Goal: Transaction & Acquisition: Purchase product/service

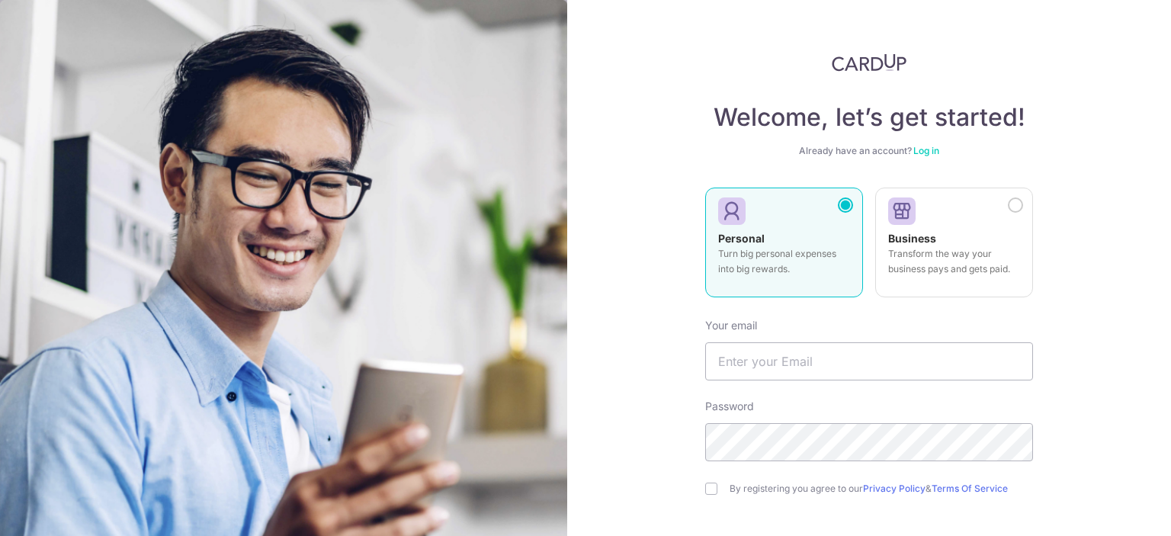
scroll to position [76, 0]
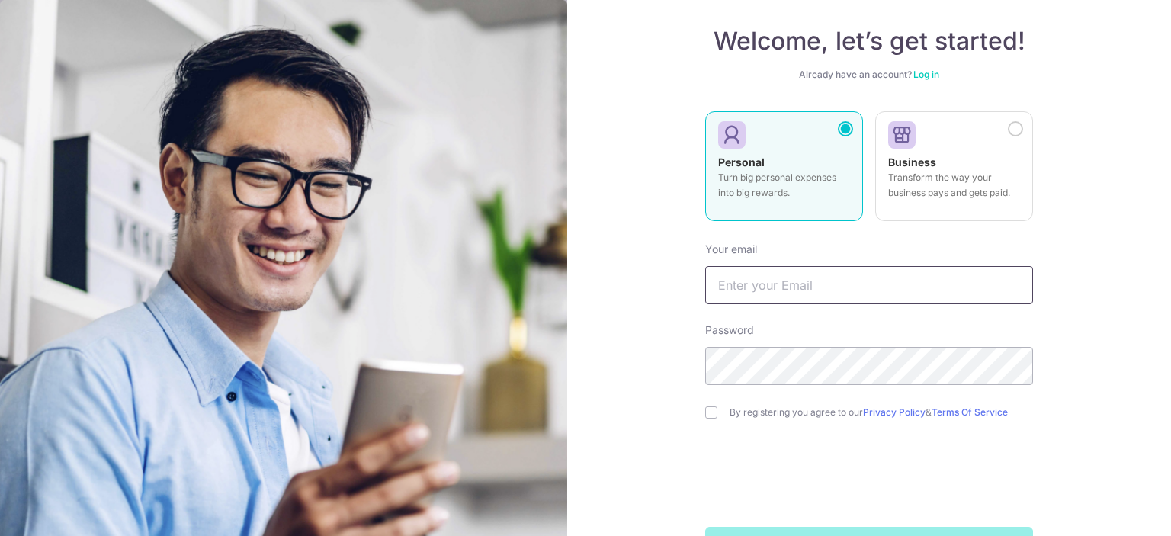
click at [835, 290] on input "text" at bounding box center [869, 285] width 328 height 38
type input "[EMAIL_ADDRESS][DOMAIN_NAME]"
click at [699, 411] on div "Welcome, let’s get started! Already have an account? Log in Personal Turn big p…" at bounding box center [869, 268] width 604 height 536
click at [705, 412] on input "checkbox" at bounding box center [711, 412] width 12 height 12
checkbox input "true"
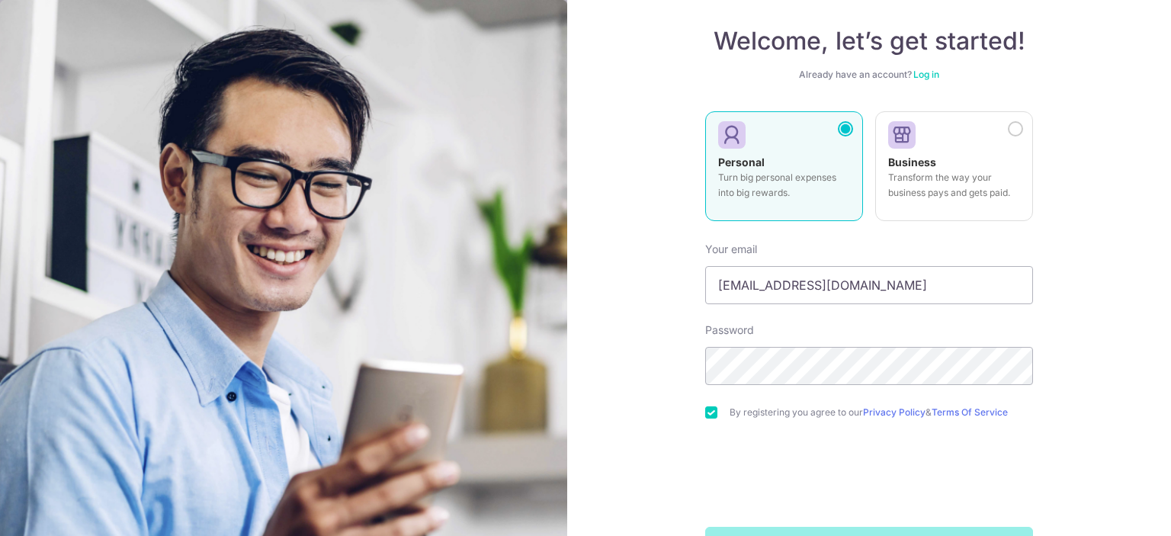
scroll to position [129, 0]
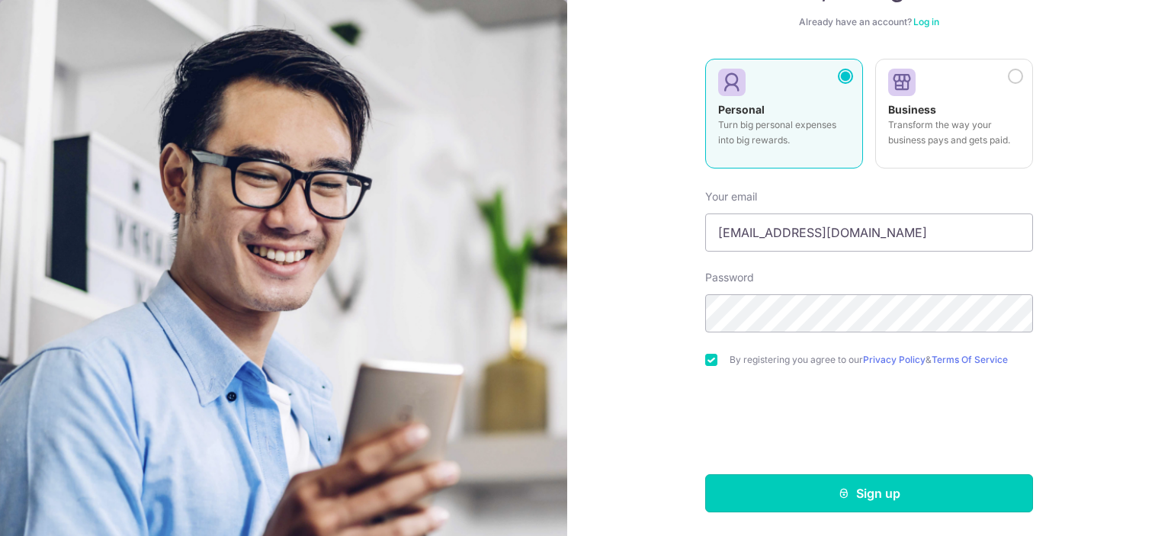
click at [735, 483] on button "Sign up" at bounding box center [869, 493] width 328 height 38
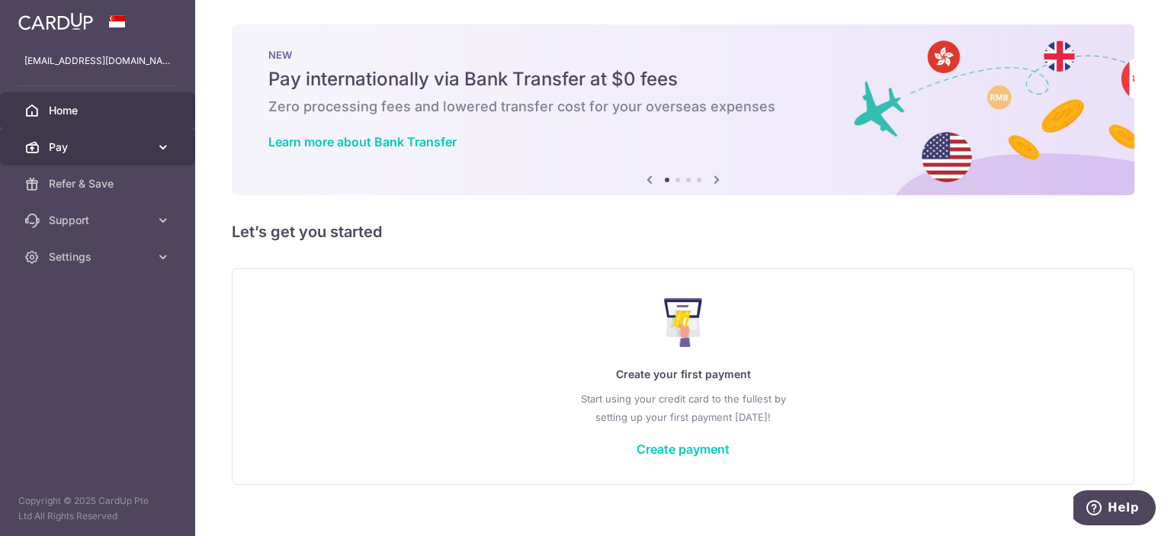
click at [165, 143] on icon at bounding box center [162, 146] width 15 height 15
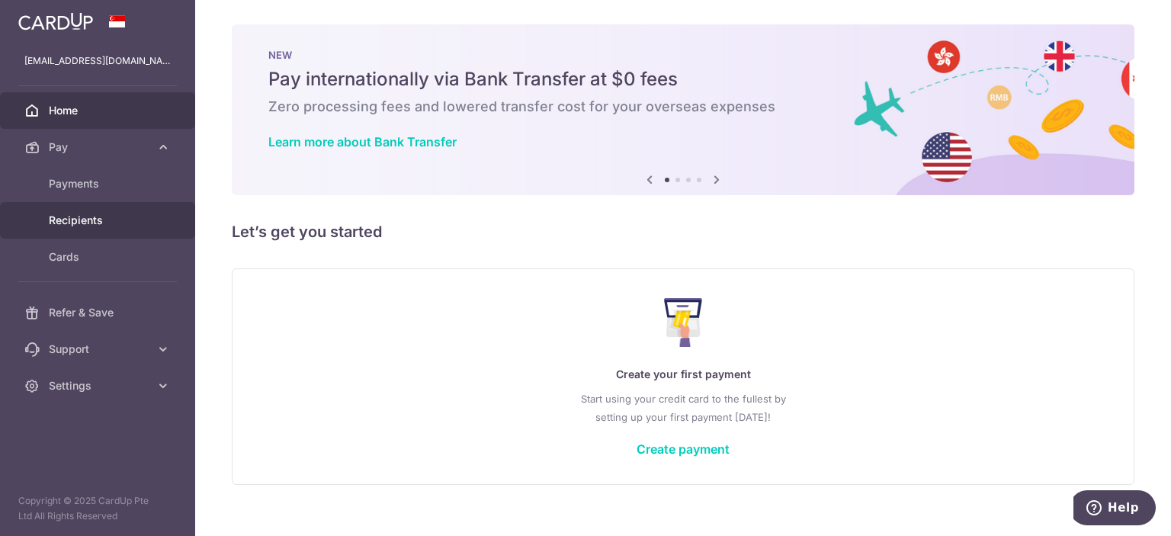
click at [111, 221] on span "Recipients" at bounding box center [99, 220] width 101 height 15
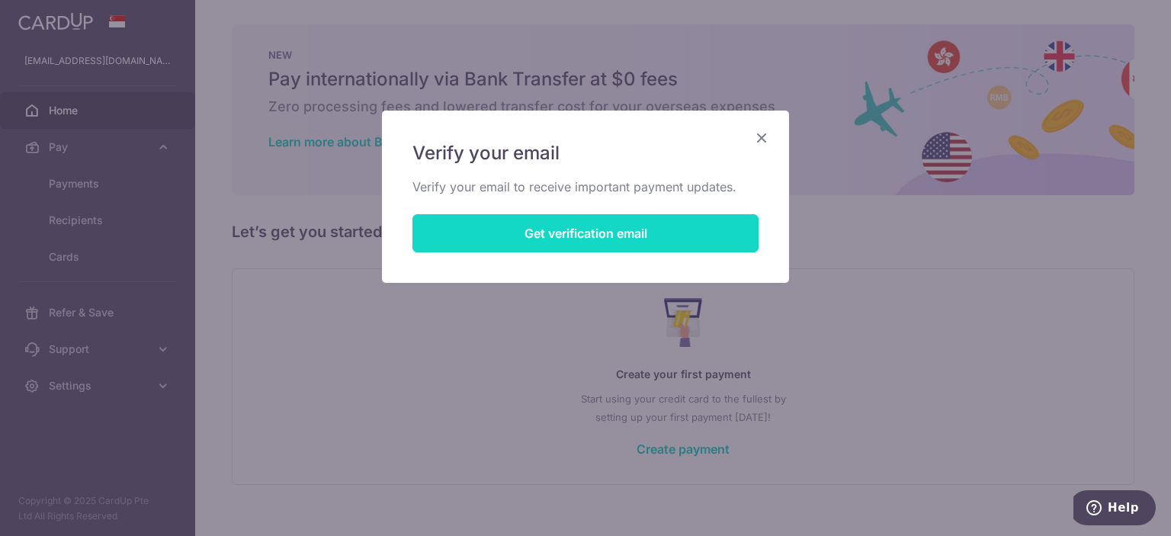
click at [537, 236] on button "Get verification email" at bounding box center [585, 233] width 346 height 38
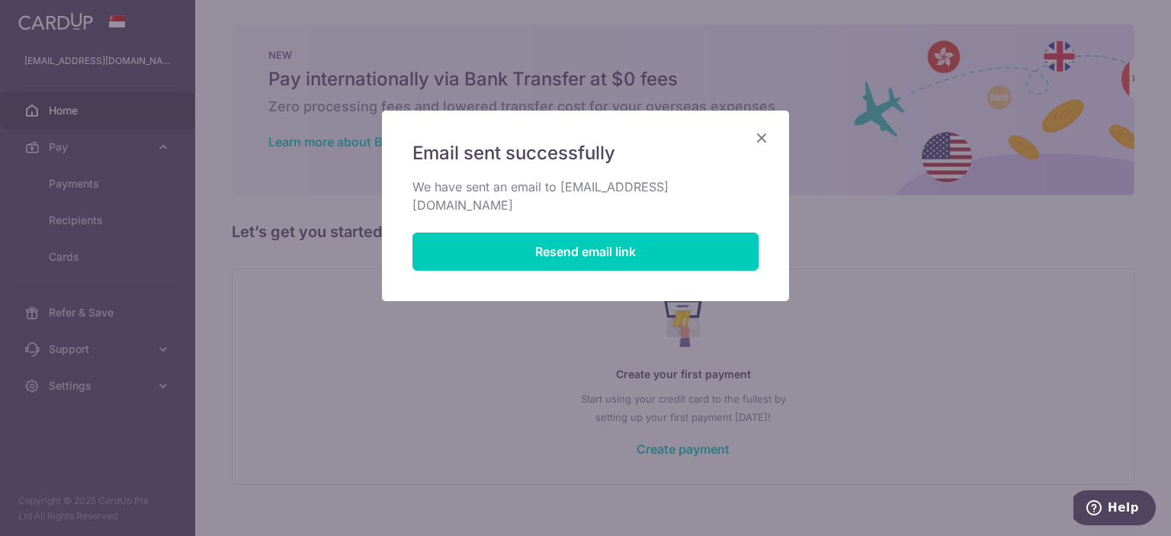
click at [758, 136] on icon "Close" at bounding box center [761, 137] width 18 height 19
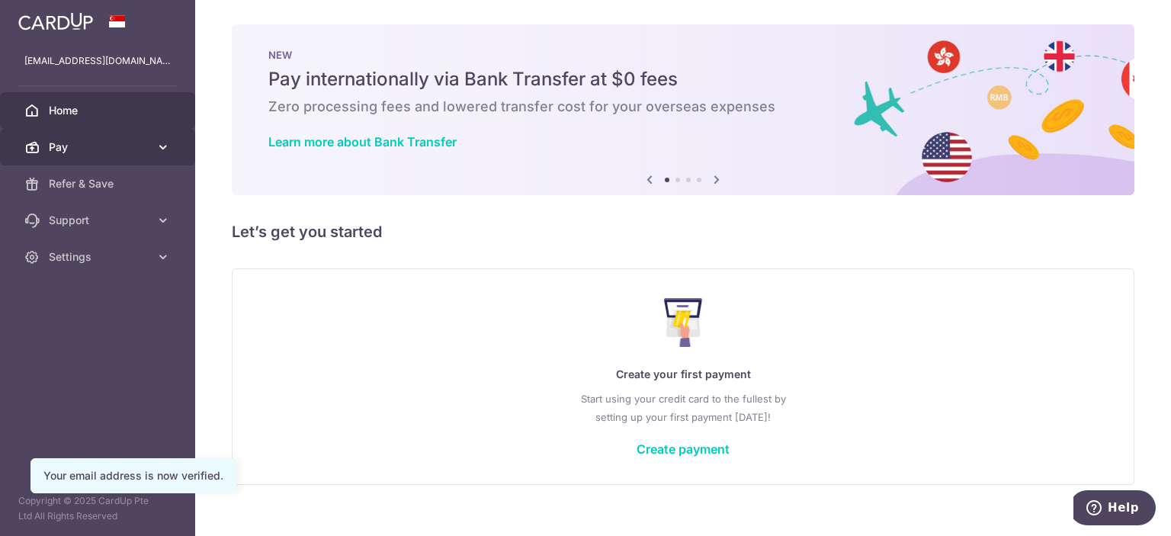
click at [107, 150] on span "Pay" at bounding box center [99, 146] width 101 height 15
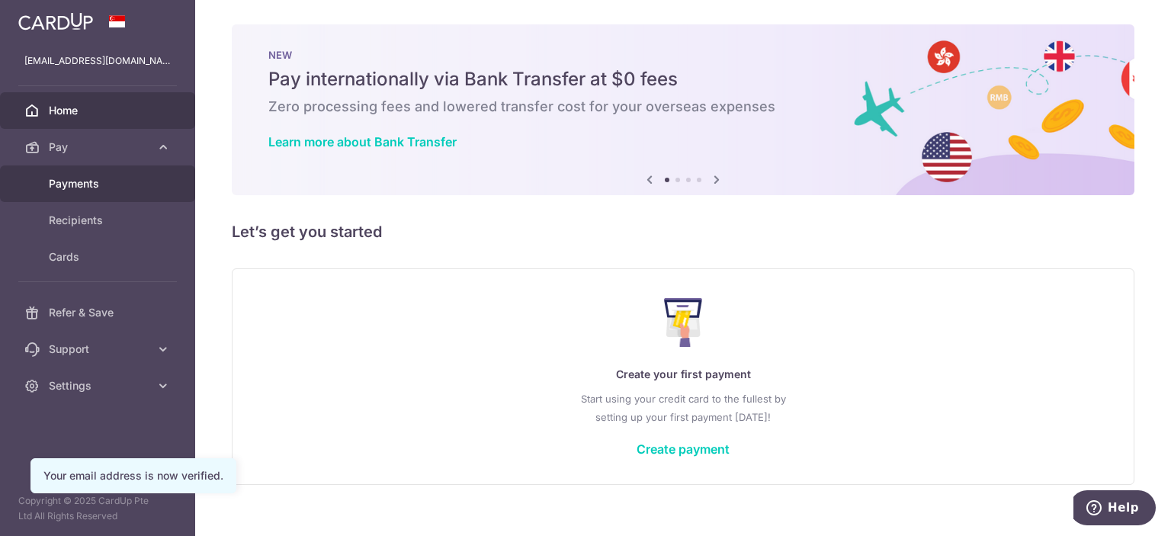
click at [89, 191] on link "Payments" at bounding box center [97, 183] width 195 height 37
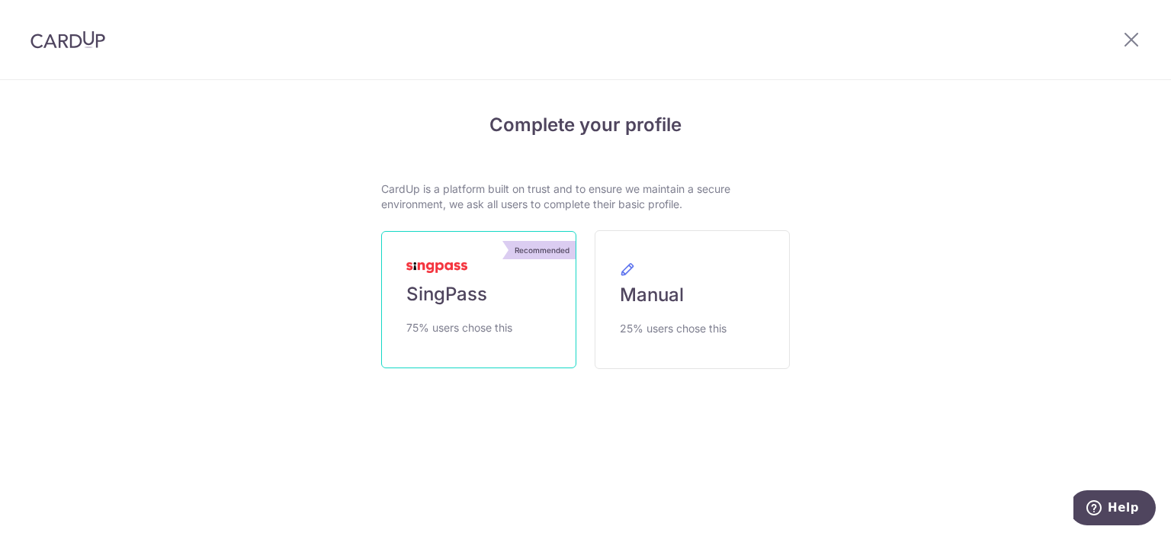
click at [462, 301] on span "SingPass" at bounding box center [446, 294] width 81 height 24
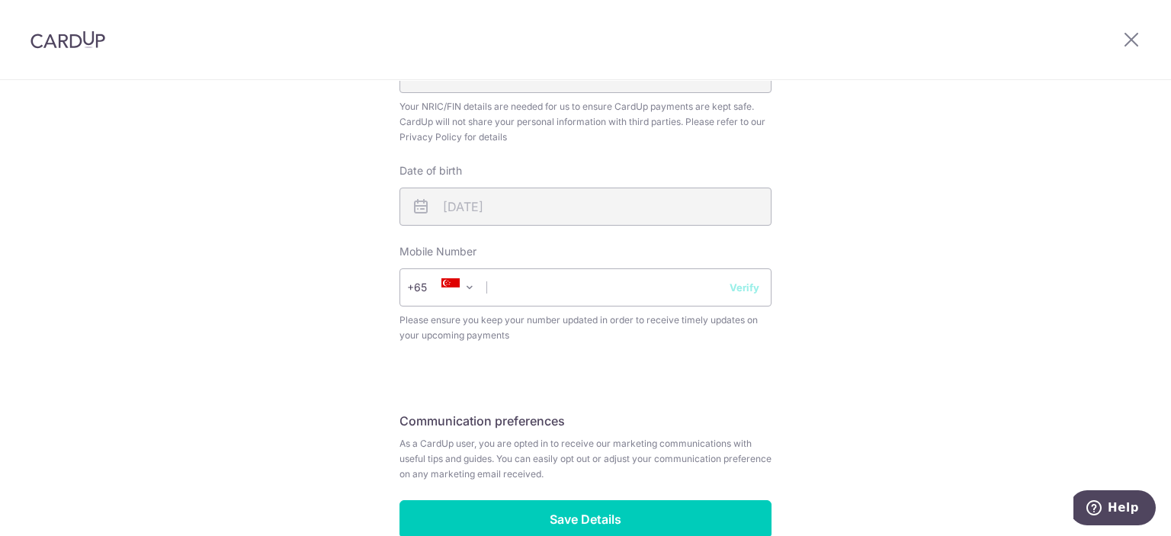
scroll to position [534, 0]
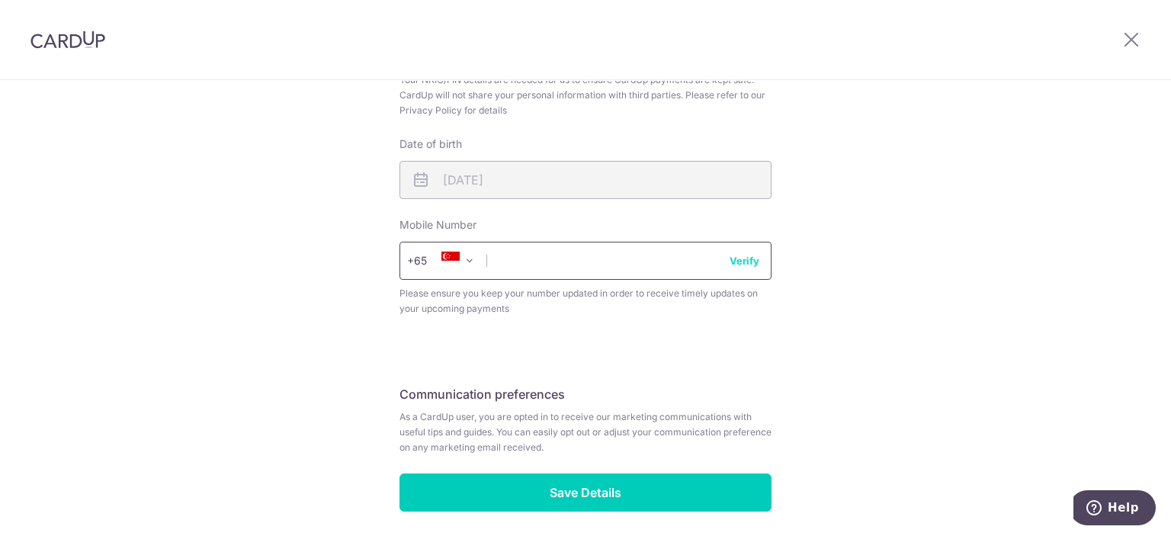
click at [605, 265] on input "text" at bounding box center [585, 261] width 372 height 38
type input "82645695"
click at [744, 260] on button "Verify" at bounding box center [744, 260] width 30 height 15
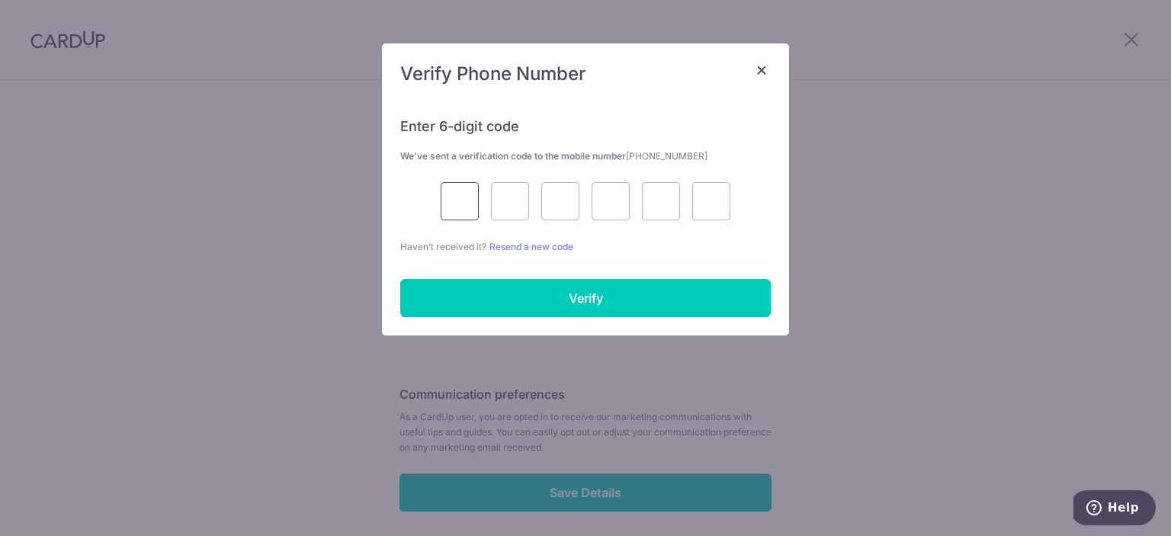
click at [445, 197] on input "text" at bounding box center [460, 201] width 38 height 38
type input "5"
type input "9"
type input "4"
type input "7"
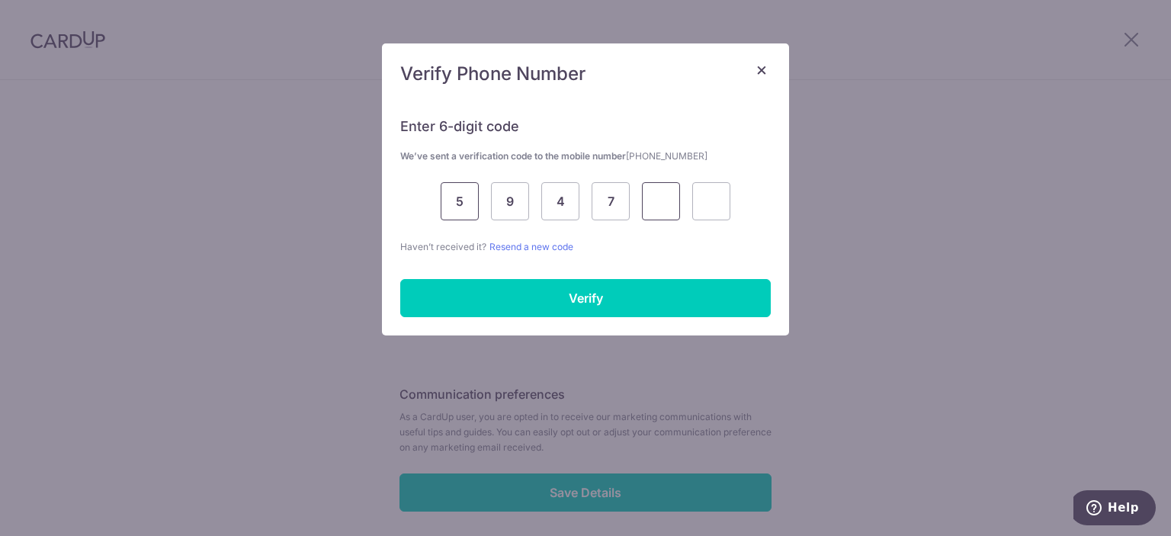
type input "1"
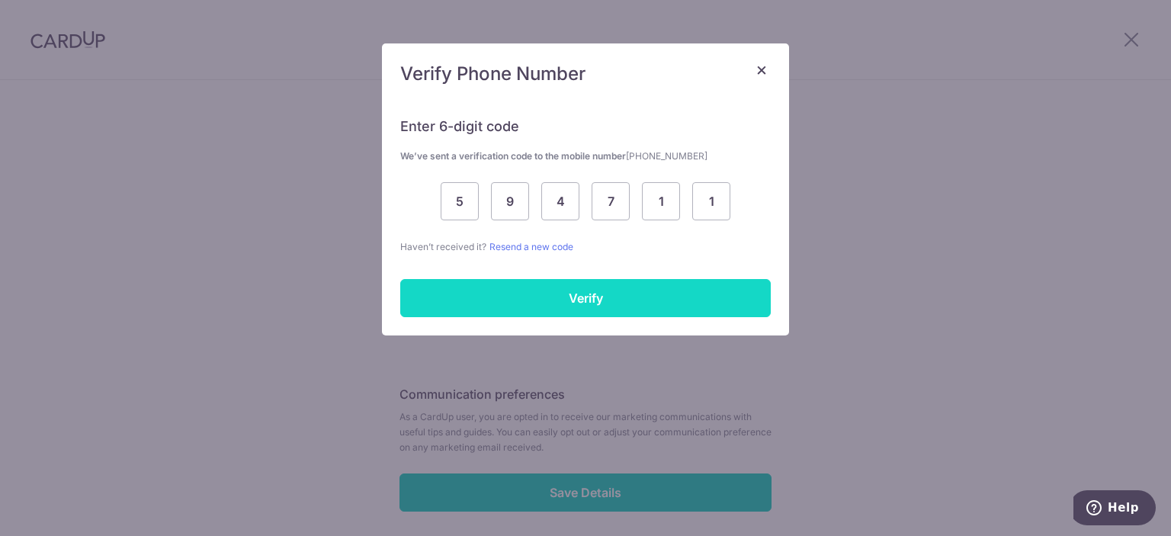
click at [513, 290] on input "Verify" at bounding box center [585, 298] width 370 height 38
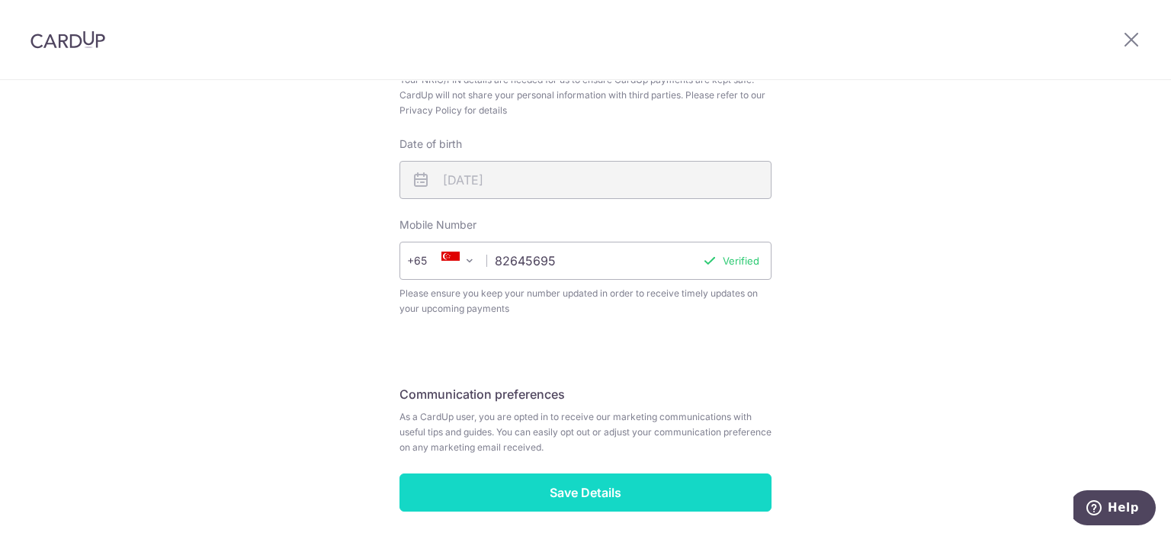
click at [501, 500] on input "Save Details" at bounding box center [585, 492] width 372 height 38
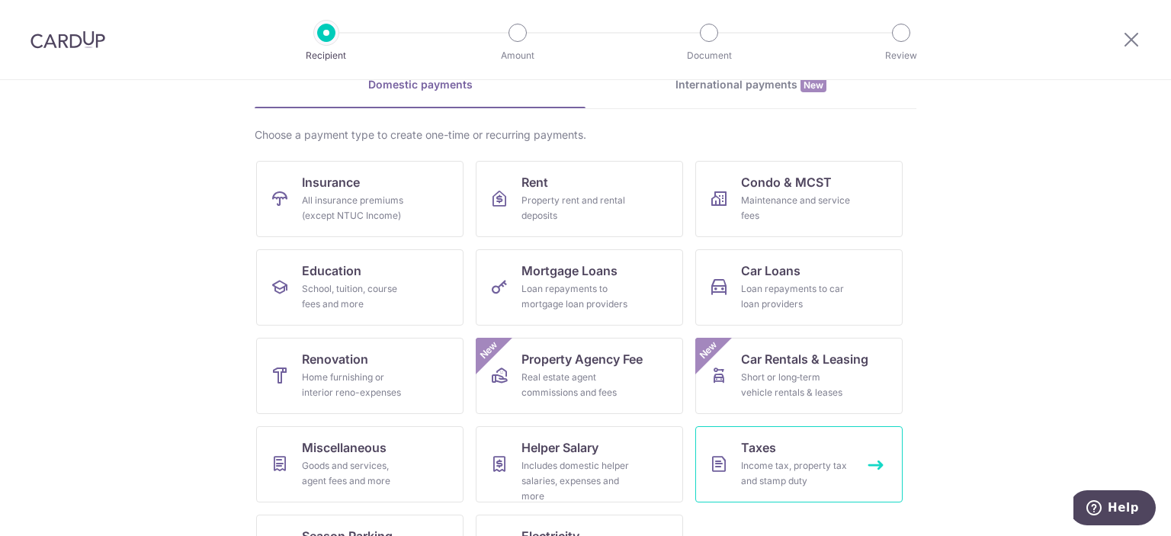
scroll to position [146, 0]
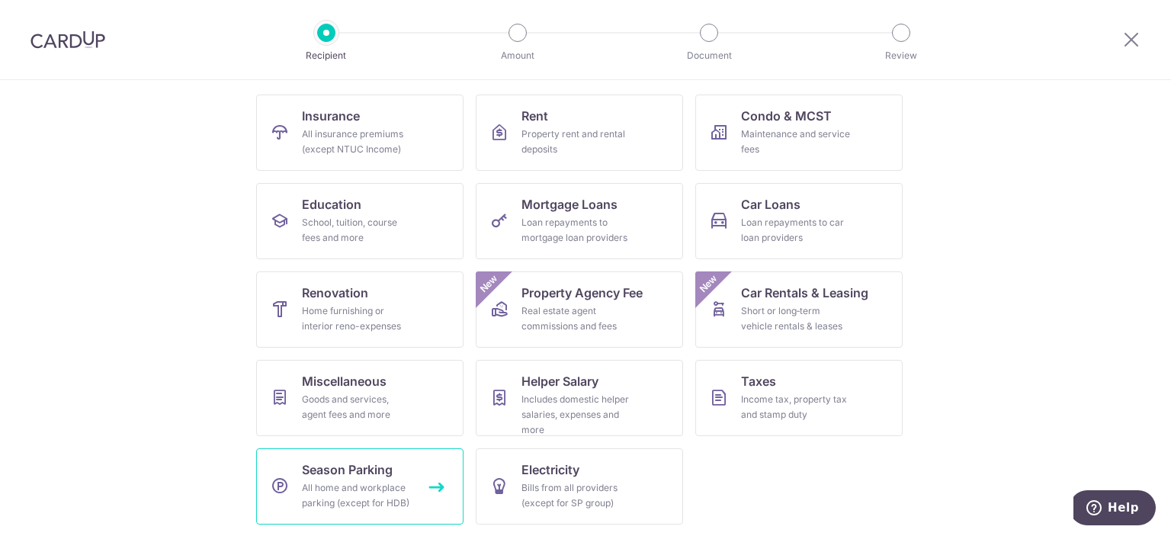
click at [399, 490] on div "All home and workplace parking (except for HDB)" at bounding box center [357, 495] width 110 height 30
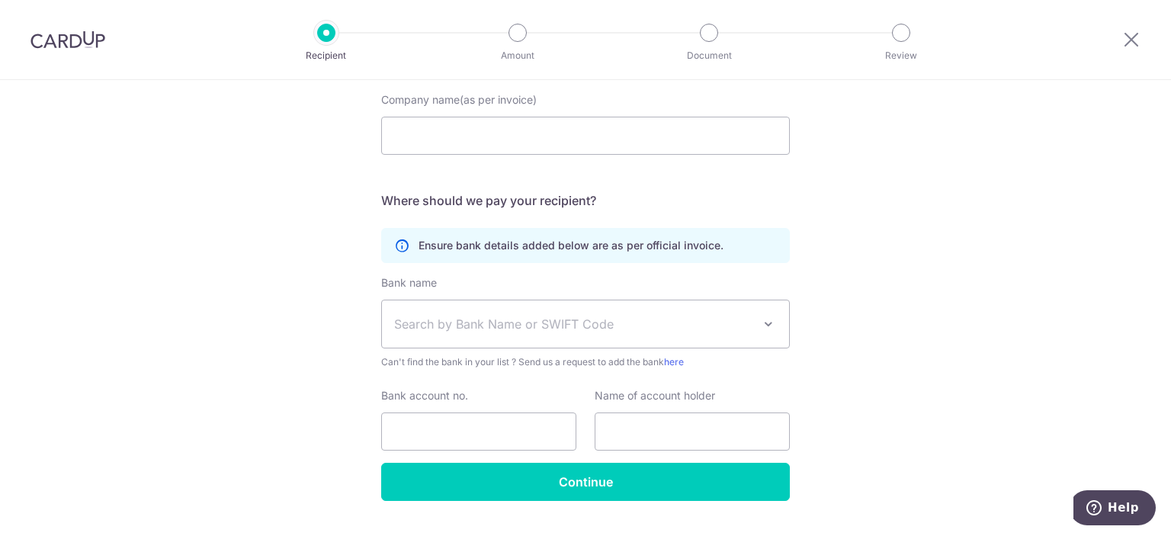
scroll to position [188, 0]
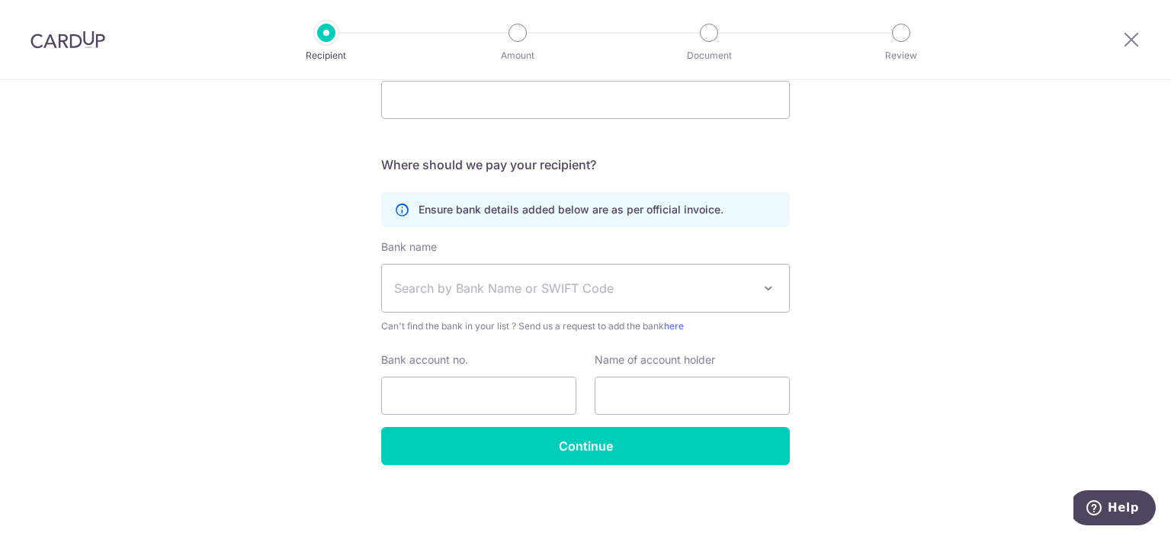
click at [564, 303] on span "Search by Bank Name or SWIFT Code" at bounding box center [585, 288] width 407 height 47
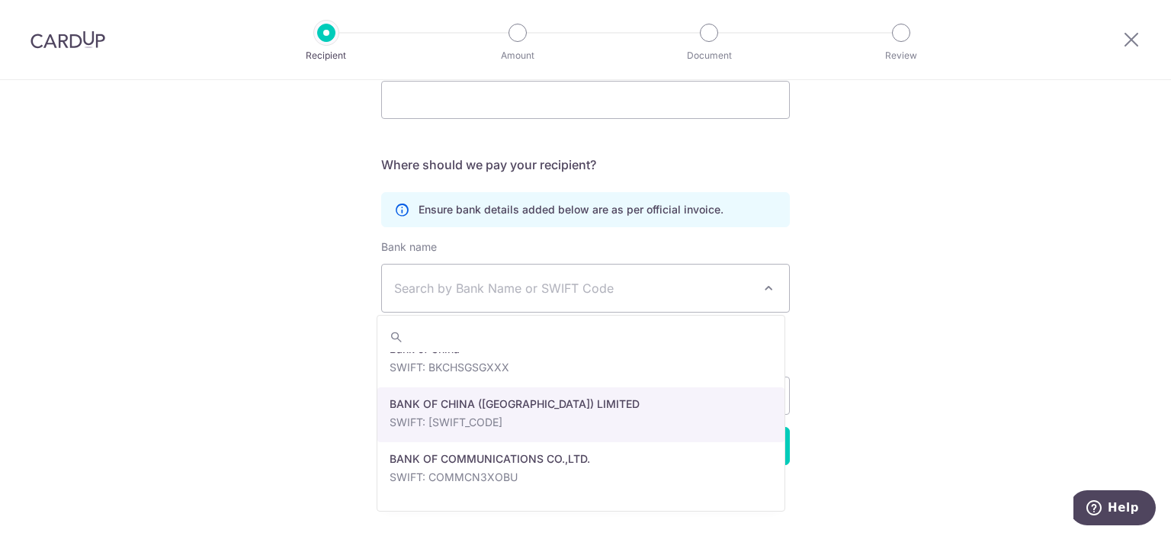
scroll to position [305, 0]
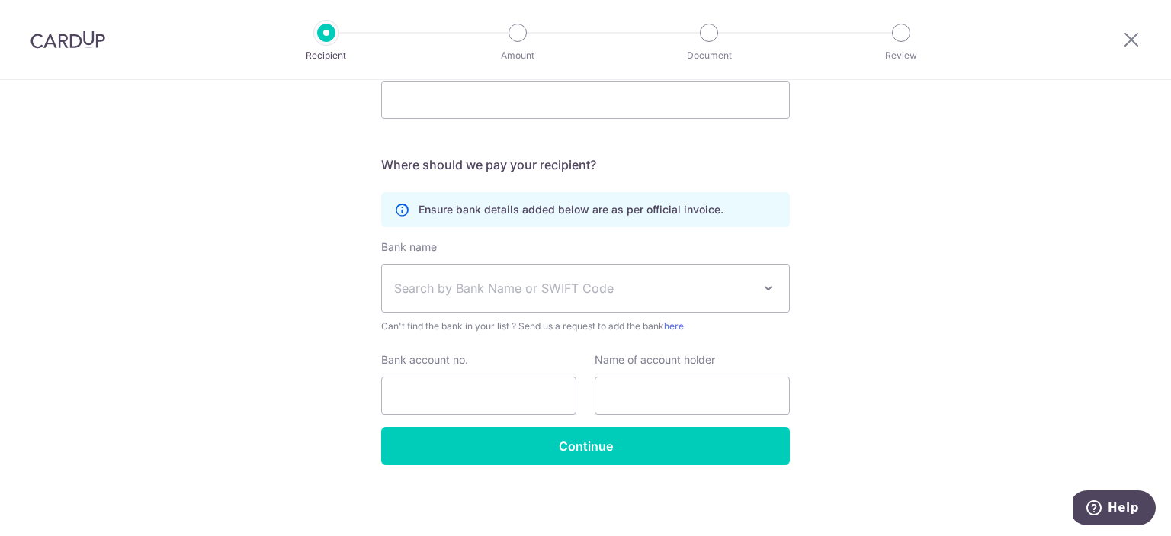
click at [316, 402] on div "Who would you like to pay? Your recipient does not need a CardUp account to rec…" at bounding box center [585, 214] width 1171 height 645
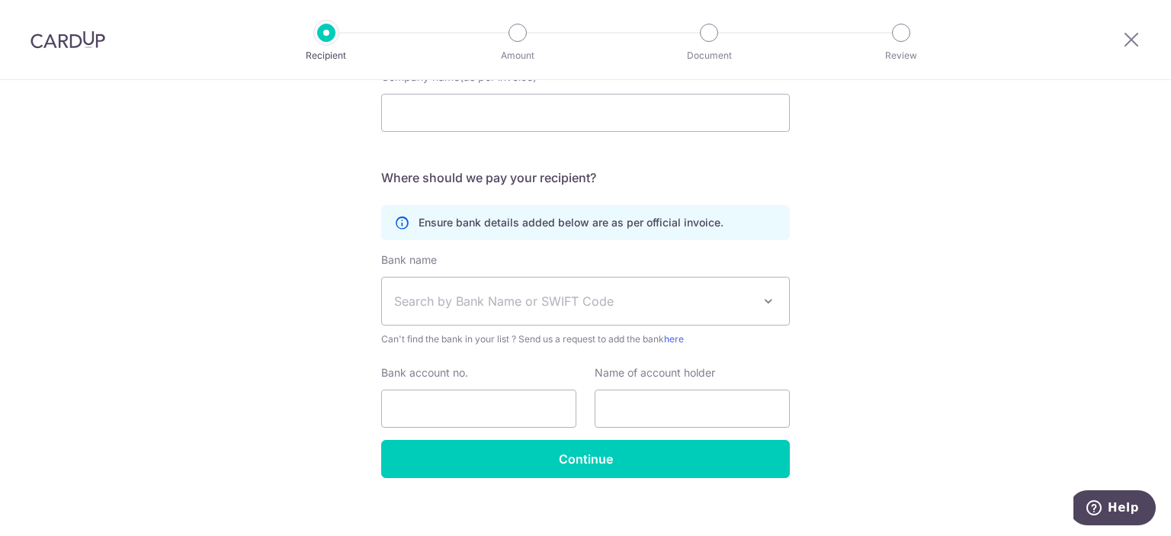
scroll to position [188, 0]
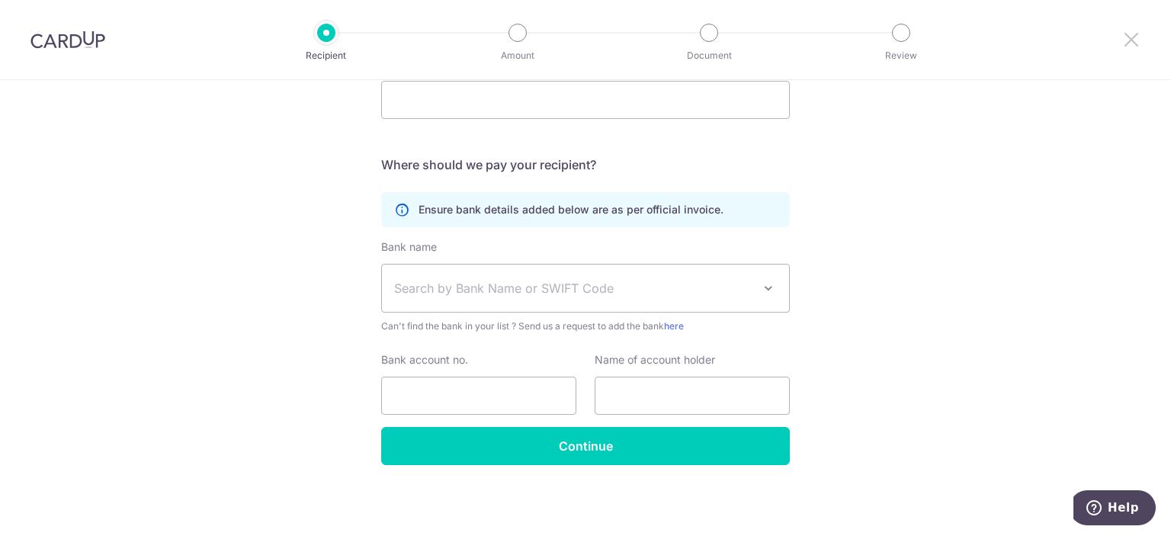
click at [1131, 42] on icon at bounding box center [1131, 39] width 18 height 19
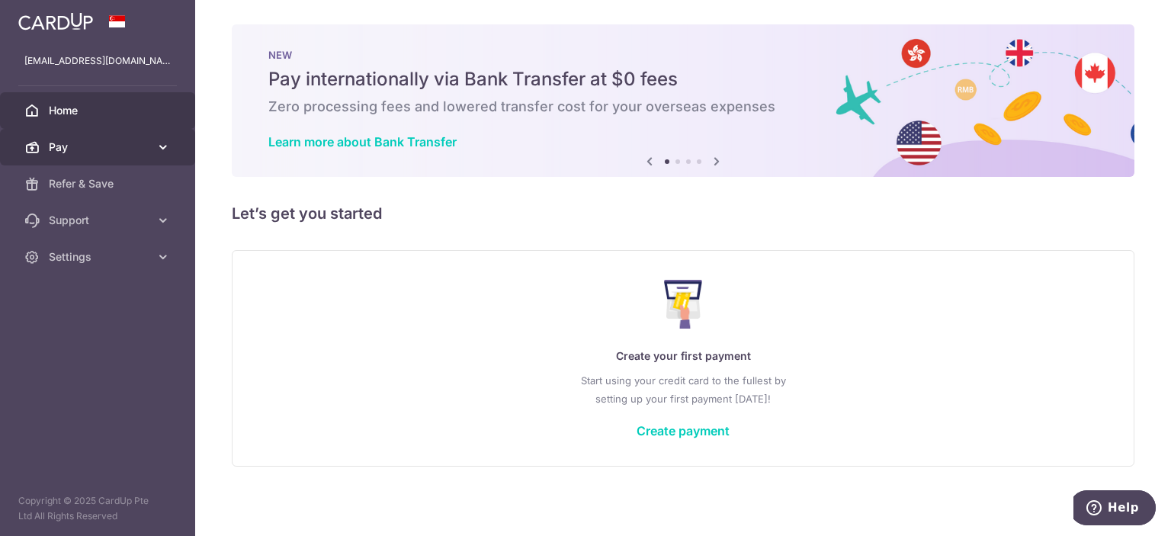
click at [134, 148] on span "Pay" at bounding box center [99, 146] width 101 height 15
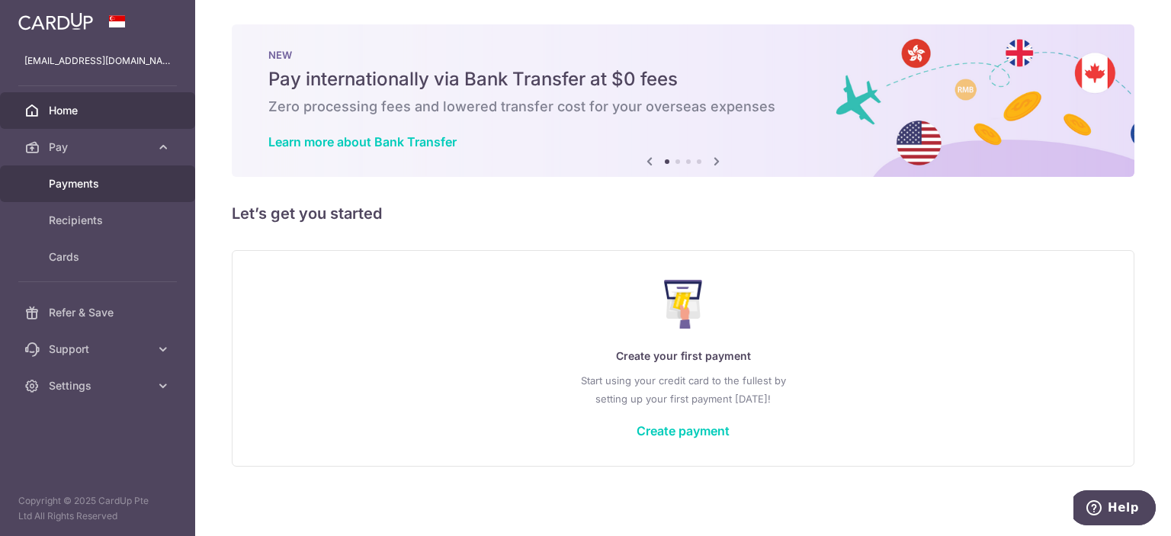
click at [111, 193] on link "Payments" at bounding box center [97, 183] width 195 height 37
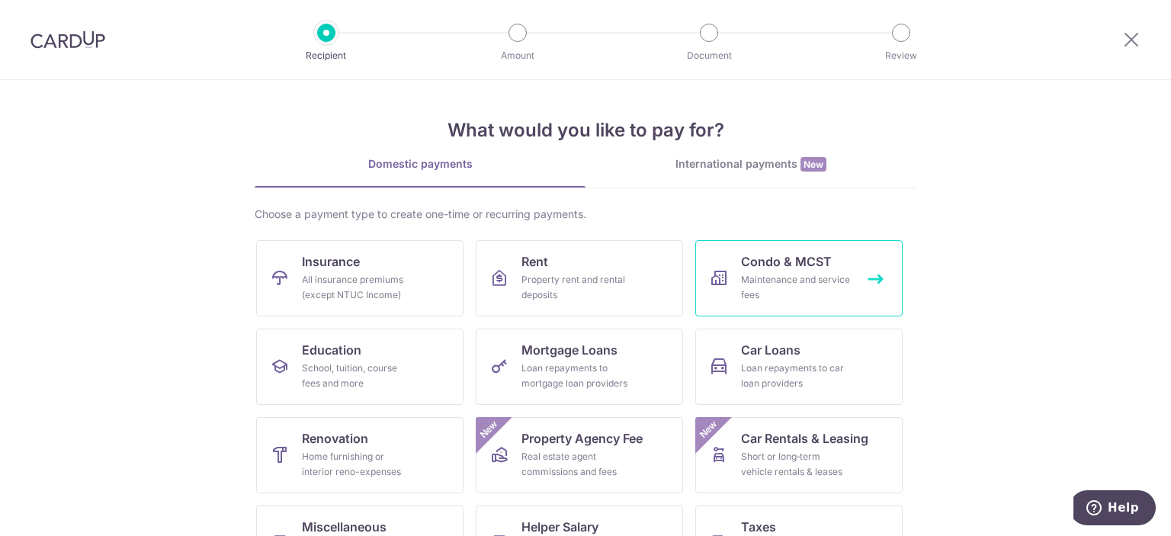
click at [768, 274] on div "Maintenance and service fees" at bounding box center [796, 287] width 110 height 30
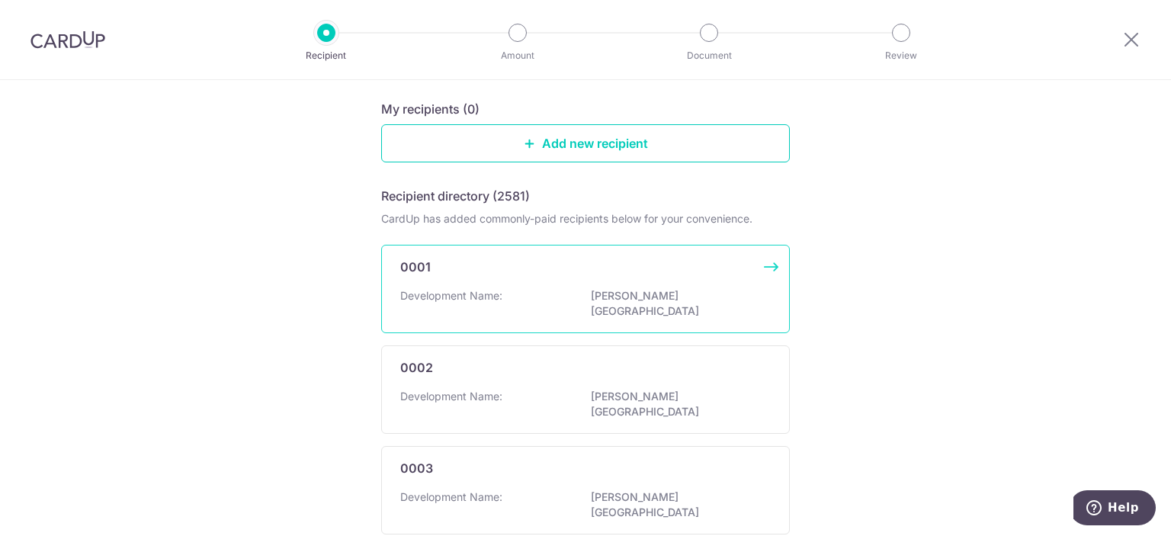
scroll to position [76, 0]
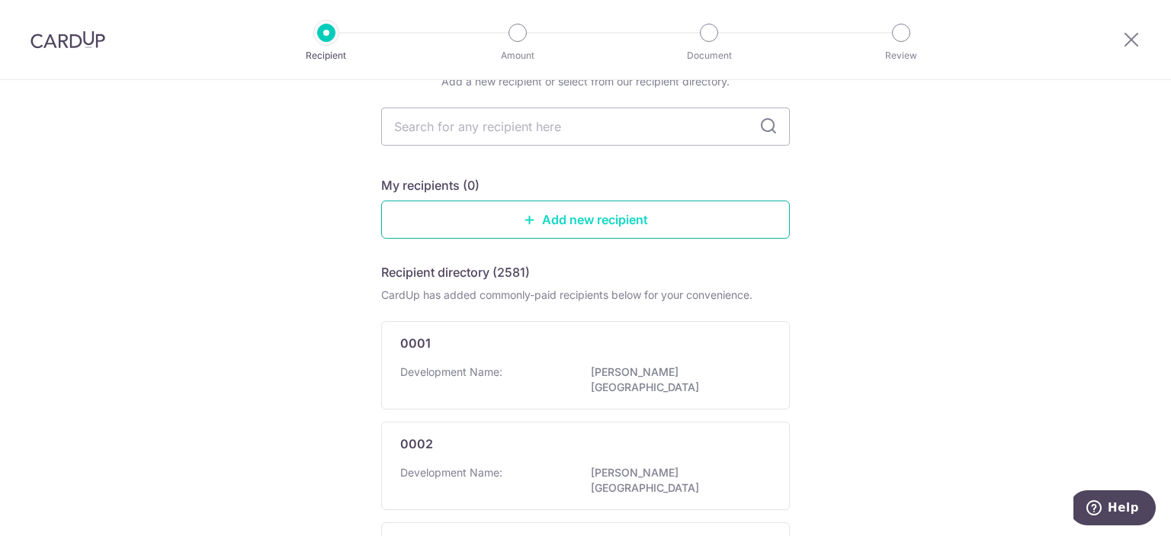
click at [537, 227] on link "Add new recipient" at bounding box center [585, 219] width 409 height 38
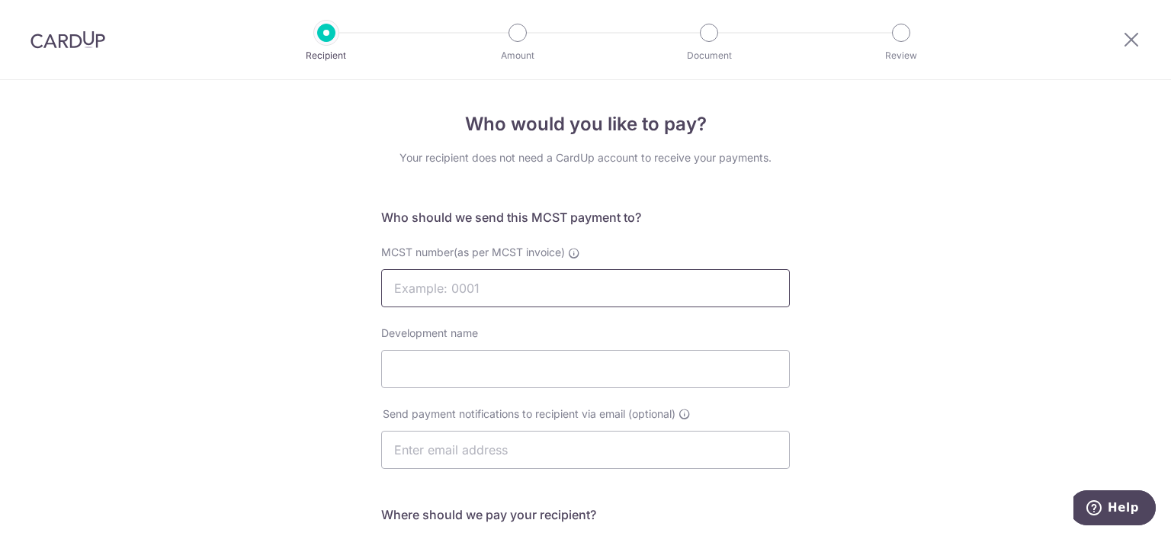
click at [573, 292] on input "MCST number(as per MCST invoice)" at bounding box center [585, 288] width 409 height 38
type input "4194"
click at [382, 345] on div "Development name" at bounding box center [585, 356] width 409 height 63
click at [268, 313] on div "Who would you like to pay? Your recipient does not need a CardUp account to rec…" at bounding box center [585, 483] width 1171 height 806
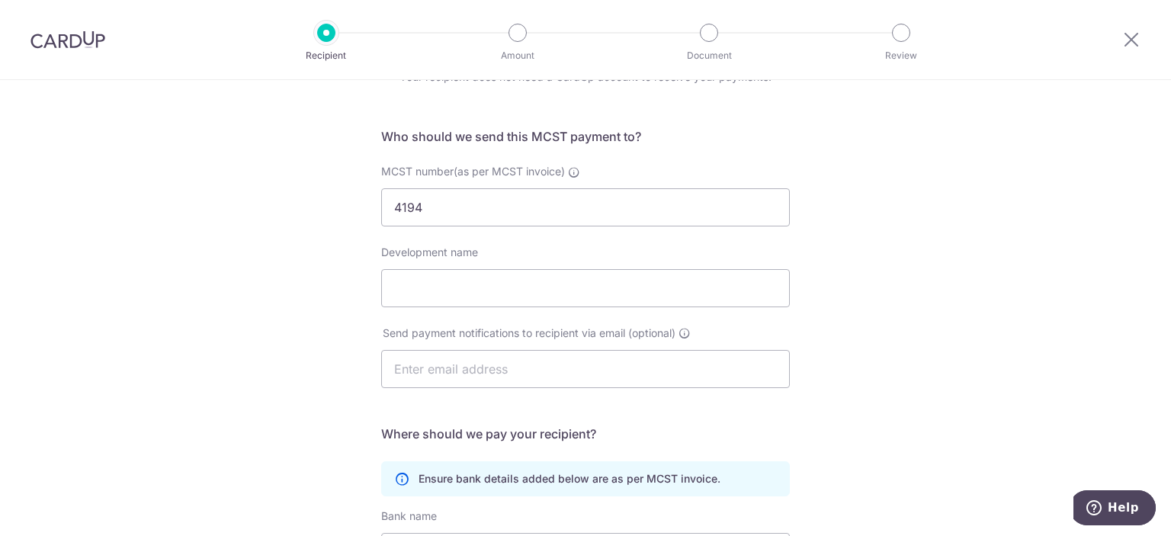
scroll to position [76, 0]
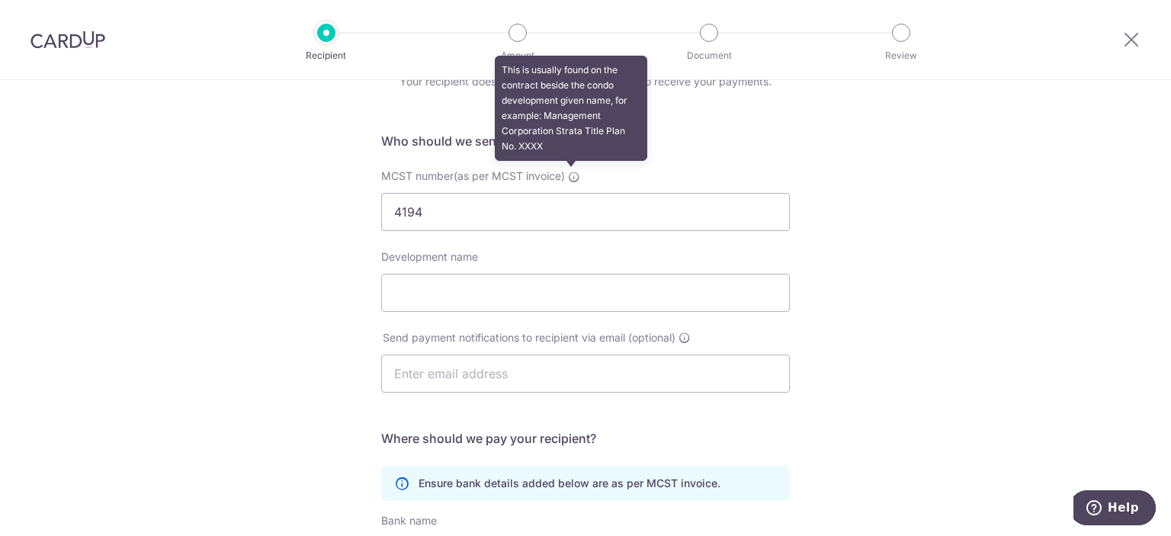
click at [572, 177] on icon at bounding box center [574, 177] width 12 height 12
click at [572, 193] on input "4194" at bounding box center [585, 212] width 409 height 38
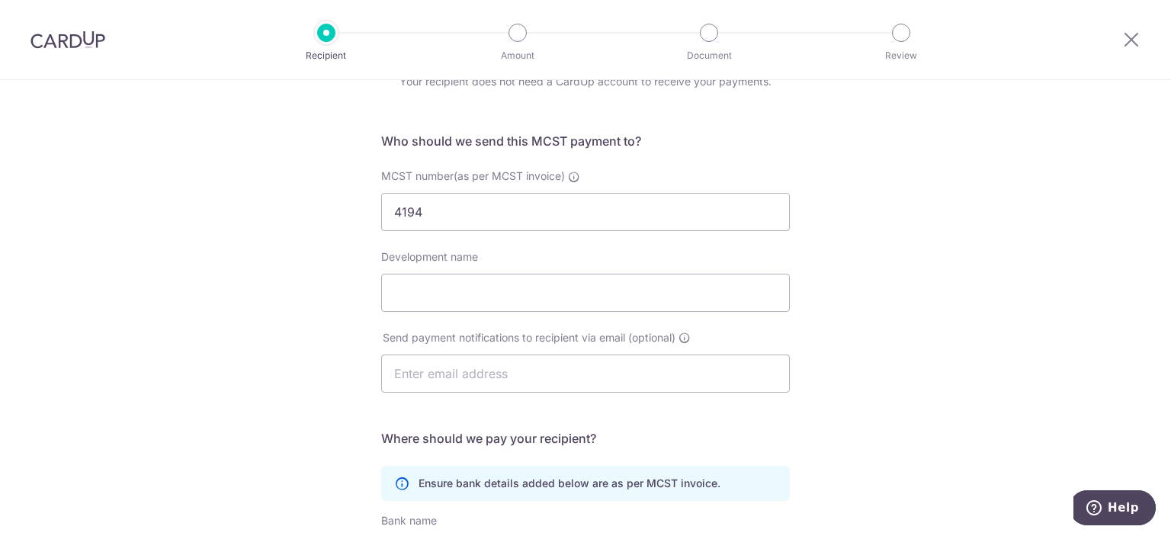
click at [294, 320] on div "Who would you like to pay? Your recipient does not need a CardUp account to rec…" at bounding box center [585, 407] width 1171 height 806
click at [463, 300] on input "Development name" at bounding box center [585, 293] width 409 height 38
type input "[STREET_ADDRESS]"
click at [284, 314] on div "Who would you like to pay? Your recipient does not need a CardUp account to rec…" at bounding box center [585, 407] width 1171 height 806
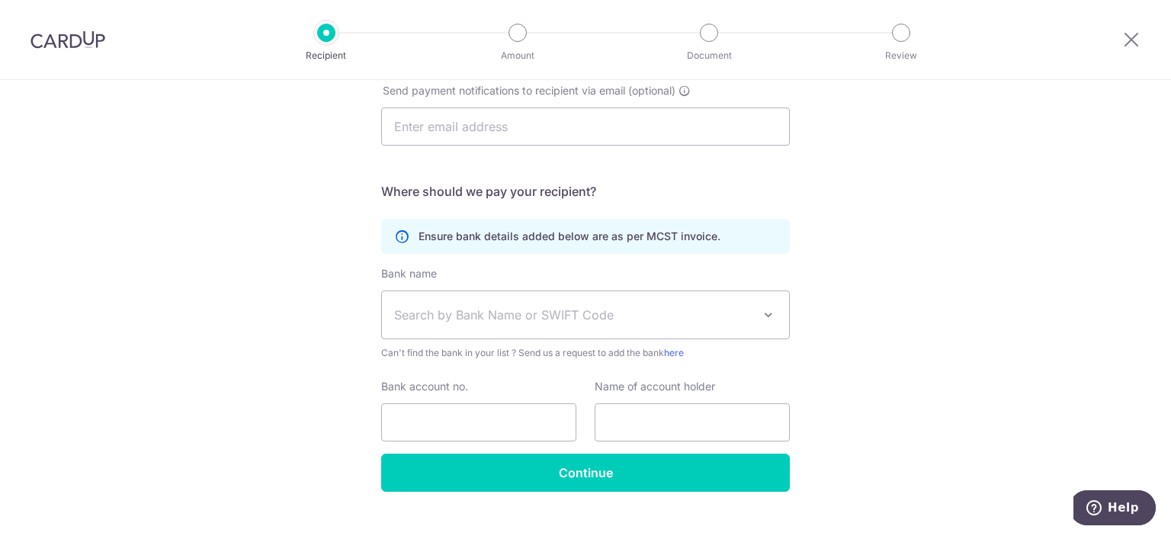
scroll to position [350, 0]
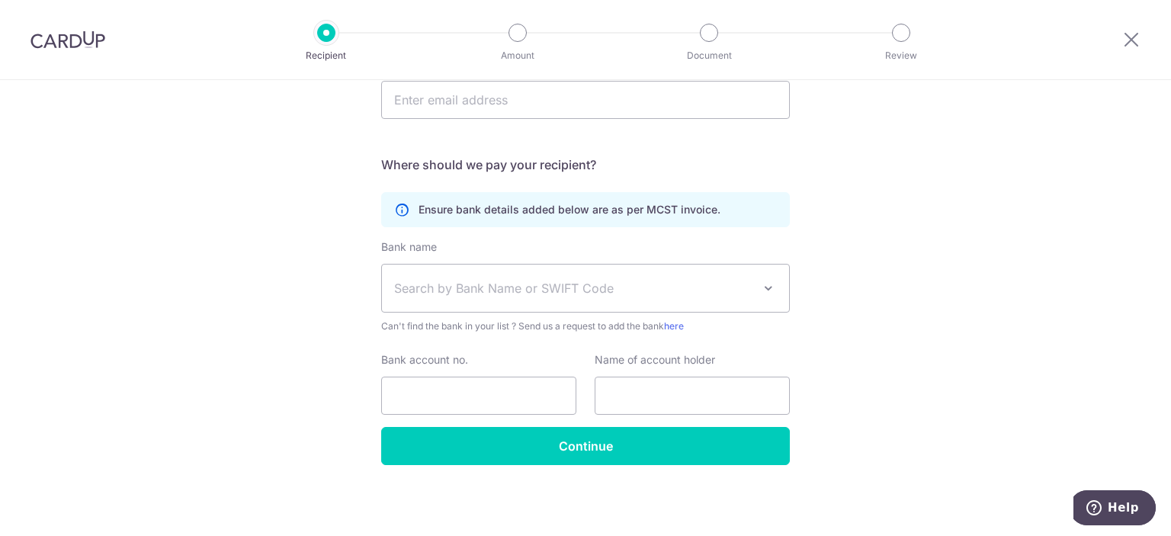
click at [488, 284] on span "Search by Bank Name or SWIFT Code" at bounding box center [573, 288] width 358 height 18
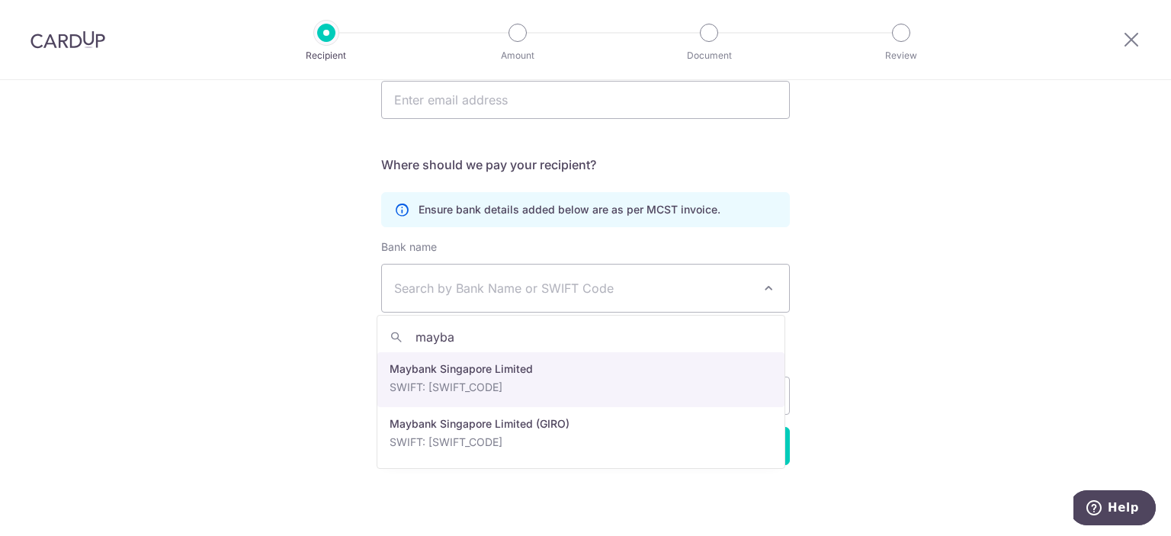
type input "mayba"
select select "10"
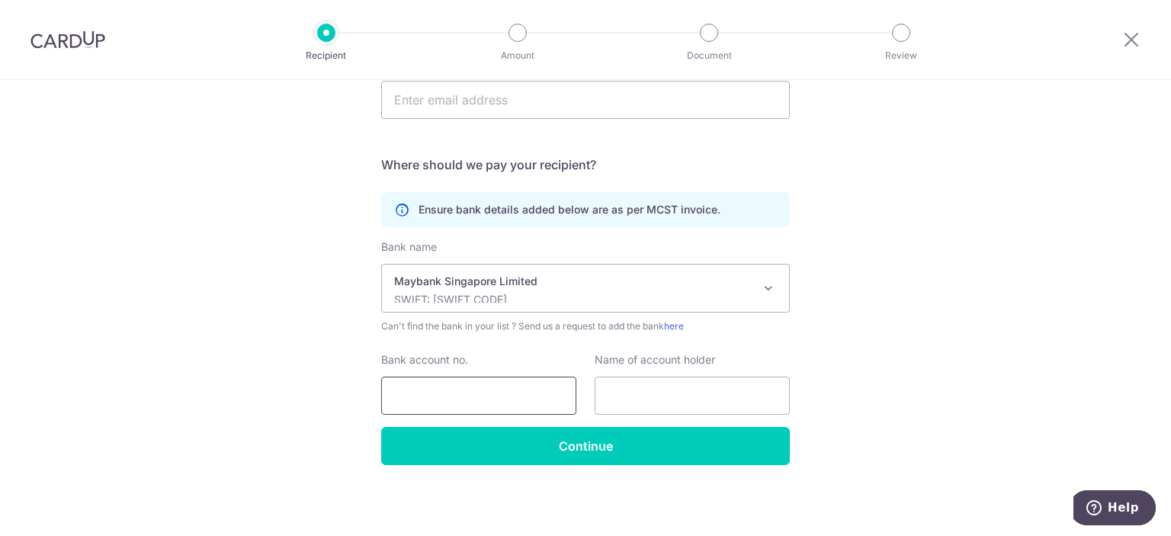
click at [473, 398] on input "Bank account no." at bounding box center [478, 396] width 195 height 38
paste input "0402-1063837"
click at [428, 390] on input "0402-1063837" at bounding box center [478, 396] width 195 height 38
type input "04021063837"
click at [197, 323] on div "Who would you like to pay? Your recipient does not need a CardUp account to rec…" at bounding box center [585, 133] width 1171 height 806
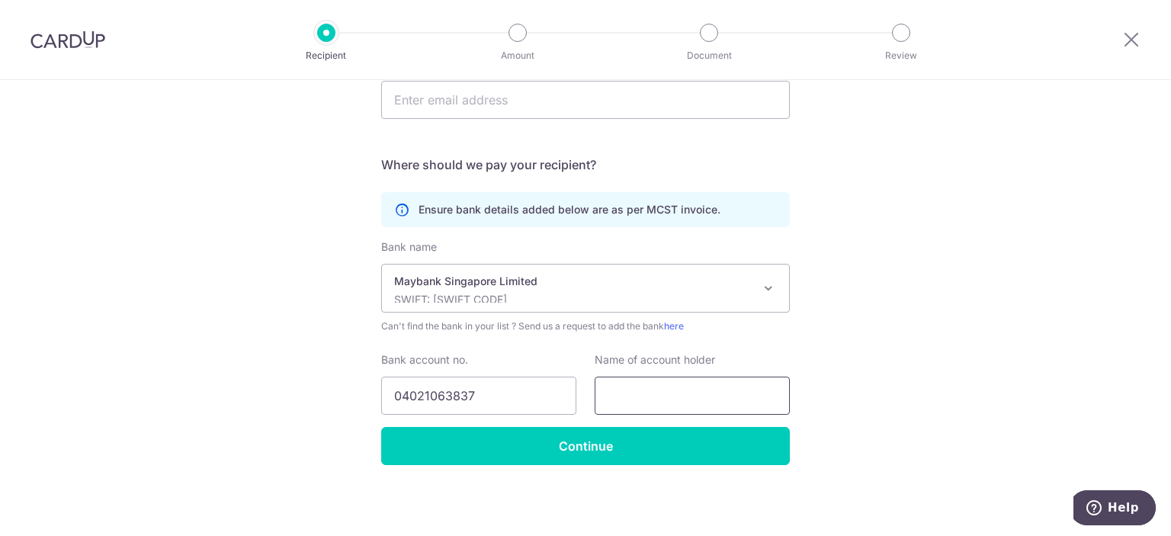
click at [662, 386] on input "text" at bounding box center [692, 396] width 195 height 38
paste input "MCST 4194"
type input "MCST 4194"
click at [910, 400] on div "Who would you like to pay? Your recipient does not need a CardUp account to rec…" at bounding box center [585, 133] width 1171 height 806
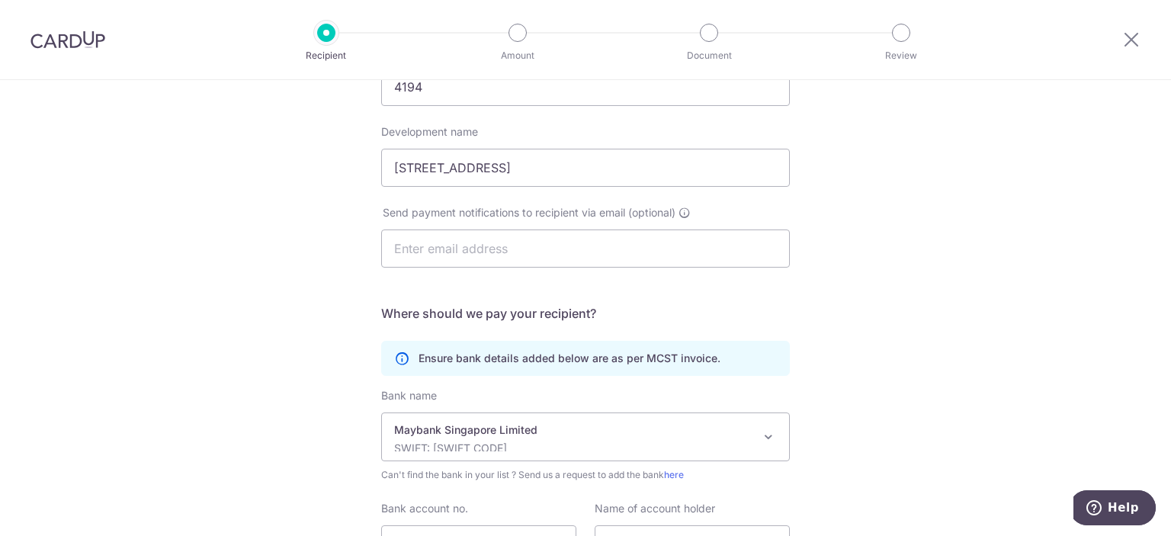
scroll to position [197, 0]
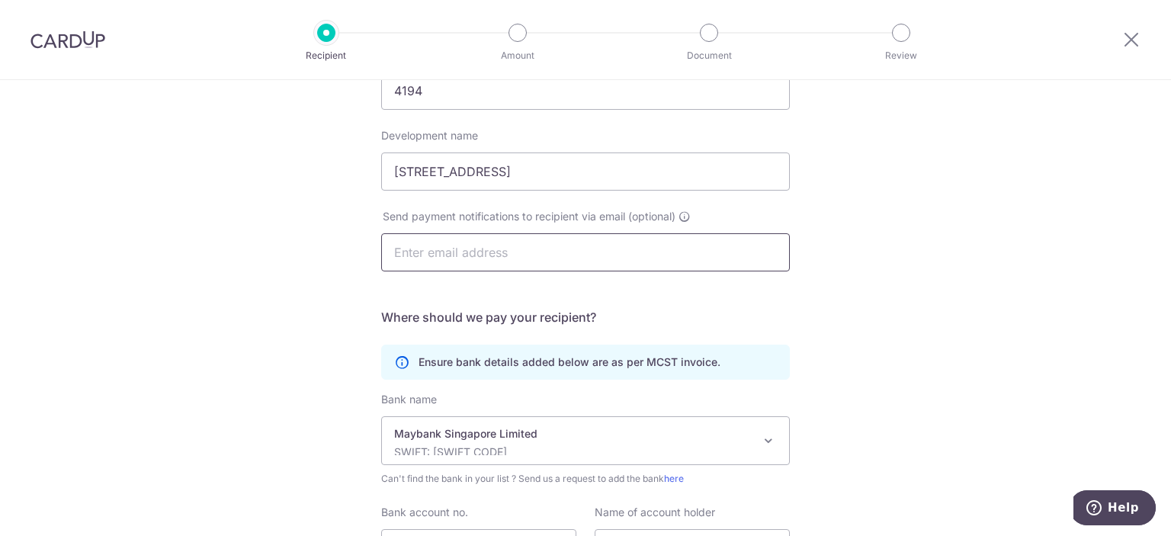
click at [479, 248] on input "text" at bounding box center [585, 252] width 409 height 38
paste input "[EMAIL_ADDRESS][DOMAIN_NAME]"
type input "[EMAIL_ADDRESS][DOMAIN_NAME]"
click at [304, 311] on div "Who would you like to pay? Your recipient does not need a CardUp account to rec…" at bounding box center [585, 286] width 1171 height 806
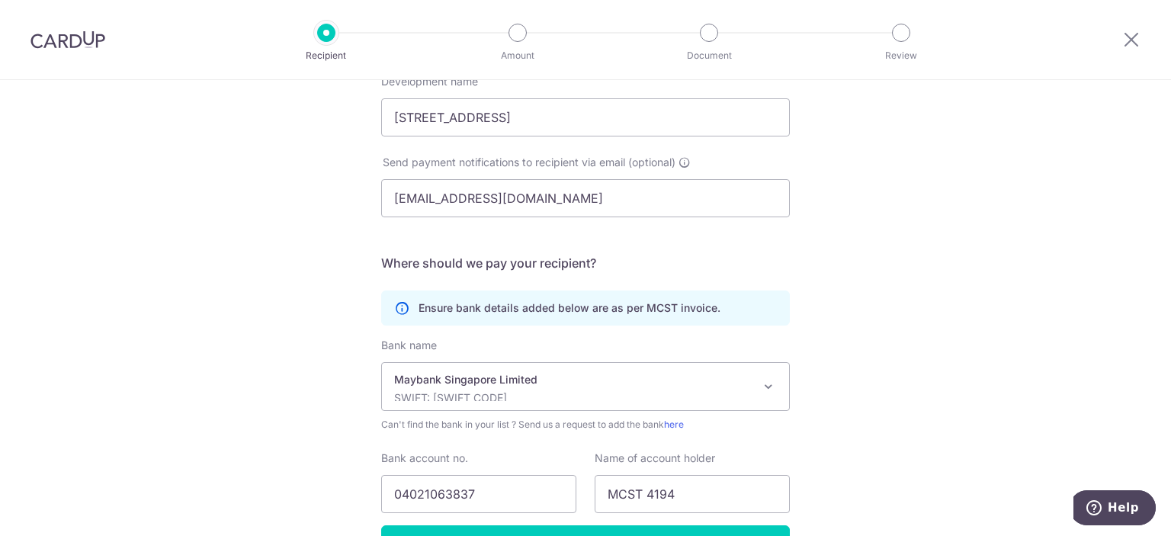
scroll to position [350, 0]
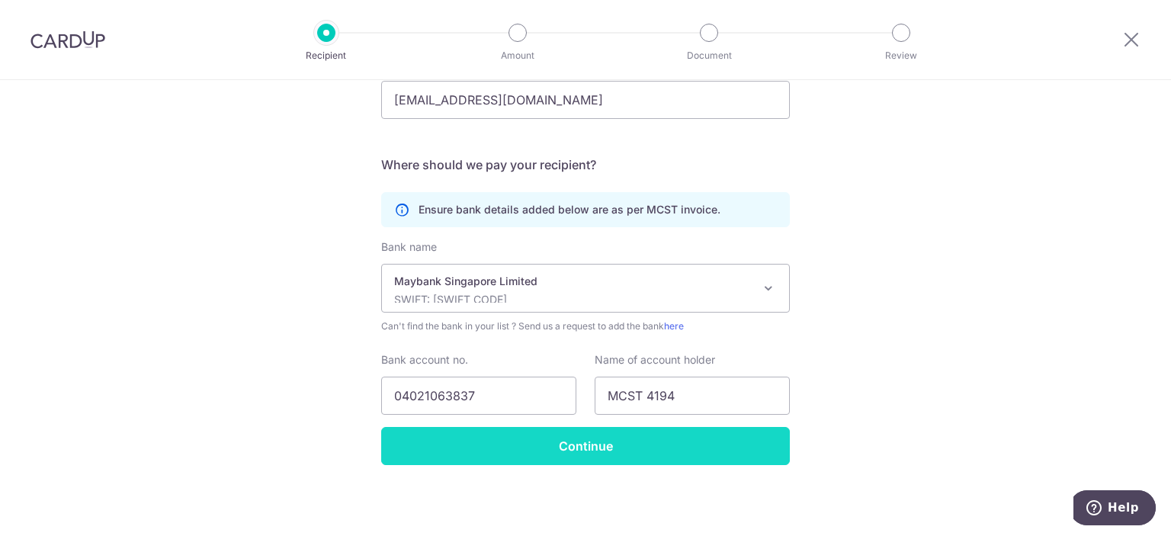
click at [409, 444] on input "Continue" at bounding box center [585, 446] width 409 height 38
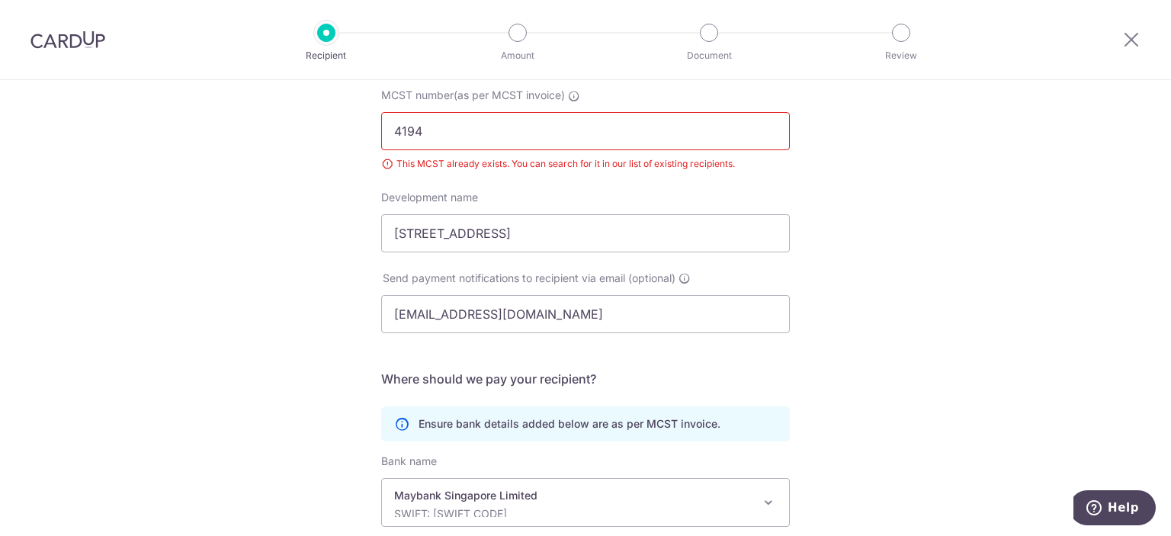
scroll to position [81, 0]
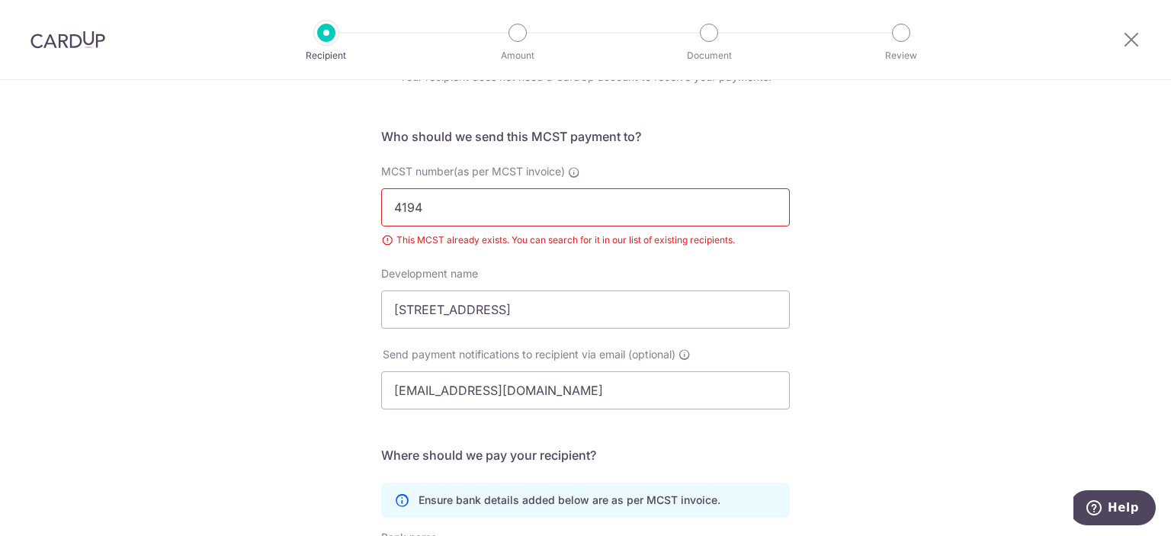
click at [544, 210] on input "4194" at bounding box center [585, 207] width 409 height 38
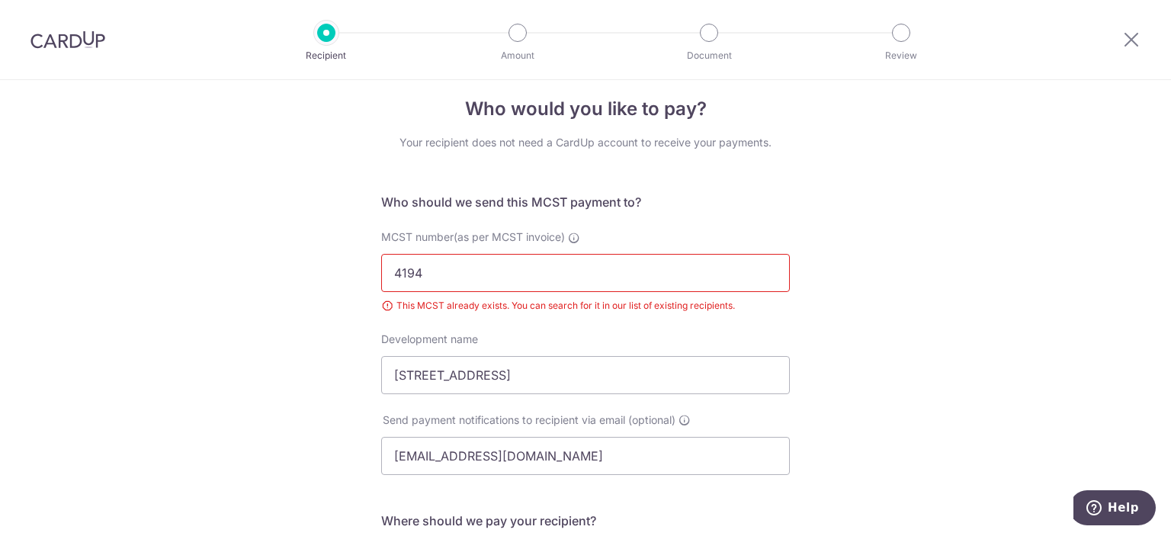
scroll to position [0, 0]
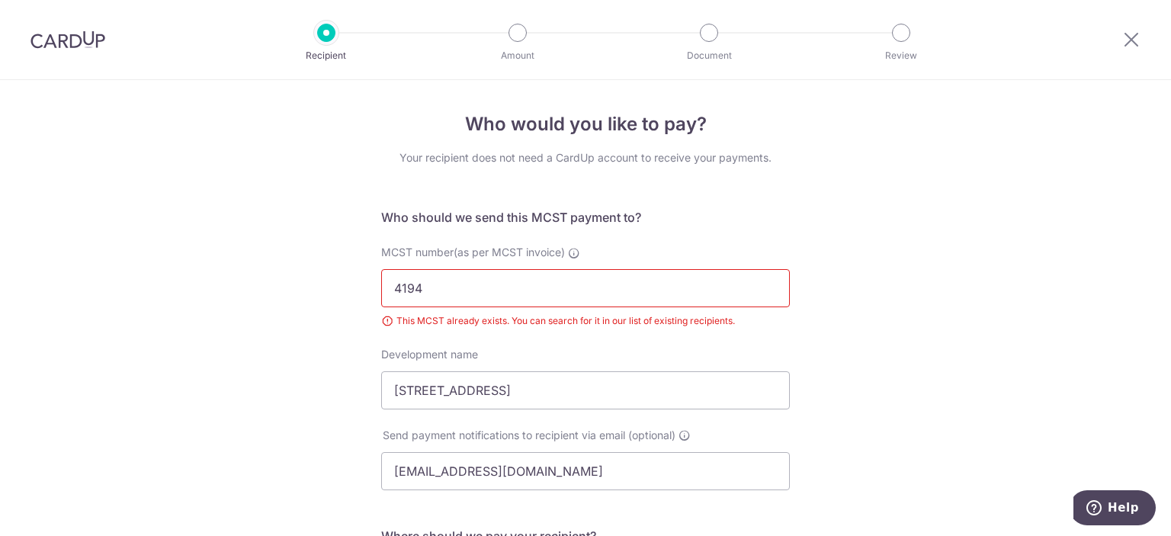
drag, startPoint x: 444, startPoint y: 293, endPoint x: 299, endPoint y: 285, distance: 145.1
click at [299, 285] on div "Who would you like to pay? Your recipient does not need a CardUp account to rec…" at bounding box center [585, 494] width 1171 height 828
click at [252, 314] on div "Who would you like to pay? Your recipient does not need a CardUp account to rec…" at bounding box center [585, 494] width 1171 height 828
click at [274, 374] on div "Who would you like to pay? Your recipient does not need a CardUp account to rec…" at bounding box center [585, 494] width 1171 height 828
click at [476, 391] on input "[STREET_ADDRESS]" at bounding box center [585, 390] width 409 height 38
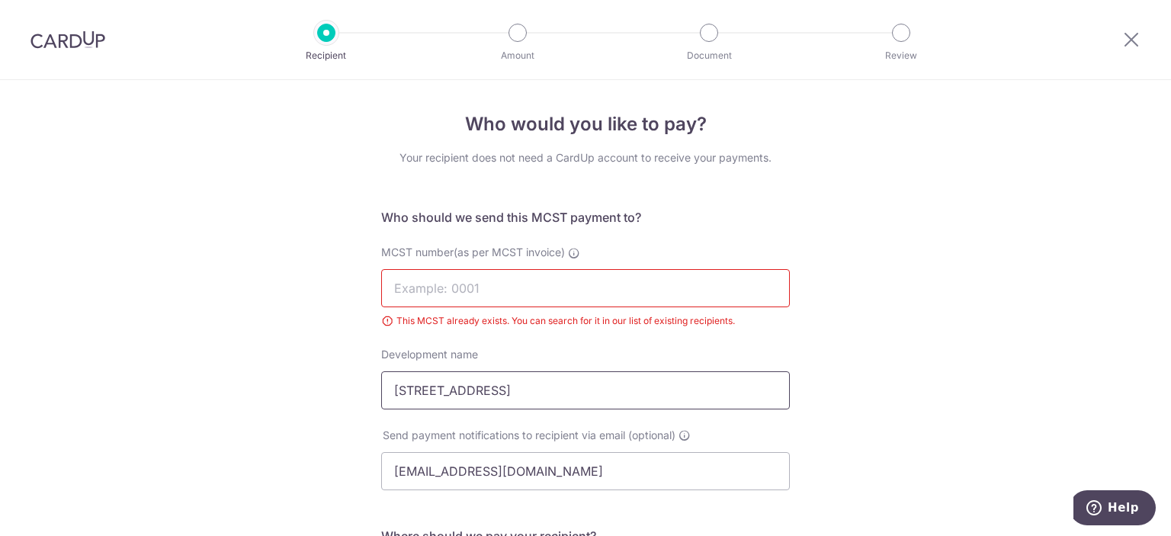
drag, startPoint x: 432, startPoint y: 403, endPoint x: 338, endPoint y: 397, distance: 94.0
click at [338, 397] on div "Who would you like to pay? Your recipient does not need a CardUp account to rec…" at bounding box center [585, 494] width 1171 height 828
click at [332, 358] on div "Who would you like to pay? Your recipient does not need a CardUp account to rec…" at bounding box center [585, 494] width 1171 height 828
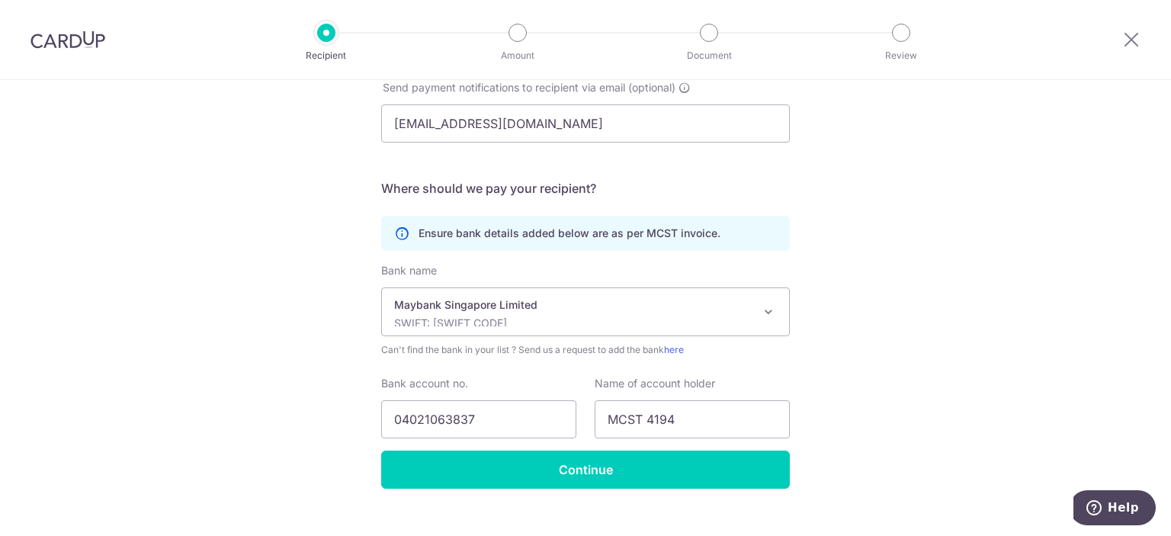
scroll to position [371, 0]
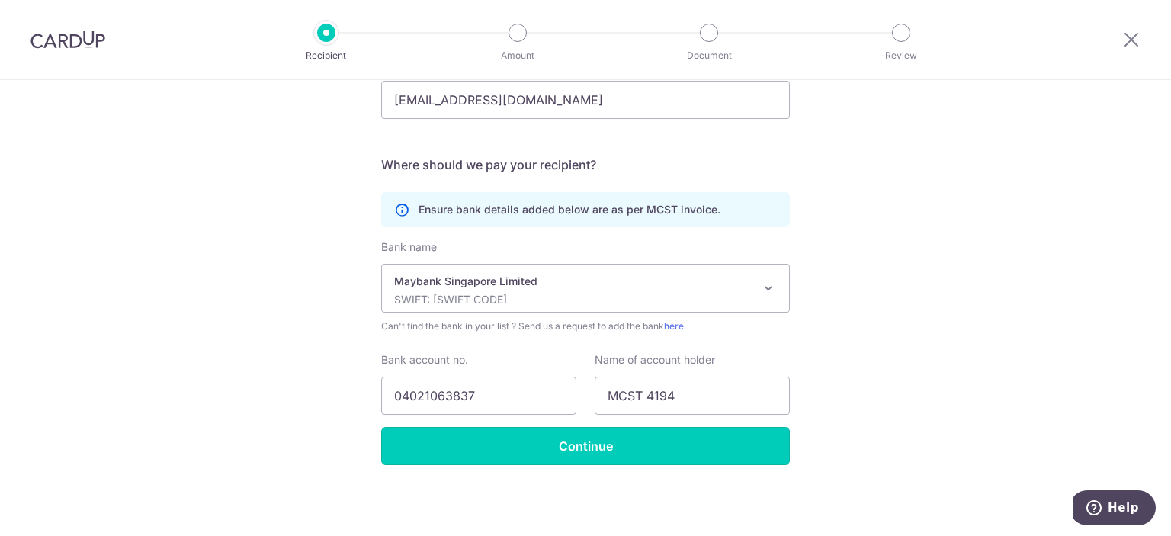
click at [422, 450] on input "Continue" at bounding box center [585, 446] width 409 height 38
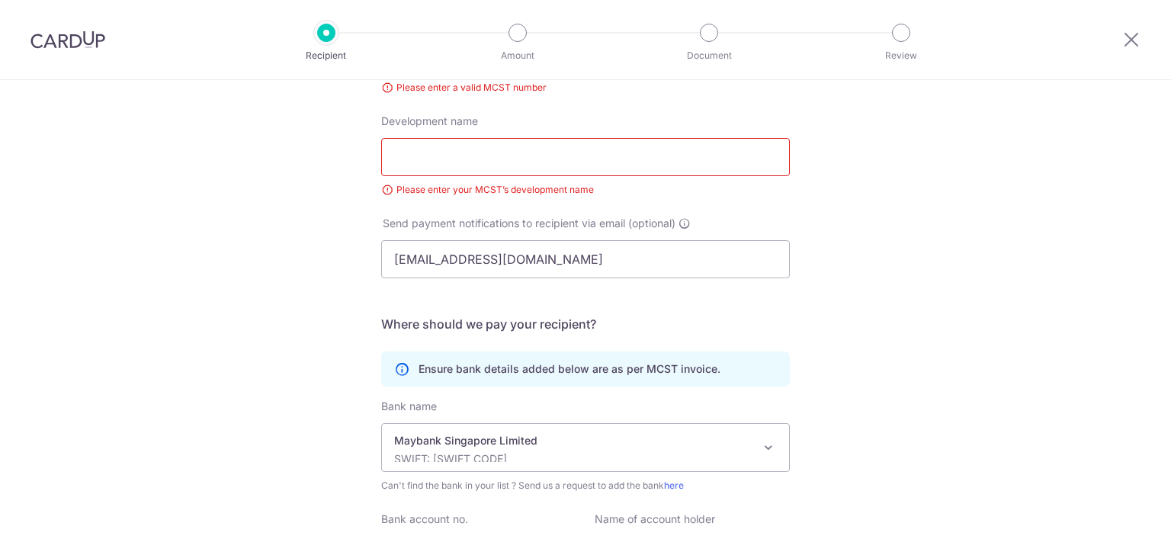
scroll to position [81, 0]
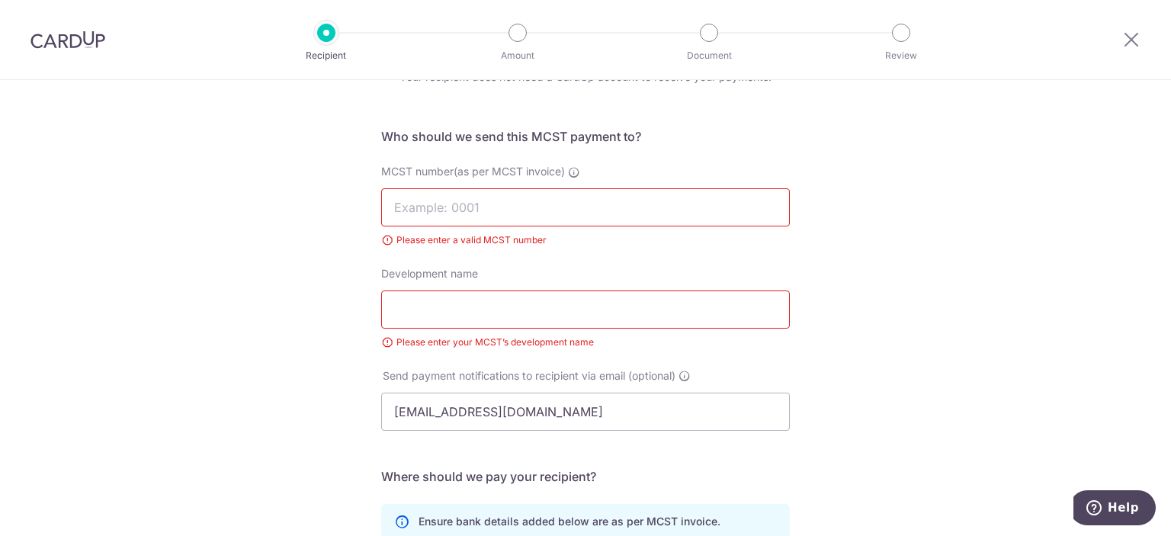
click at [440, 213] on input "MCST number(as per MCST invoice)" at bounding box center [585, 207] width 409 height 38
type input "4194"
click at [436, 261] on div "MCST number(as per MCST invoice) 4194 Please enter a valid MCST number" at bounding box center [585, 215] width 427 height 102
click at [450, 293] on input "Development name" at bounding box center [585, 309] width 409 height 38
type input "[STREET_ADDRESS]"
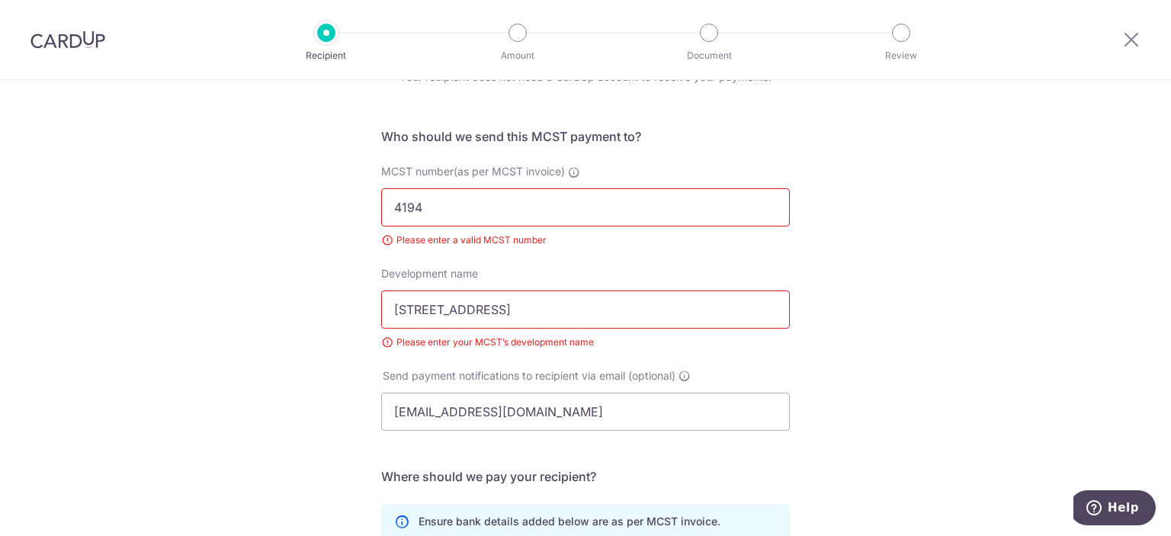
click at [782, 282] on div "Development name [STREET_ADDRESS] Please enter your MCST’s development name" at bounding box center [585, 308] width 409 height 84
click at [810, 252] on div "Who would you like to pay? Your recipient does not need a CardUp account to rec…" at bounding box center [585, 423] width 1171 height 849
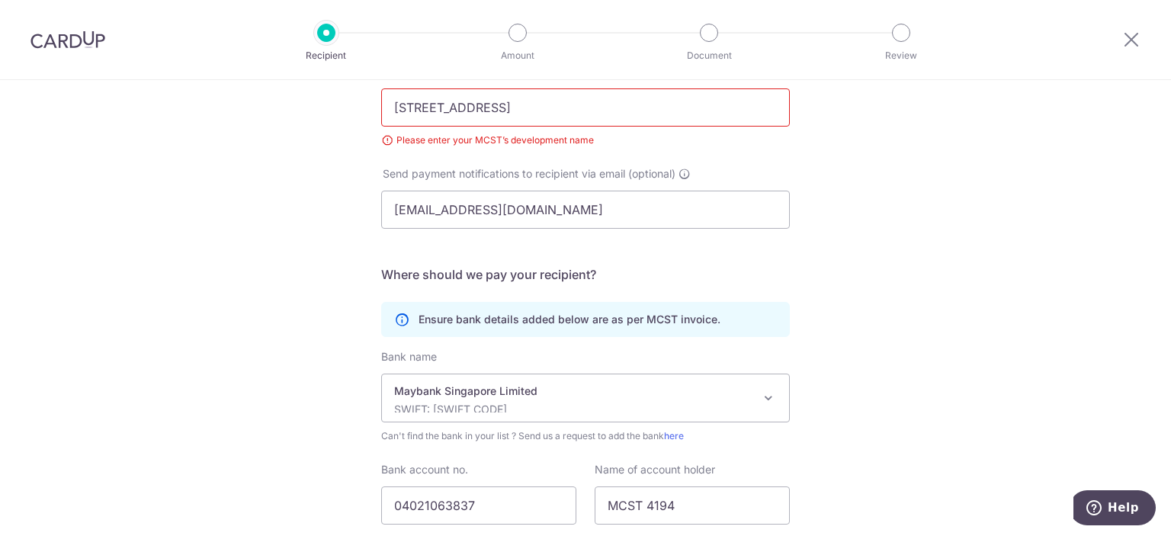
scroll to position [393, 0]
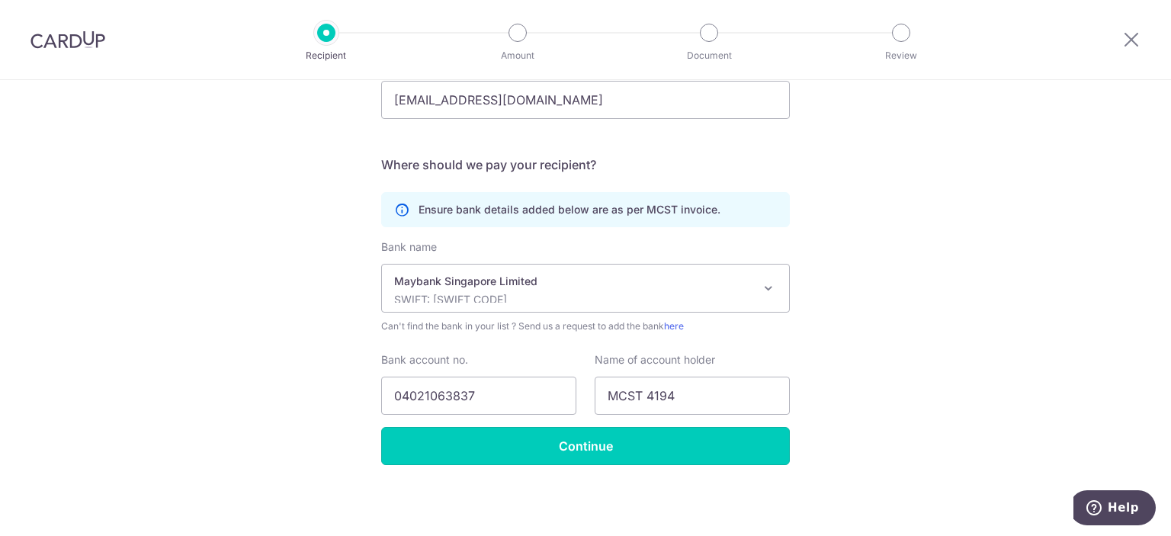
click at [621, 444] on input "Continue" at bounding box center [585, 446] width 409 height 38
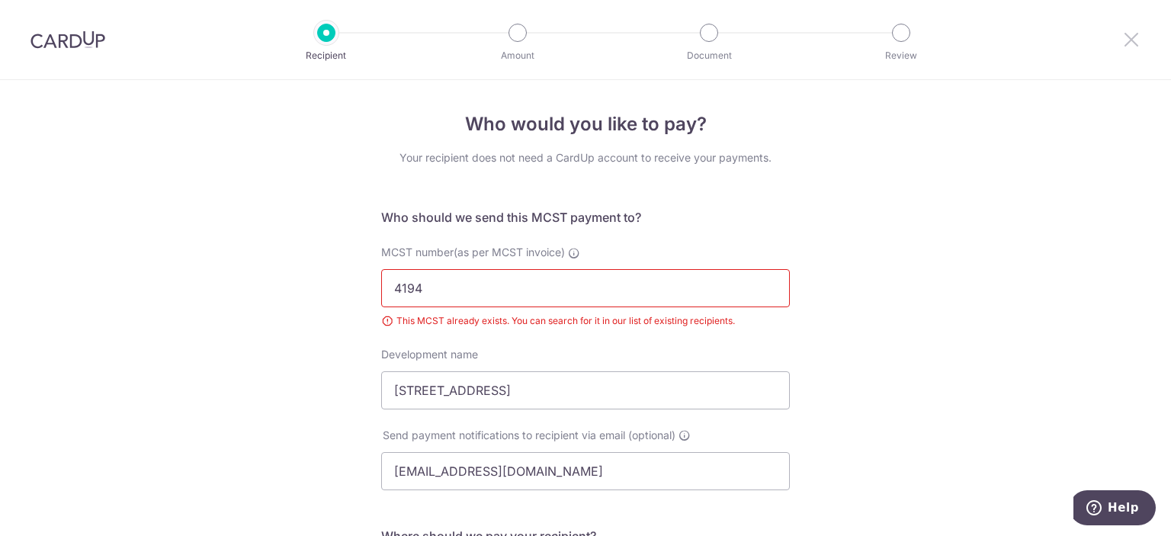
click at [1134, 38] on icon at bounding box center [1131, 39] width 18 height 19
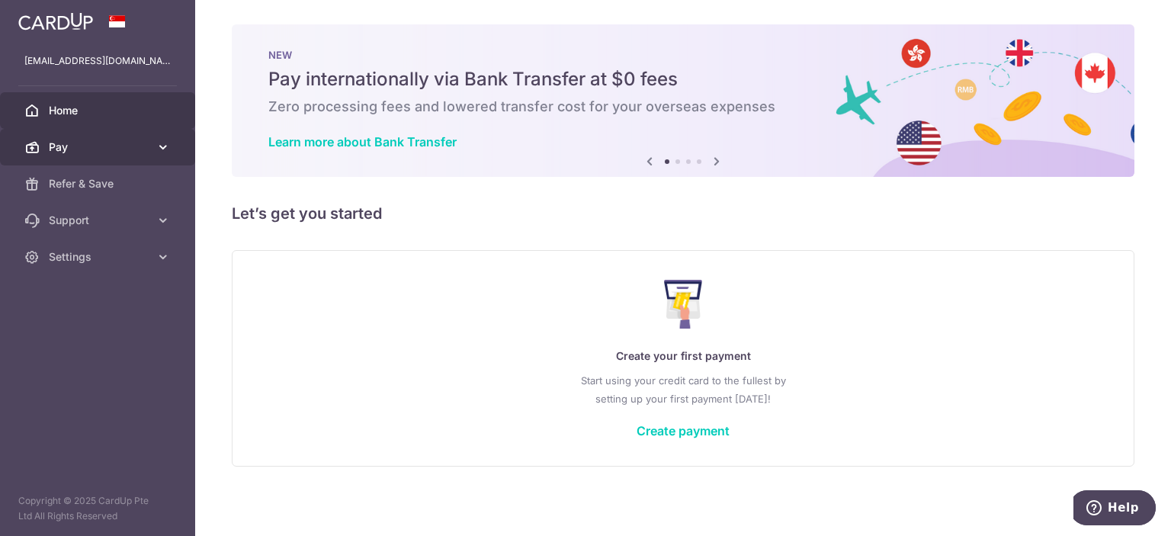
click at [125, 152] on span "Pay" at bounding box center [99, 146] width 101 height 15
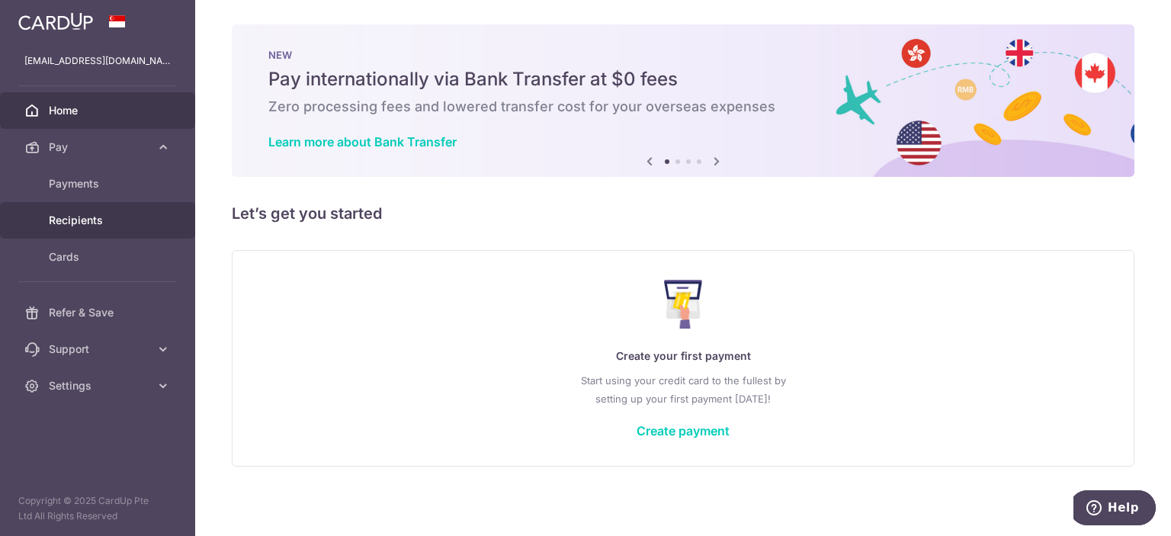
click at [85, 221] on span "Recipients" at bounding box center [99, 220] width 101 height 15
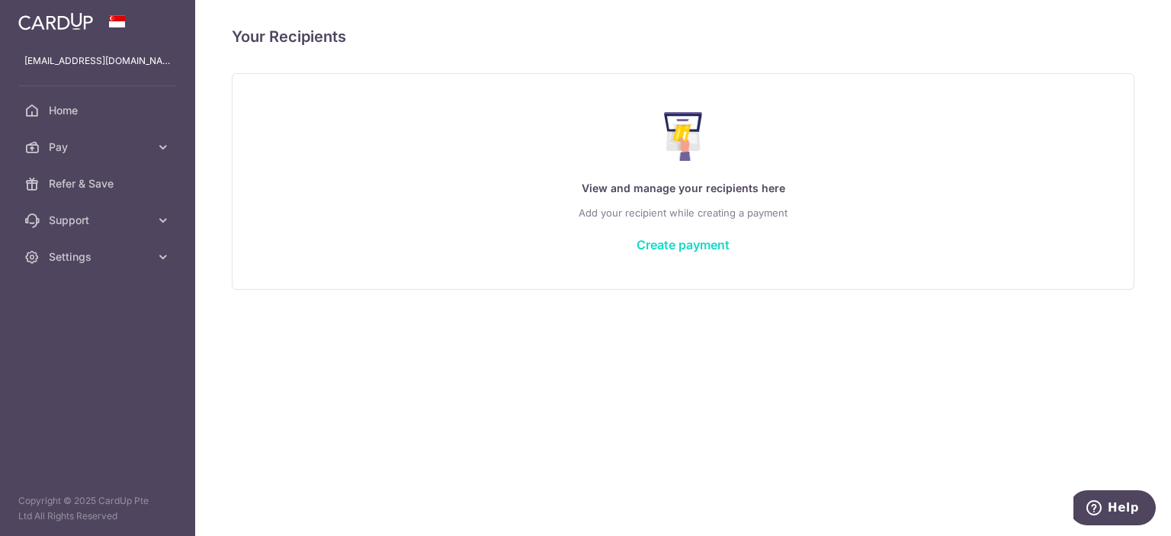
click at [652, 243] on link "Create payment" at bounding box center [682, 244] width 93 height 15
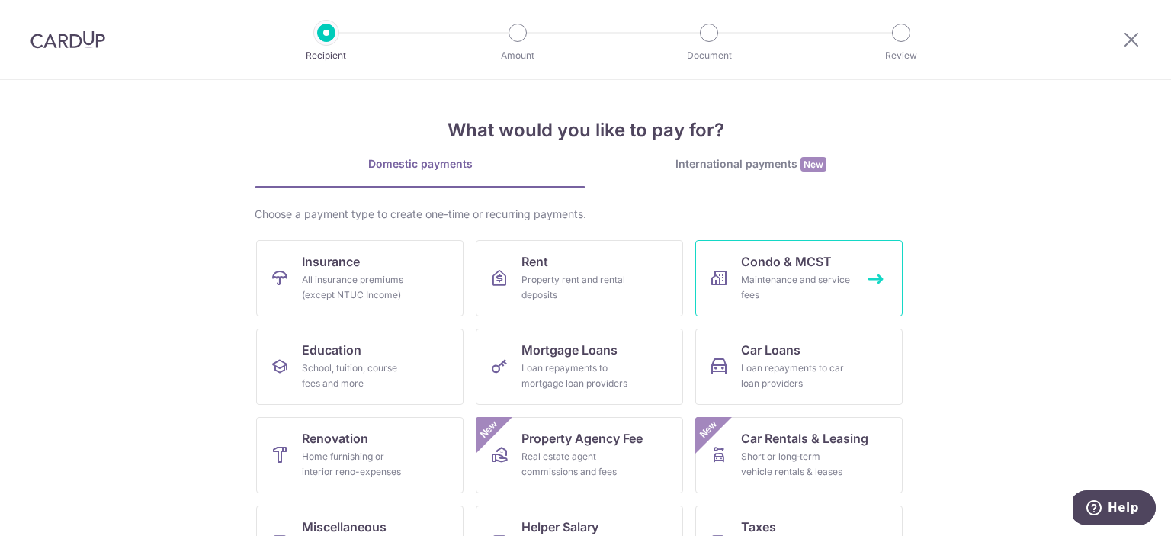
click at [755, 295] on div "Maintenance and service fees" at bounding box center [796, 287] width 110 height 30
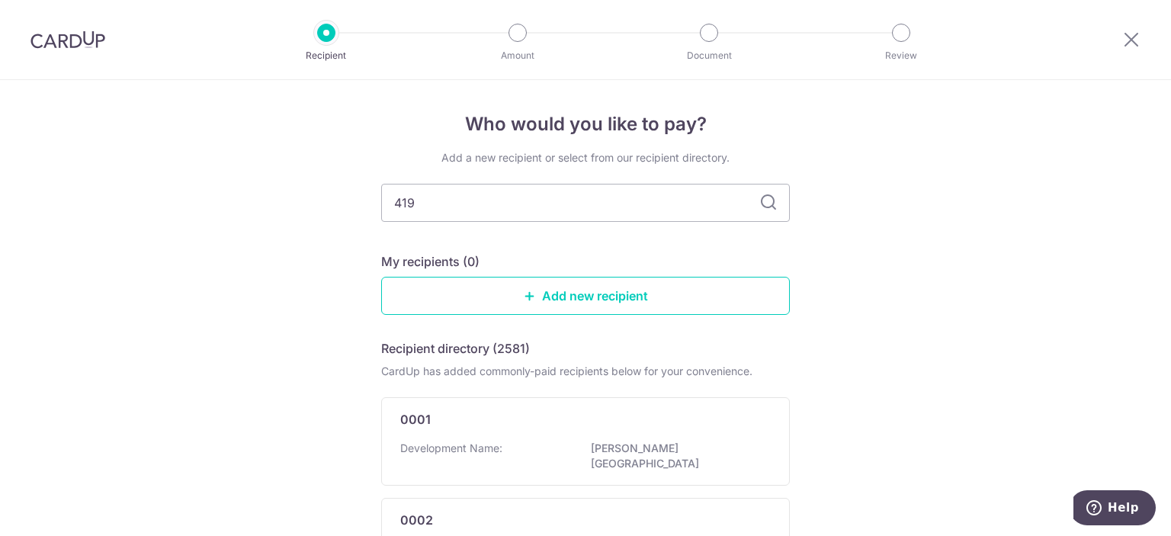
type input "4194"
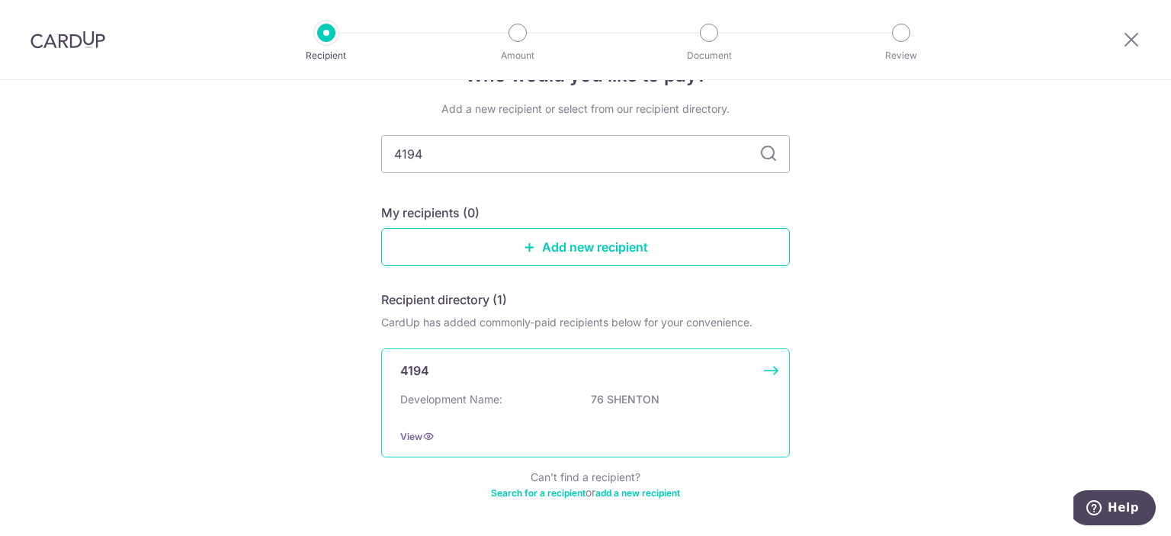
scroll to position [101, 0]
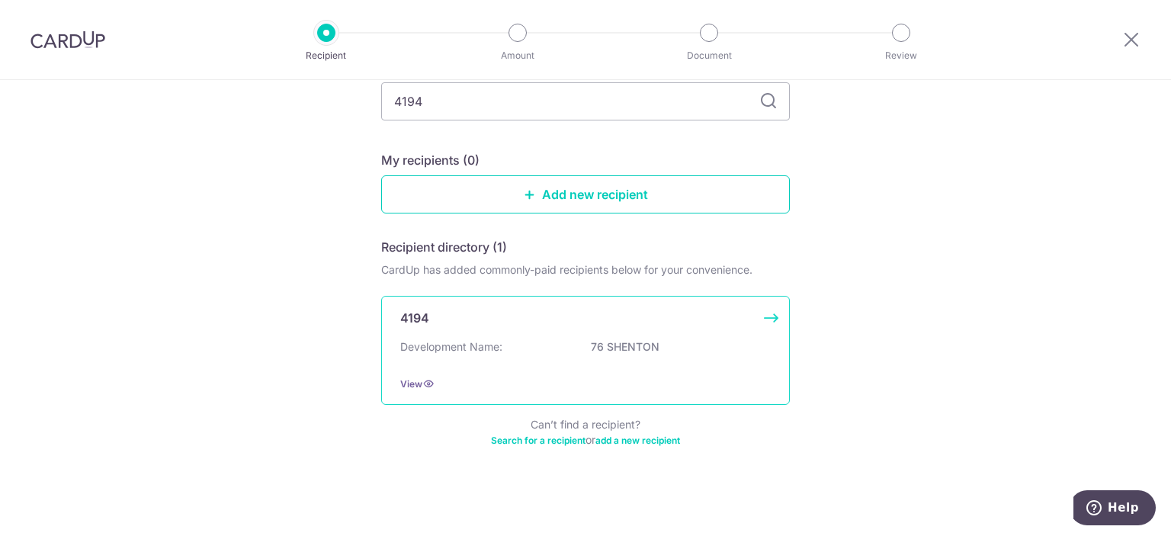
click at [466, 361] on div "Development Name: 76 SHENTON" at bounding box center [585, 351] width 370 height 24
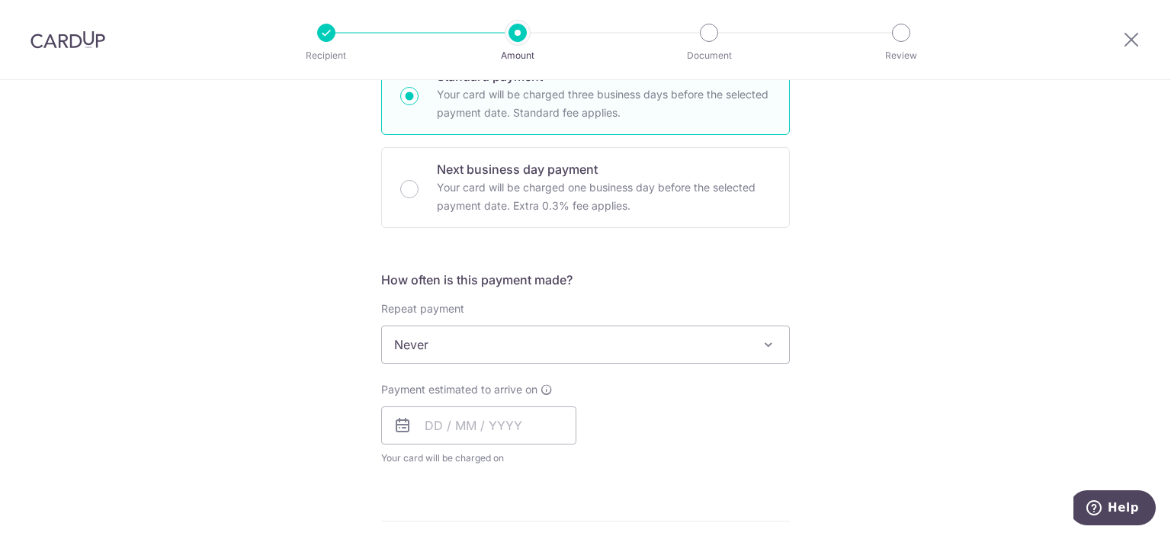
scroll to position [381, 0]
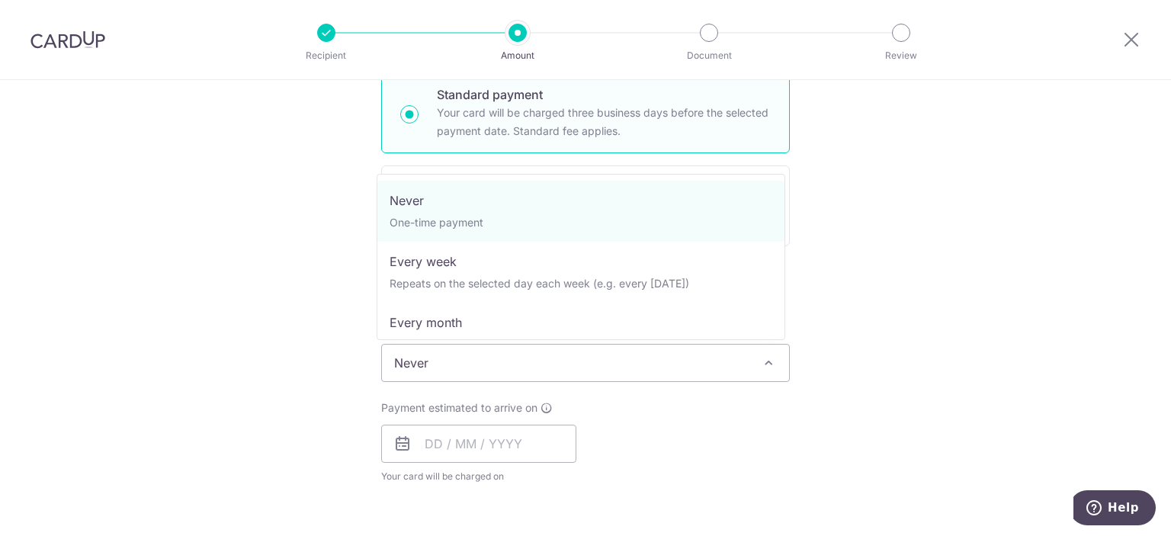
click at [535, 368] on span "Never" at bounding box center [585, 363] width 407 height 37
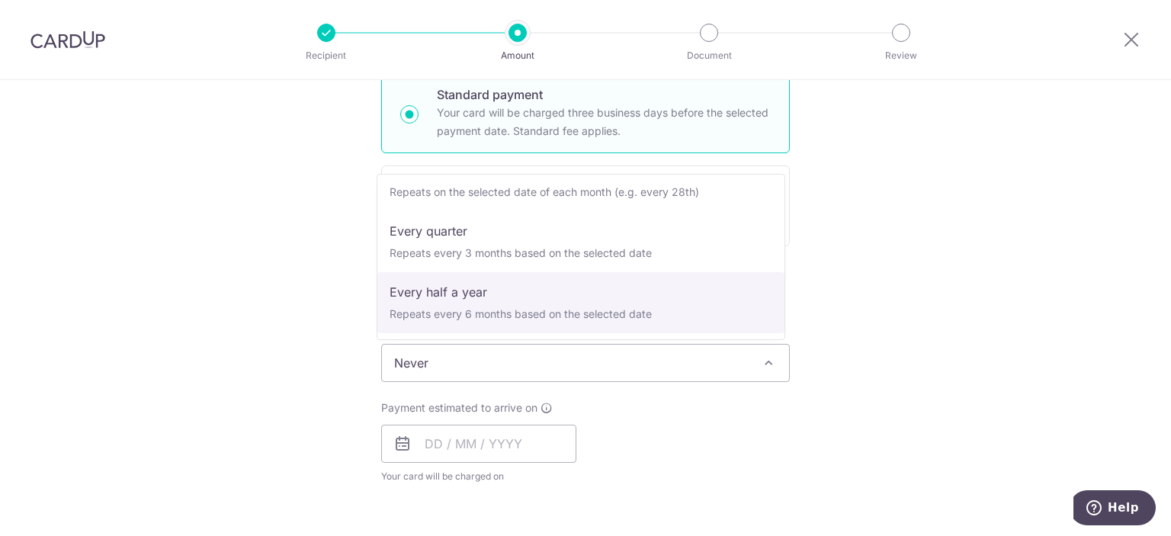
click at [342, 300] on div "Tell us more about your payment Enter payment amount SGD Select Card Select opt…" at bounding box center [585, 388] width 1171 height 1379
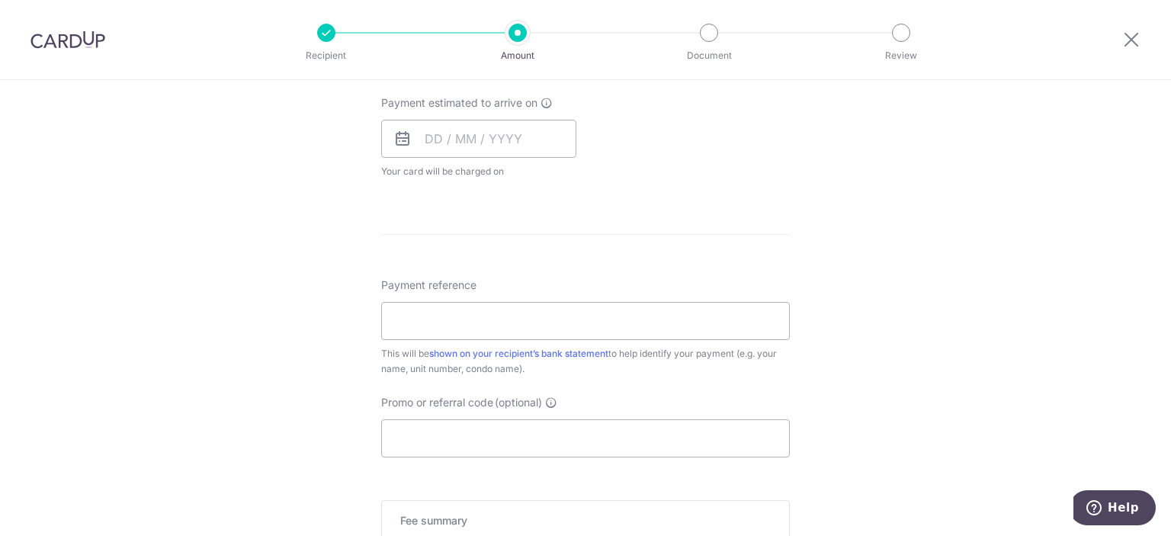
scroll to position [921, 0]
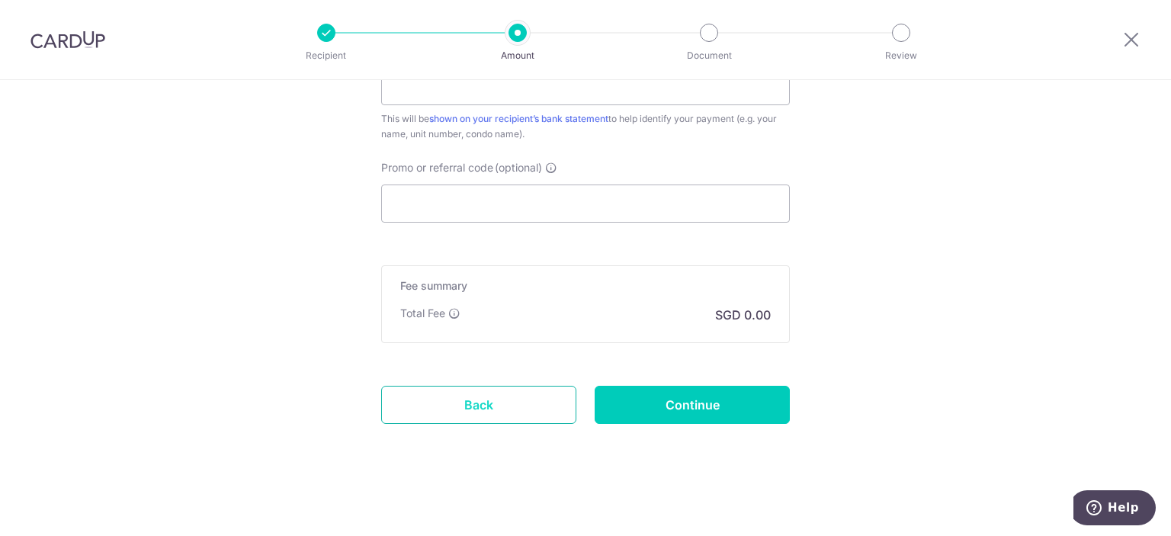
click at [495, 405] on link "Back" at bounding box center [478, 405] width 195 height 38
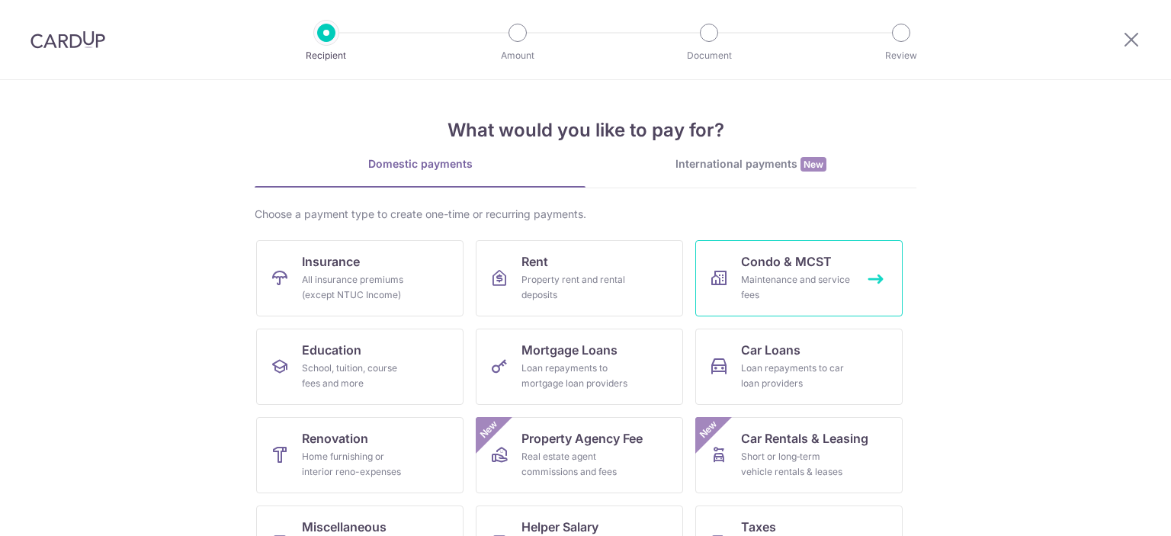
click at [749, 258] on span "Condo & MCST" at bounding box center [786, 261] width 91 height 18
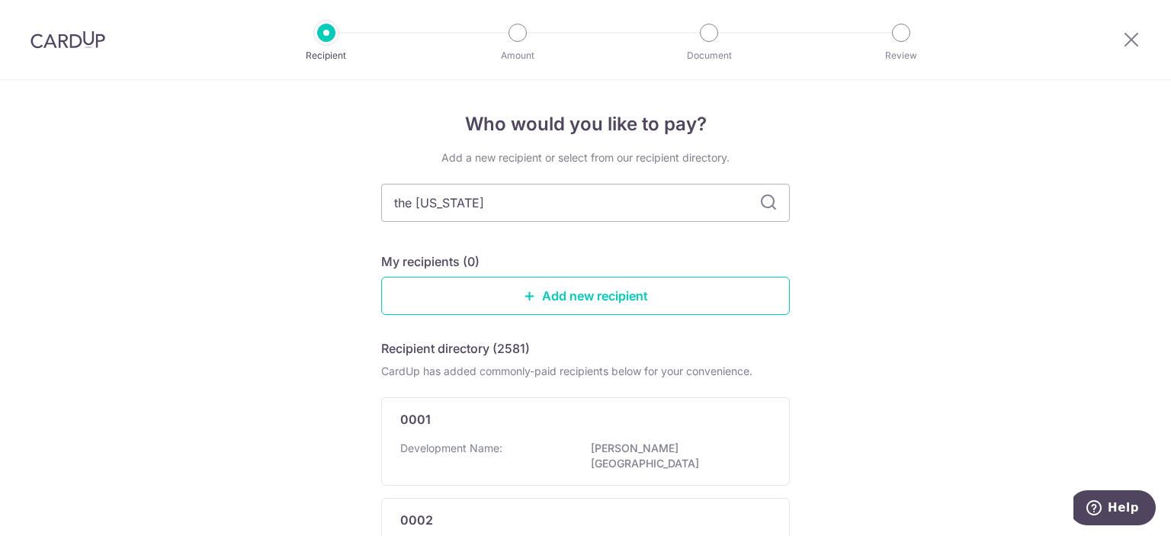
type input "the montana"
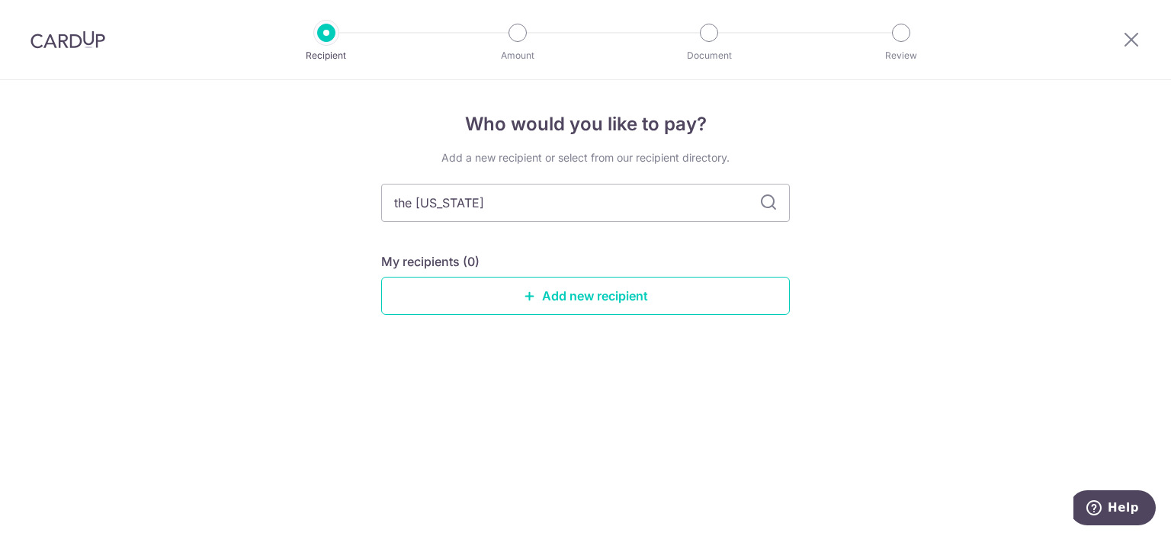
click at [771, 200] on icon at bounding box center [768, 203] width 18 height 18
drag, startPoint x: 545, startPoint y: 218, endPoint x: 341, endPoint y: 200, distance: 204.3
click at [341, 200] on div "Who would you like to pay? Add a new recipient or select from our recipient dir…" at bounding box center [585, 308] width 1171 height 456
type input "4194"
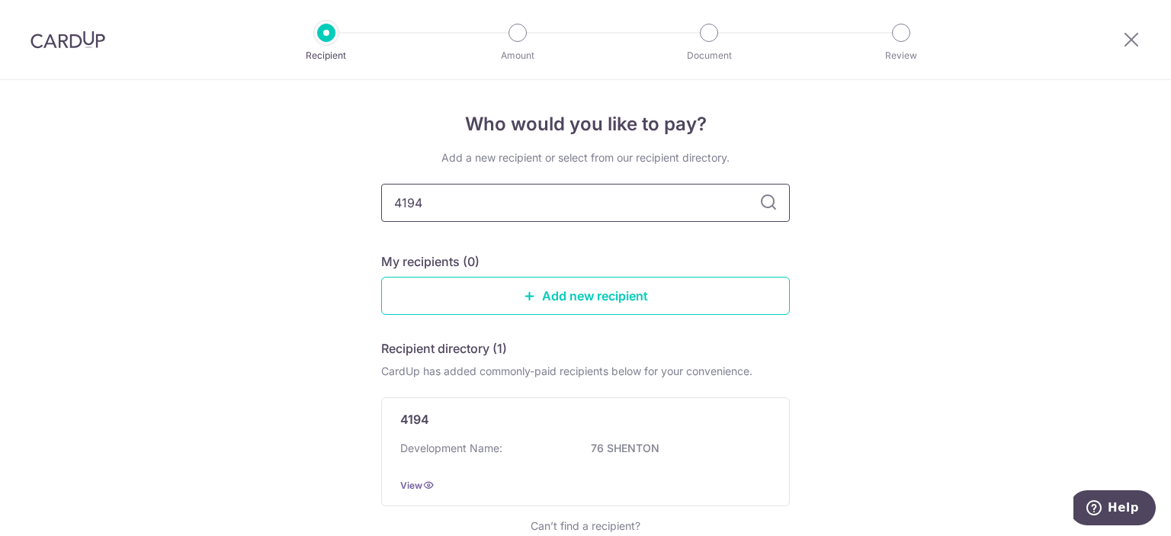
drag, startPoint x: 399, startPoint y: 203, endPoint x: 265, endPoint y: 206, distance: 133.4
click at [265, 206] on div "Who would you like to pay? Add a new recipient or select from our recipient dir…" at bounding box center [585, 359] width 1171 height 559
type input "2711"
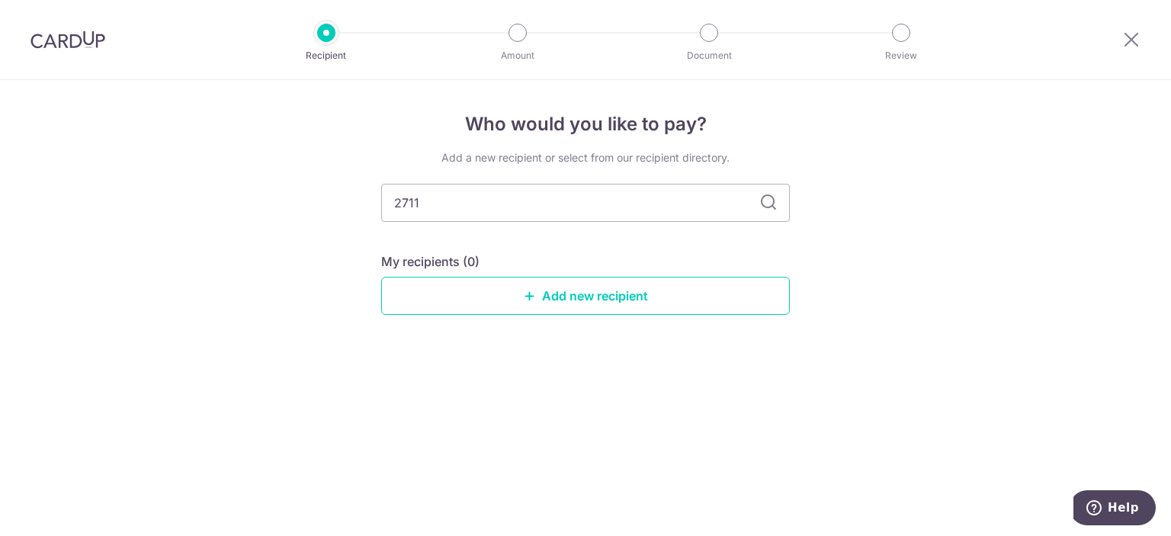
click at [771, 202] on icon at bounding box center [768, 203] width 18 height 18
click at [762, 201] on icon at bounding box center [768, 203] width 18 height 18
click at [559, 291] on link "Add new recipient" at bounding box center [585, 296] width 409 height 38
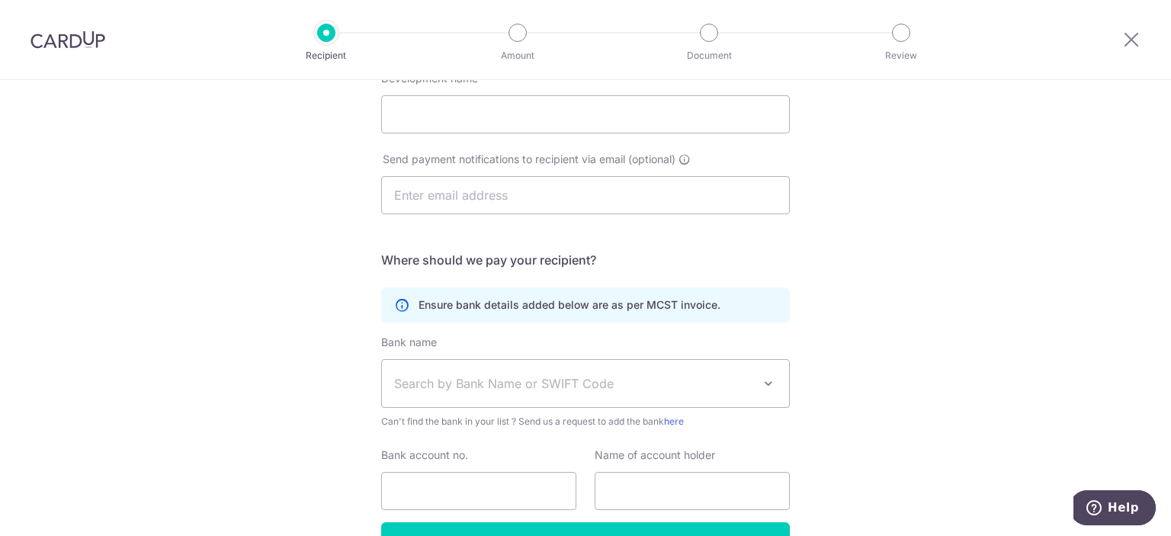
scroll to position [197, 0]
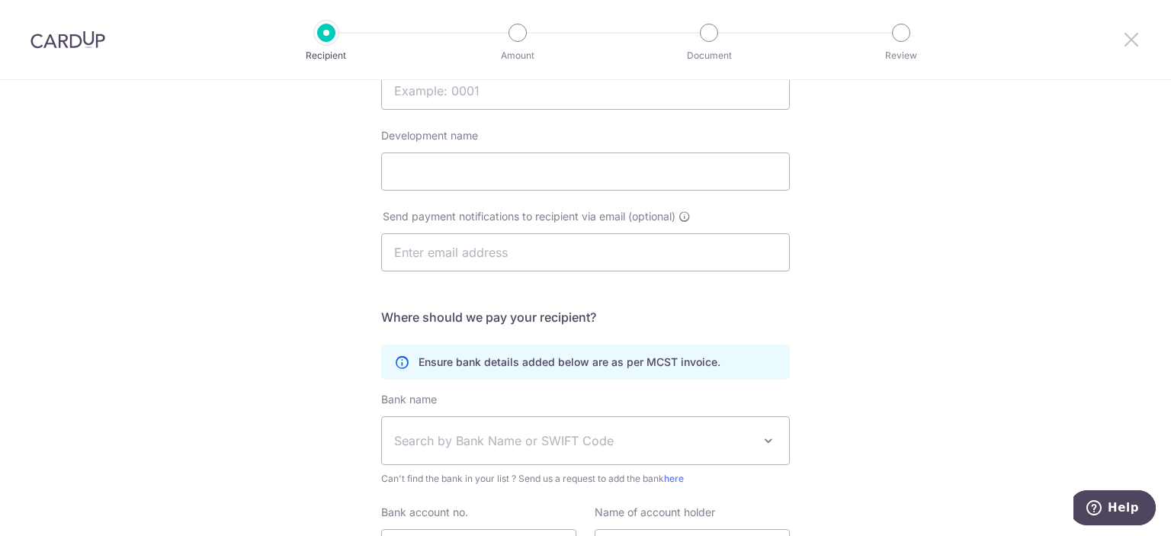
click at [1135, 35] on icon at bounding box center [1131, 39] width 18 height 19
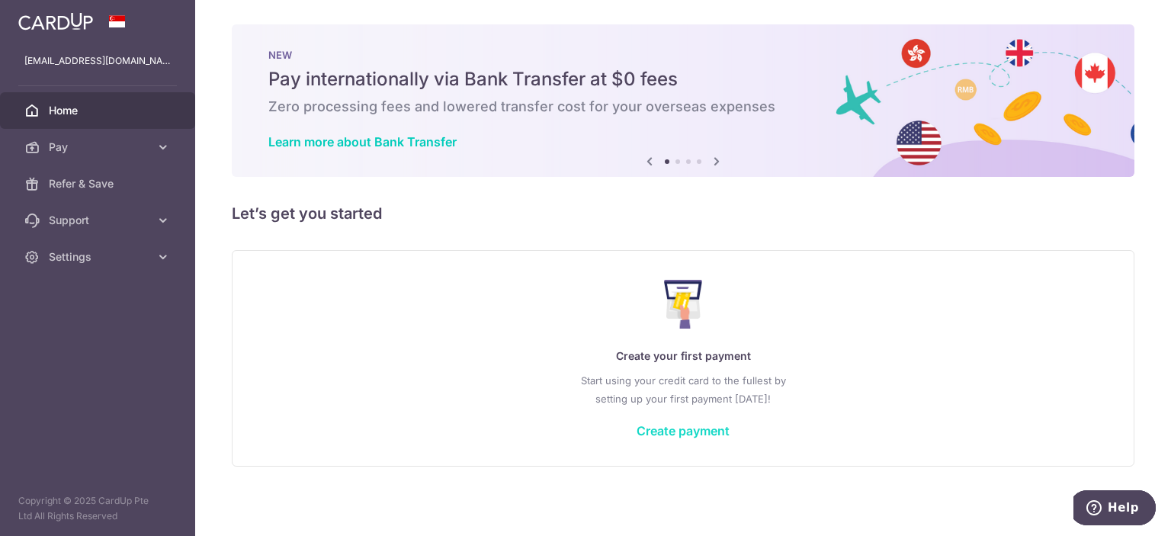
click at [653, 426] on link "Create payment" at bounding box center [682, 430] width 93 height 15
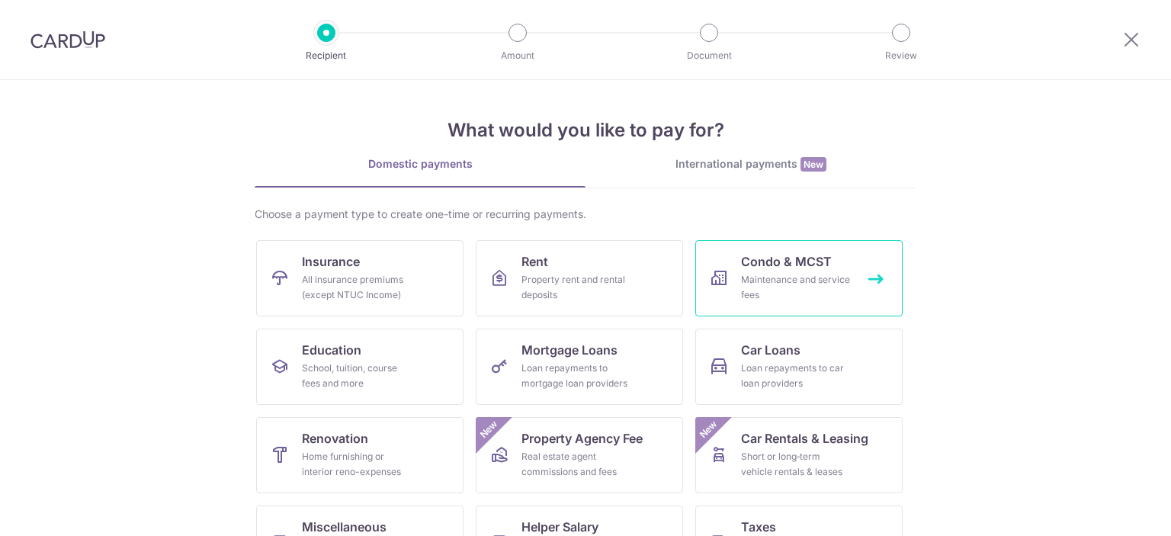
click at [753, 283] on div "Maintenance and service fees" at bounding box center [796, 287] width 110 height 30
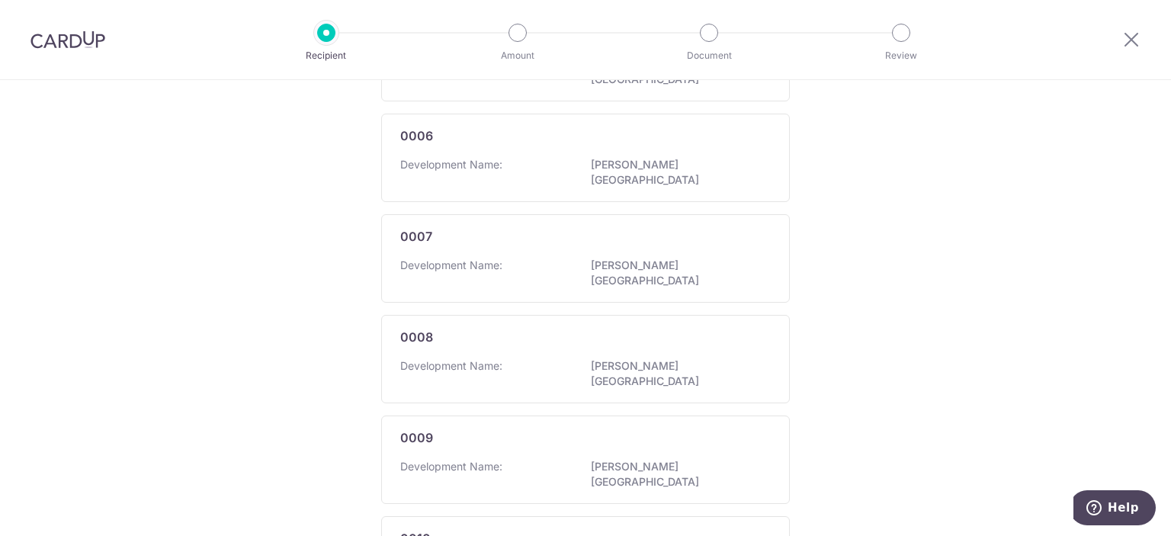
scroll to position [932, 0]
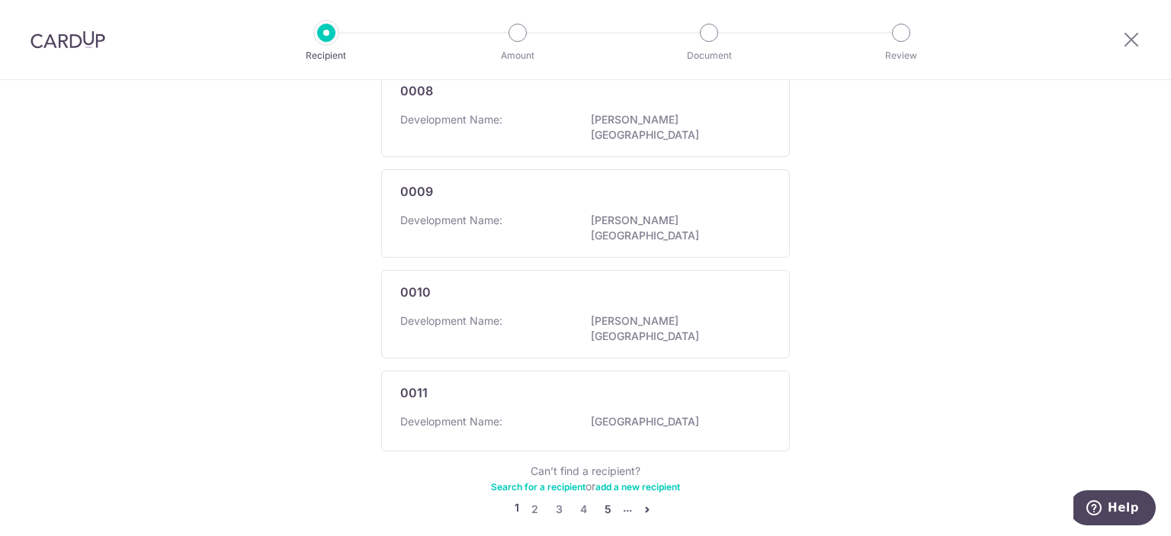
click at [602, 500] on link "5" at bounding box center [607, 509] width 18 height 18
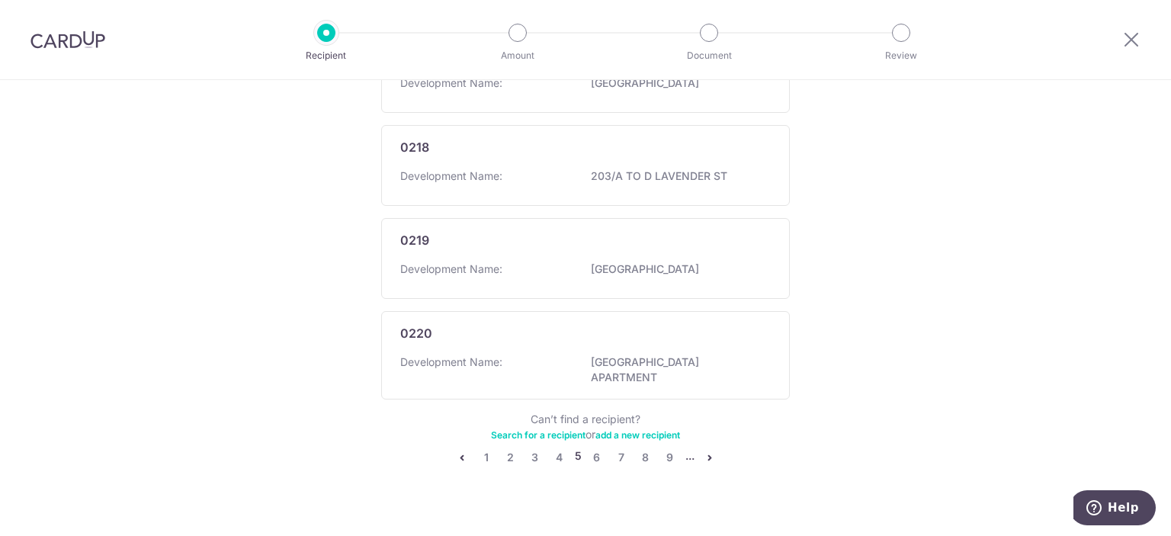
scroll to position [940, 0]
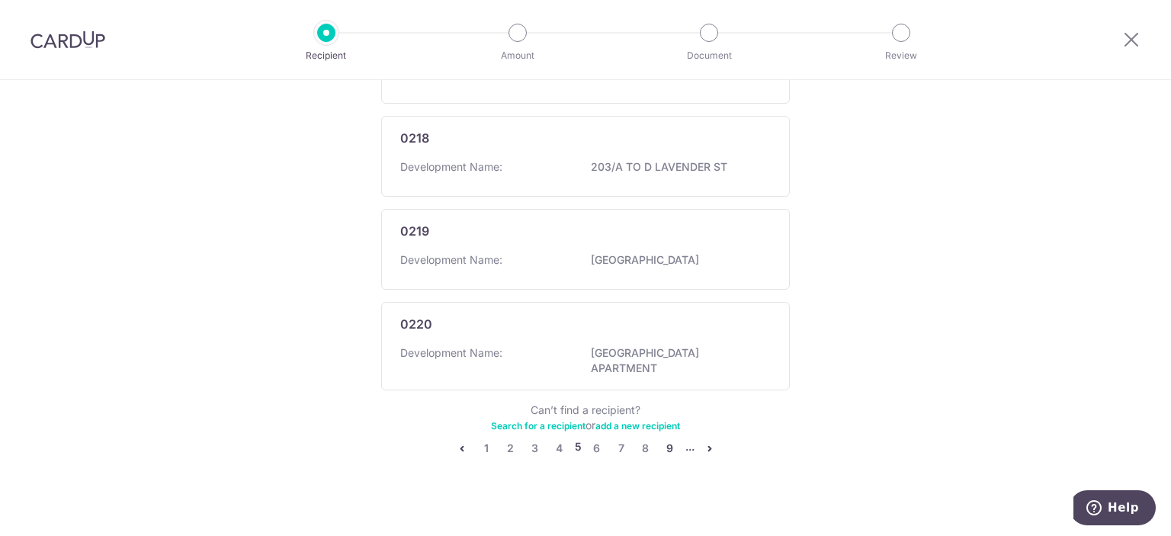
click at [667, 439] on link "9" at bounding box center [670, 448] width 18 height 18
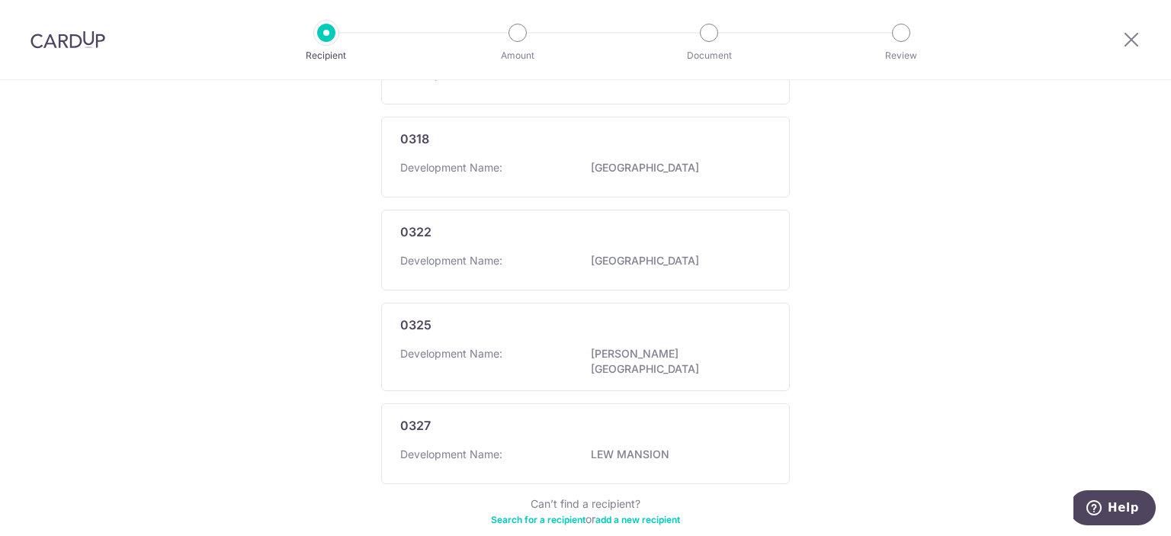
scroll to position [932, 0]
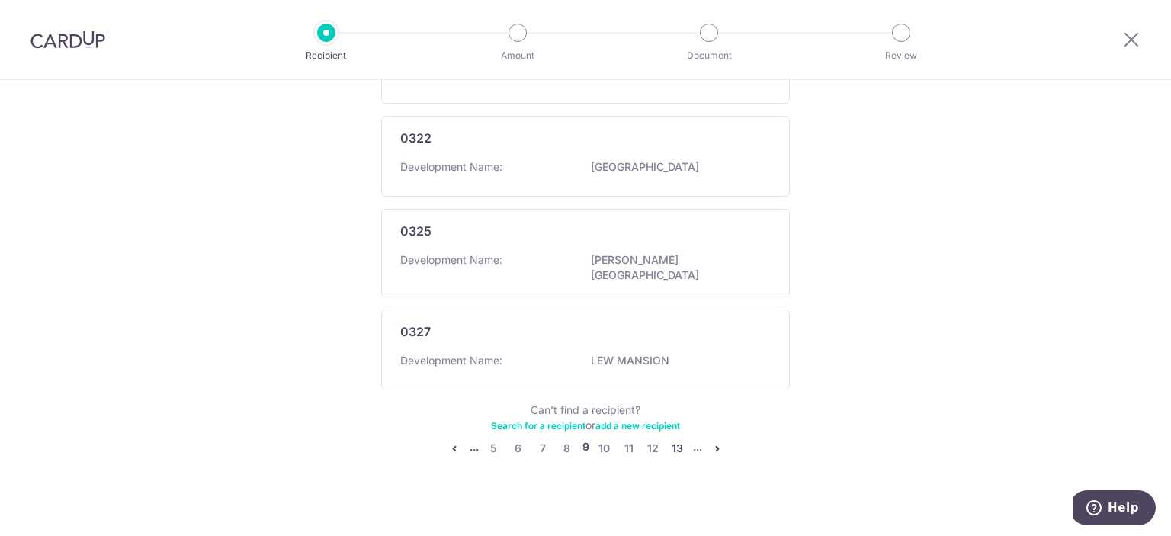
click at [676, 439] on link "13" at bounding box center [677, 448] width 18 height 18
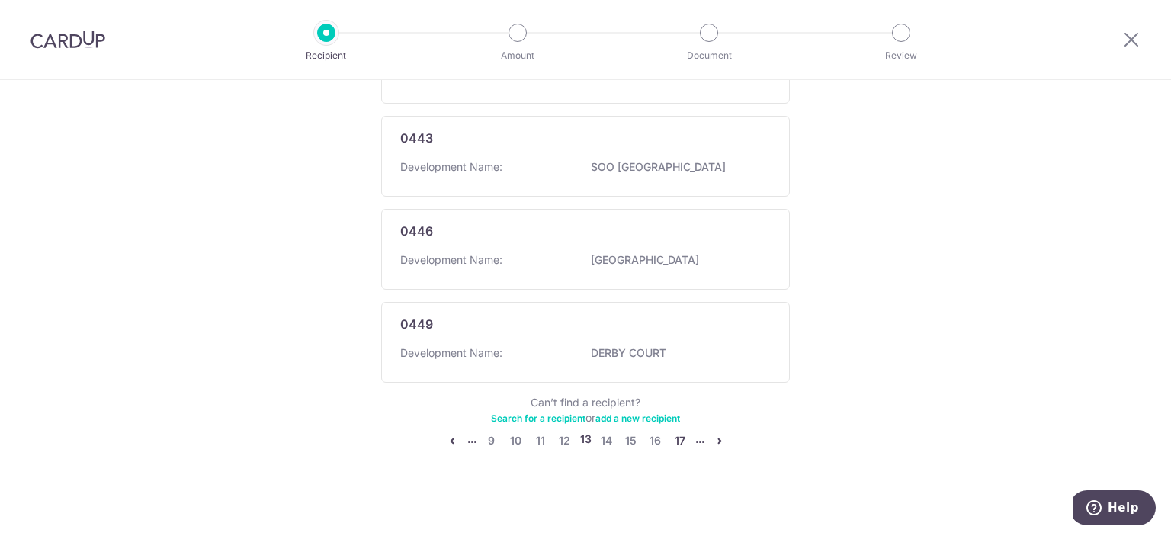
click at [677, 433] on link "17" at bounding box center [680, 440] width 18 height 18
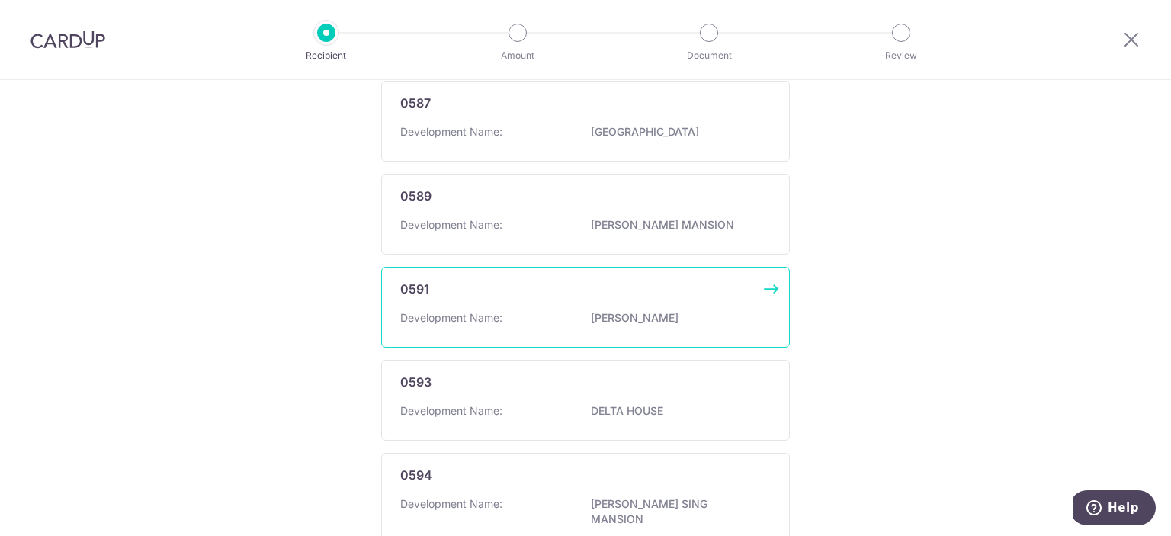
scroll to position [976, 0]
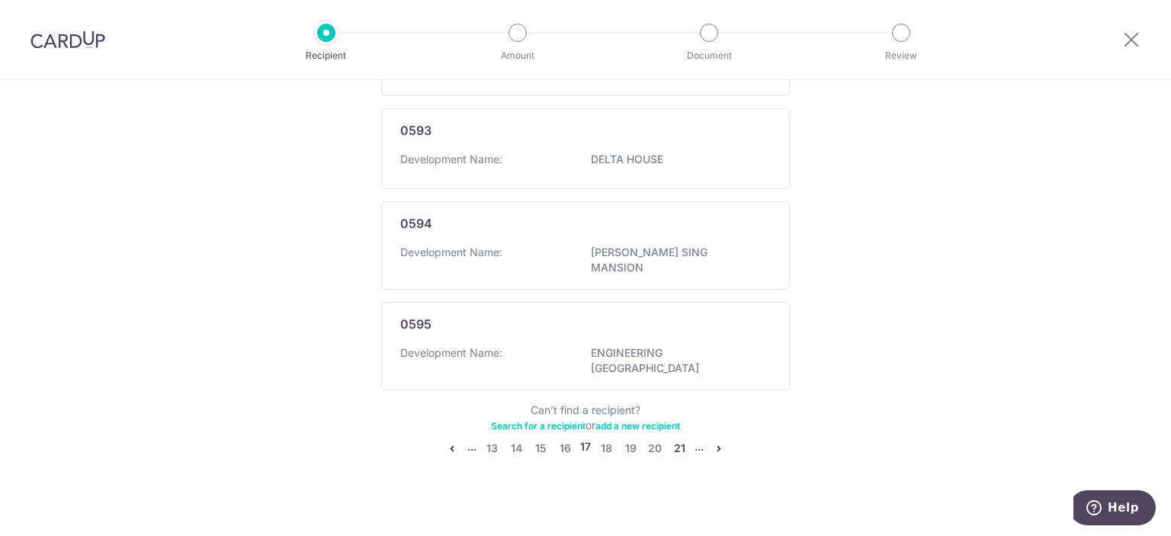
click at [675, 439] on link "21" at bounding box center [679, 448] width 18 height 18
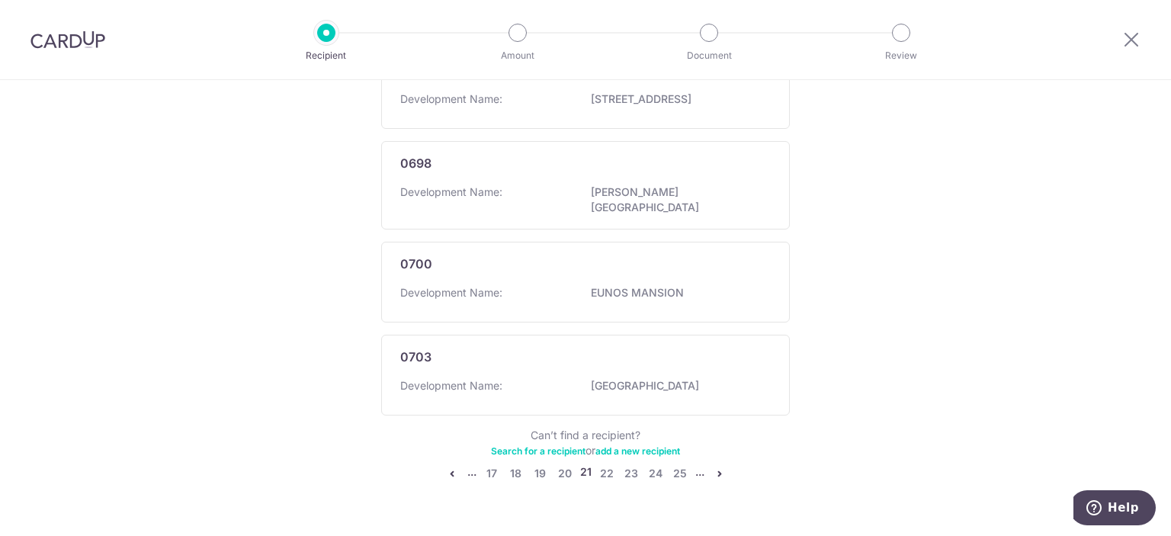
scroll to position [947, 0]
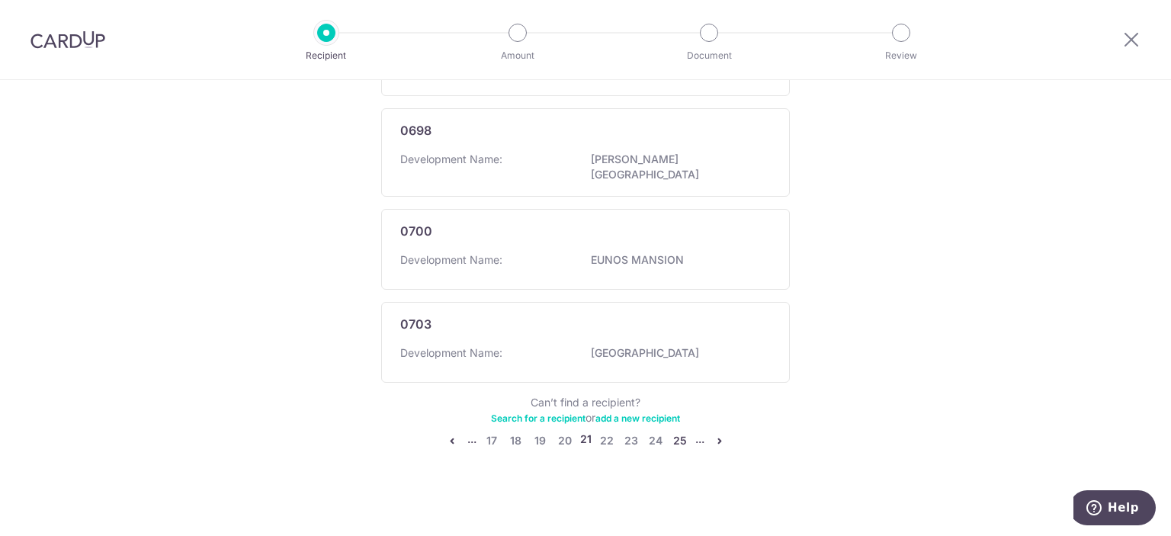
click at [675, 436] on link "25" at bounding box center [680, 440] width 18 height 18
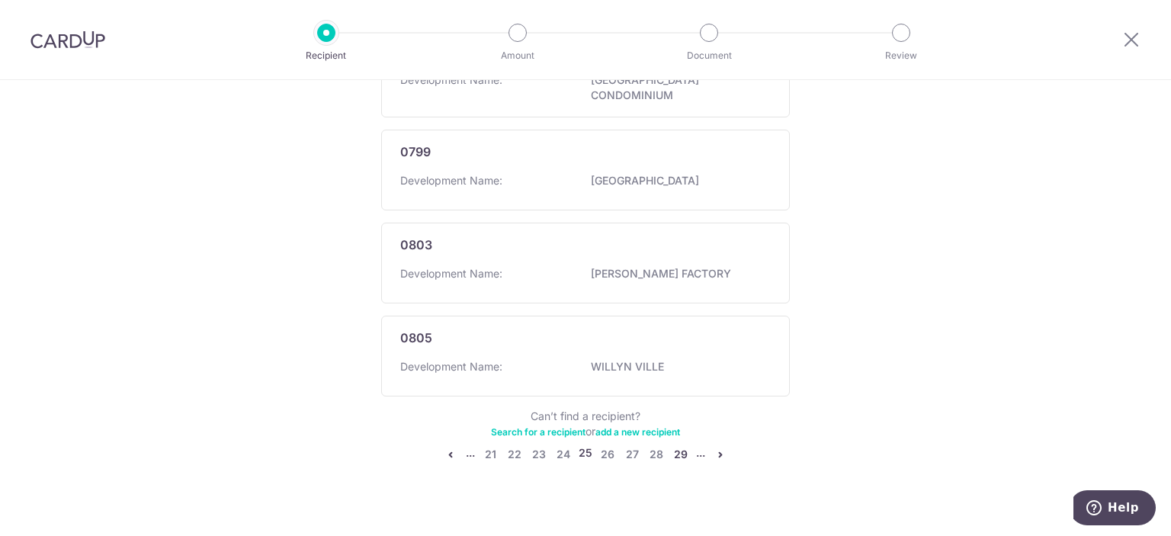
click at [675, 445] on link "29" at bounding box center [681, 454] width 18 height 18
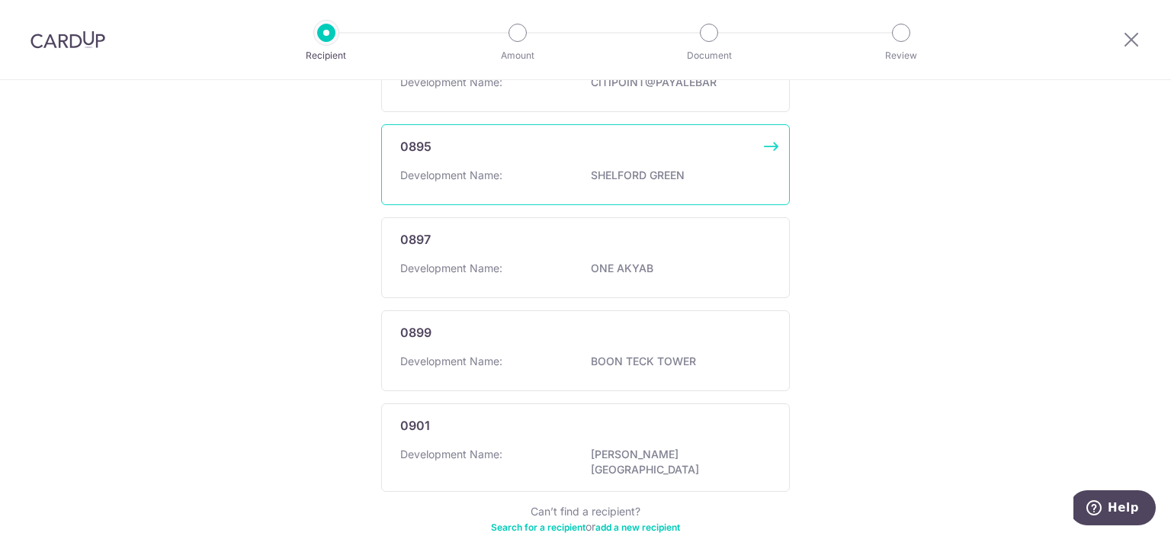
scroll to position [932, 0]
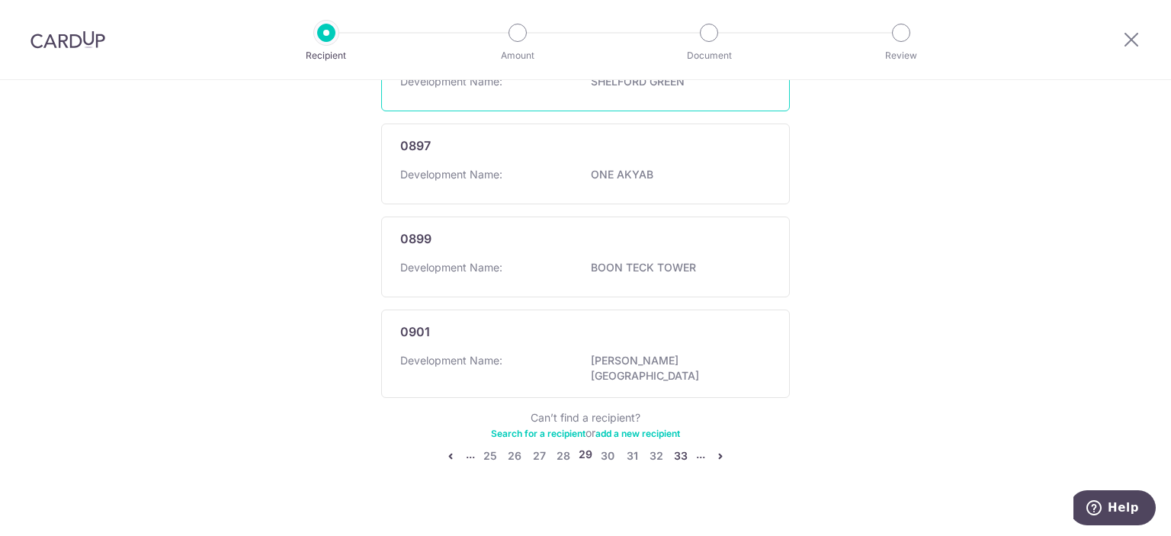
click at [674, 447] on link "33" at bounding box center [681, 456] width 18 height 18
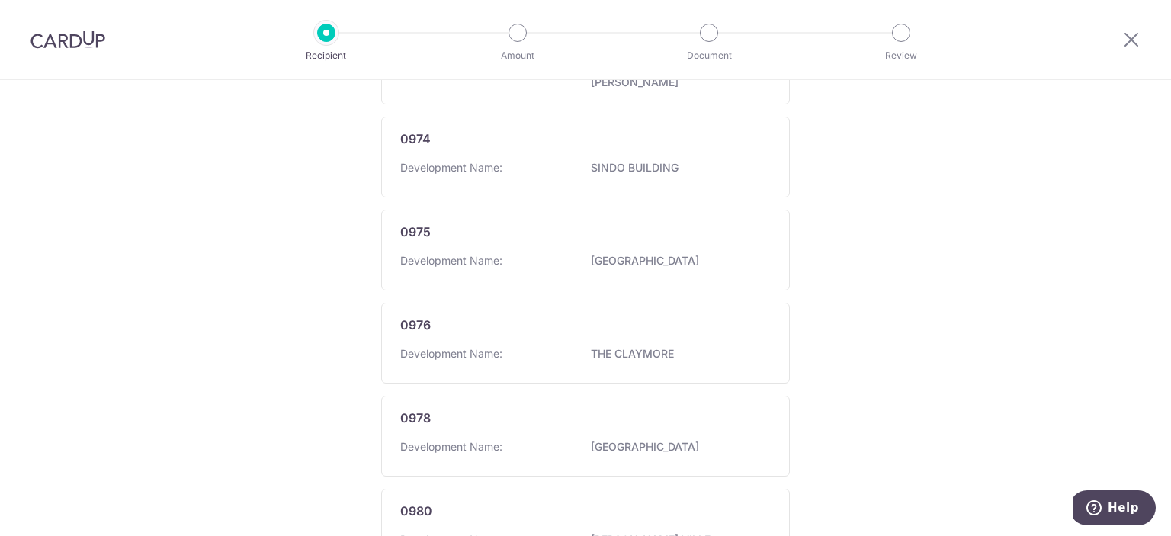
scroll to position [915, 0]
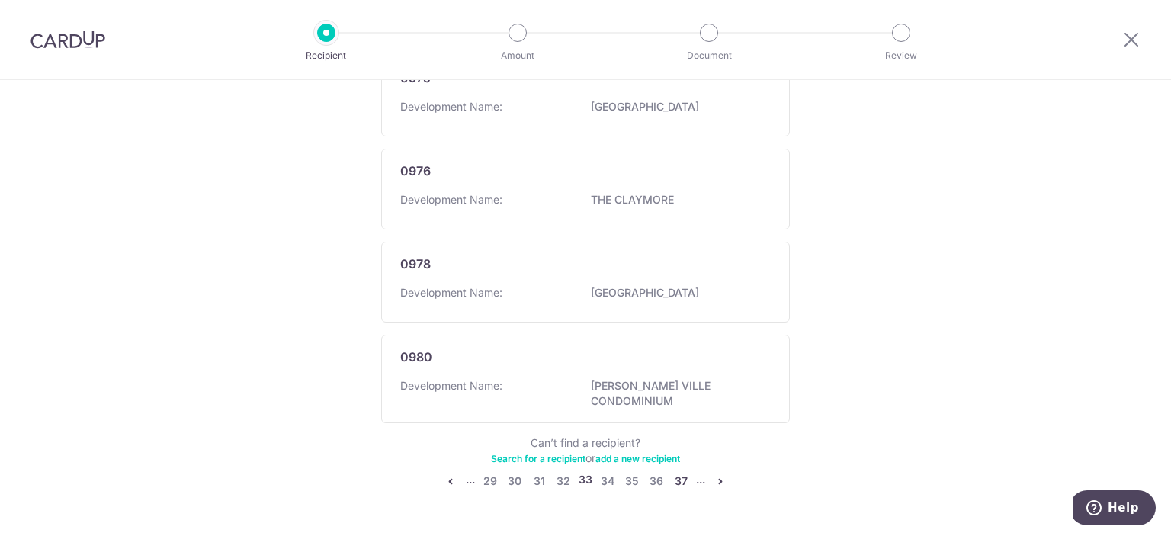
click at [674, 472] on link "37" at bounding box center [681, 481] width 18 height 18
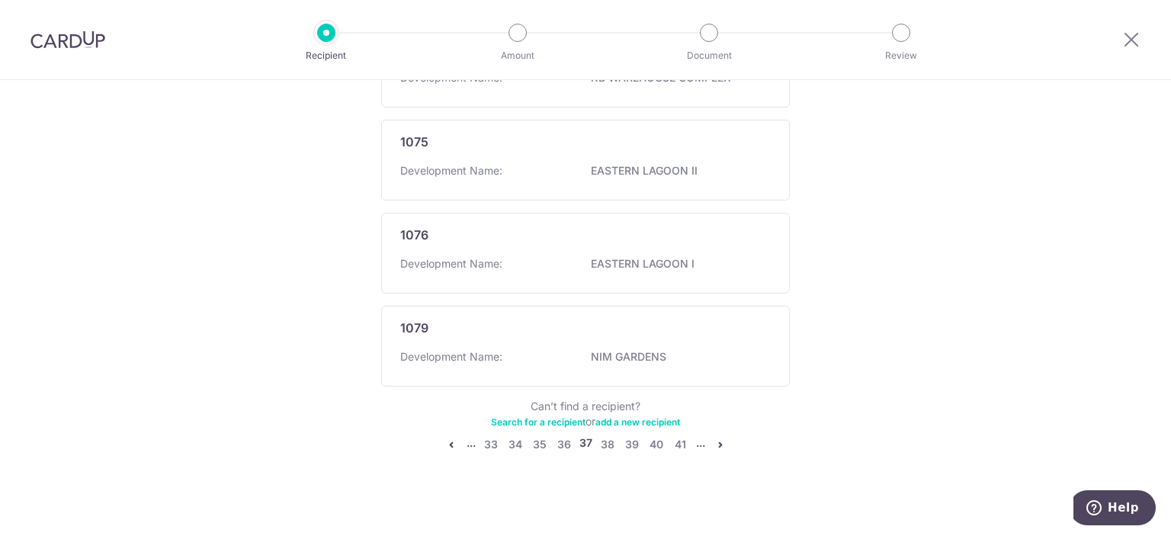
scroll to position [932, 0]
click at [672, 437] on link "41" at bounding box center [681, 440] width 18 height 18
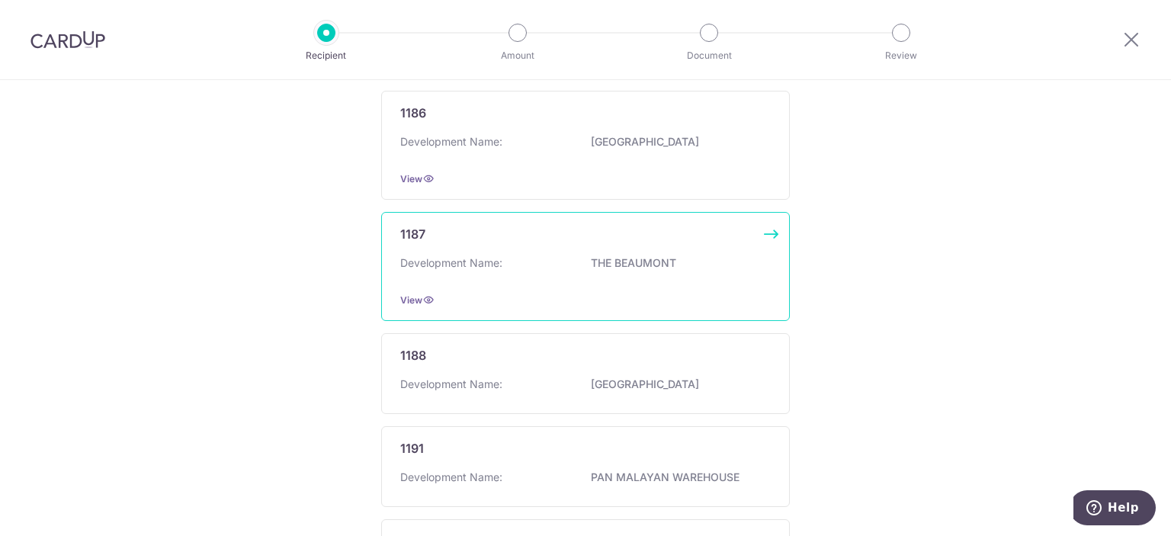
scroll to position [988, 0]
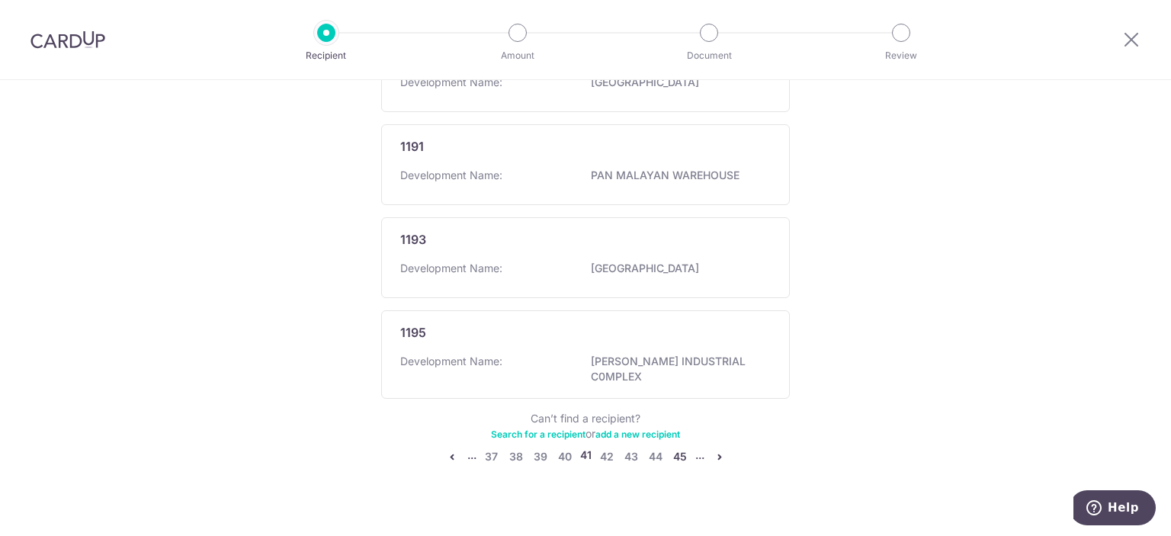
click at [674, 447] on link "45" at bounding box center [680, 456] width 18 height 18
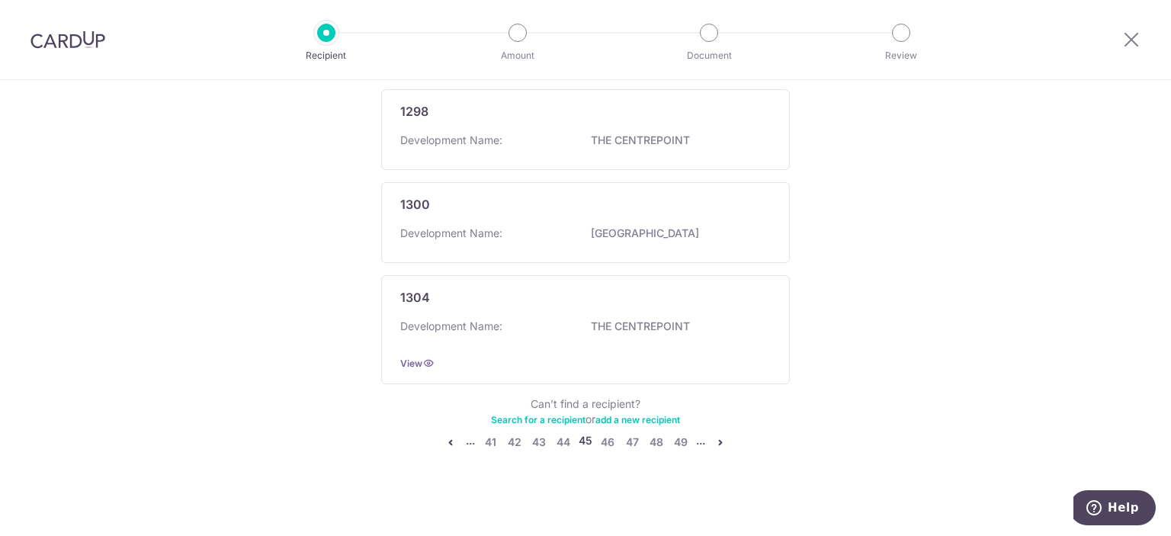
scroll to position [996, 0]
click at [680, 435] on link "49" at bounding box center [681, 440] width 18 height 18
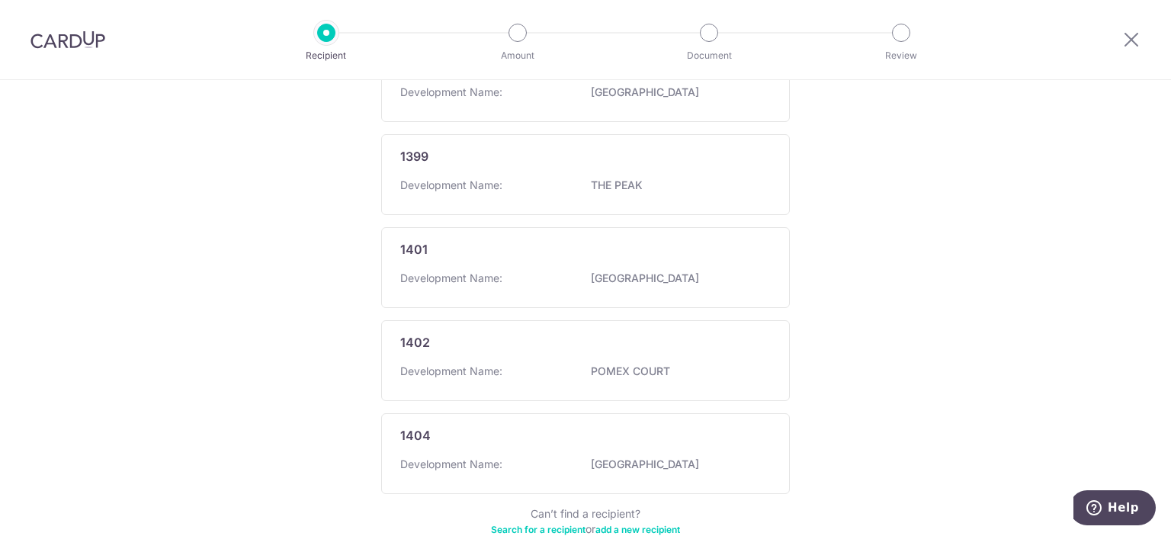
scroll to position [0, 0]
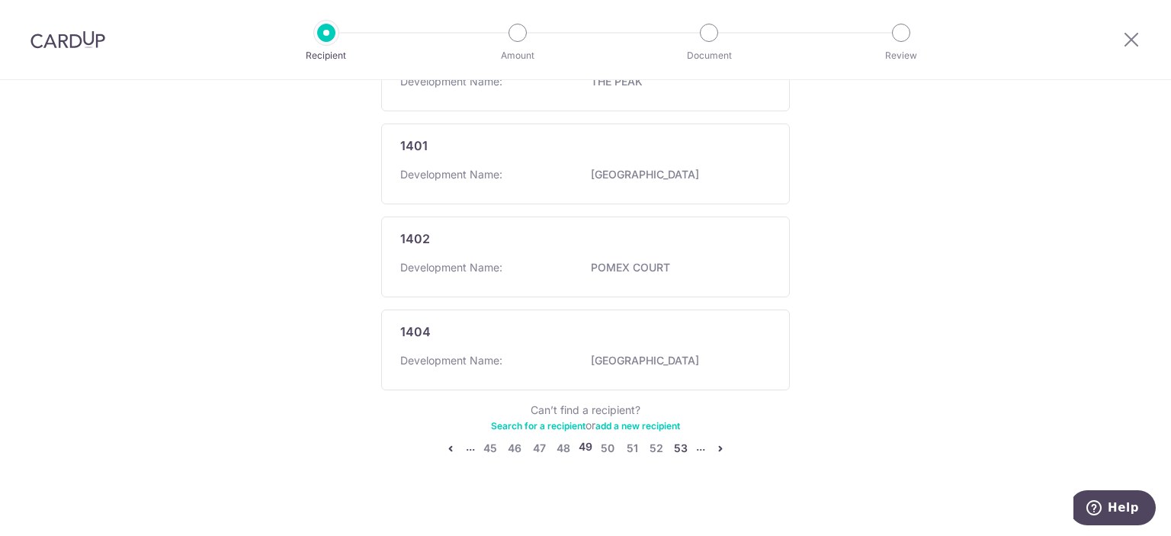
click at [680, 439] on link "53" at bounding box center [681, 448] width 18 height 18
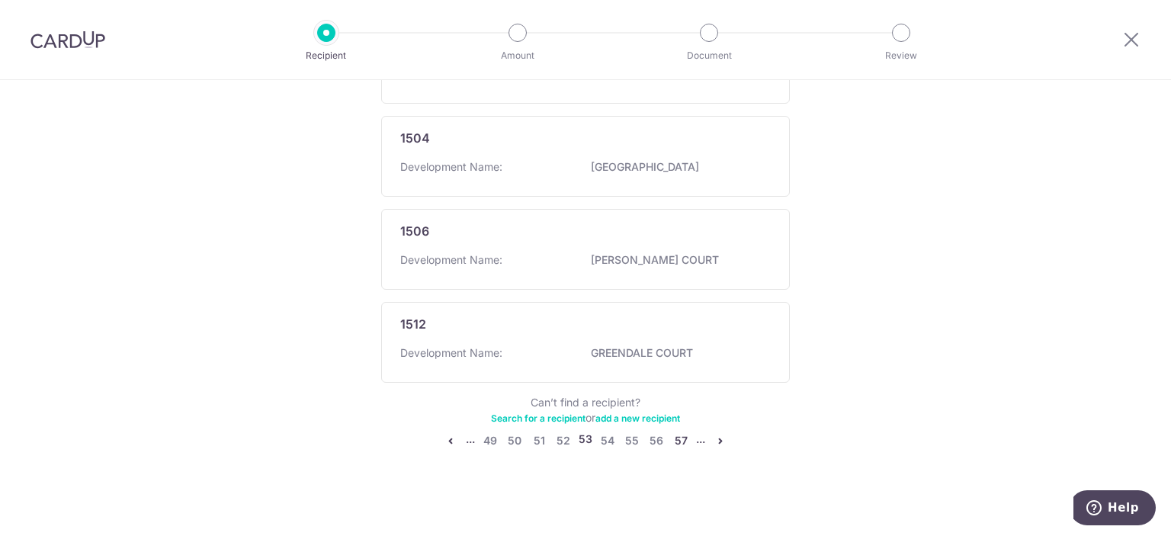
click at [680, 435] on link "57" at bounding box center [681, 440] width 18 height 18
click at [677, 438] on link "61" at bounding box center [681, 440] width 18 height 18
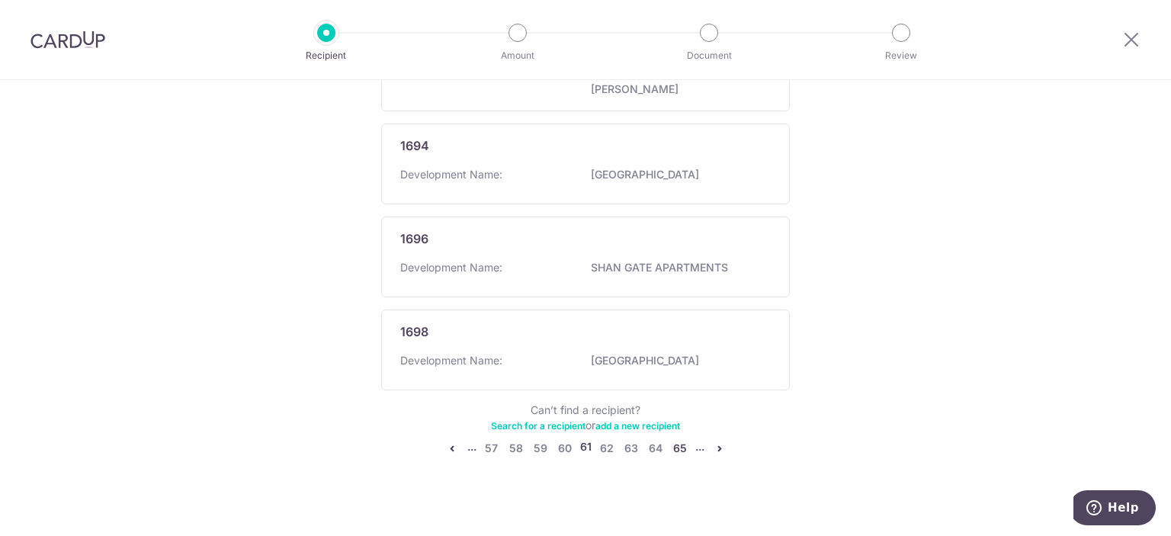
click at [677, 439] on link "65" at bounding box center [680, 448] width 18 height 18
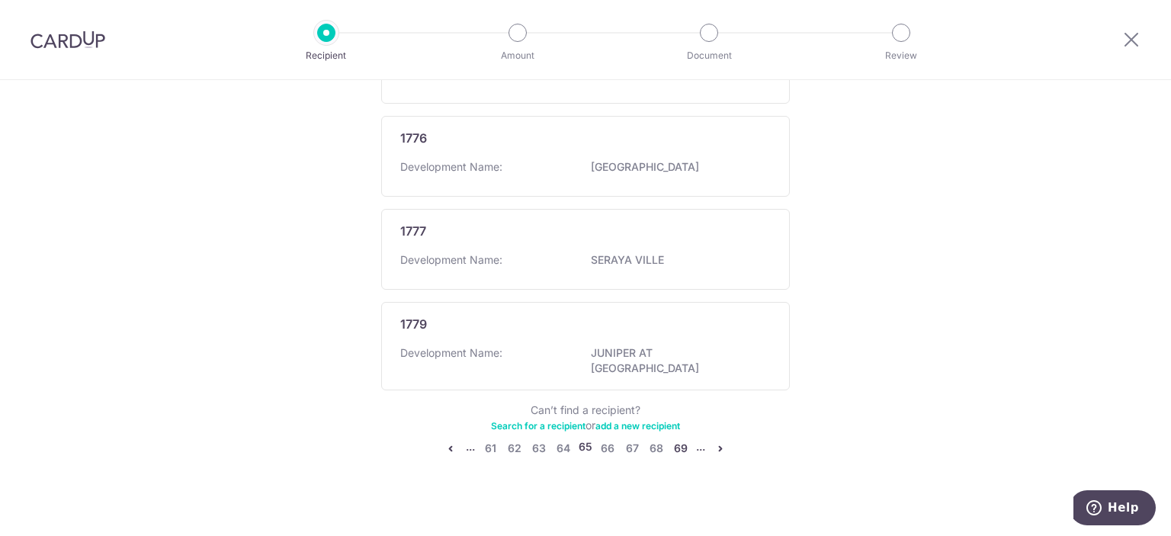
click at [675, 439] on link "69" at bounding box center [681, 448] width 18 height 18
click at [675, 434] on link "73" at bounding box center [681, 440] width 18 height 18
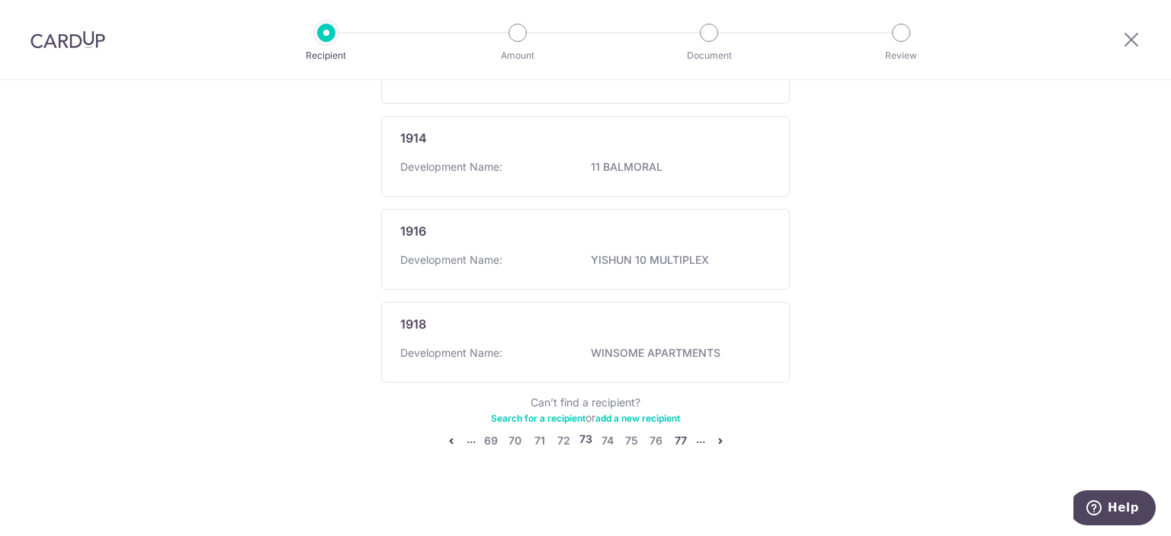
click at [675, 434] on link "77" at bounding box center [681, 440] width 18 height 18
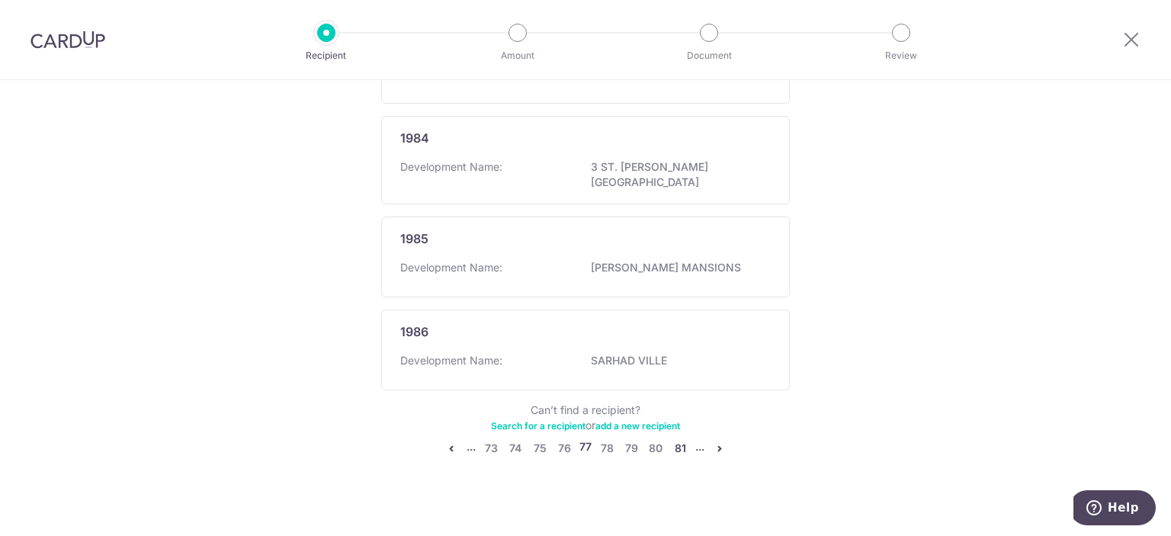
click at [675, 439] on link "81" at bounding box center [680, 448] width 18 height 18
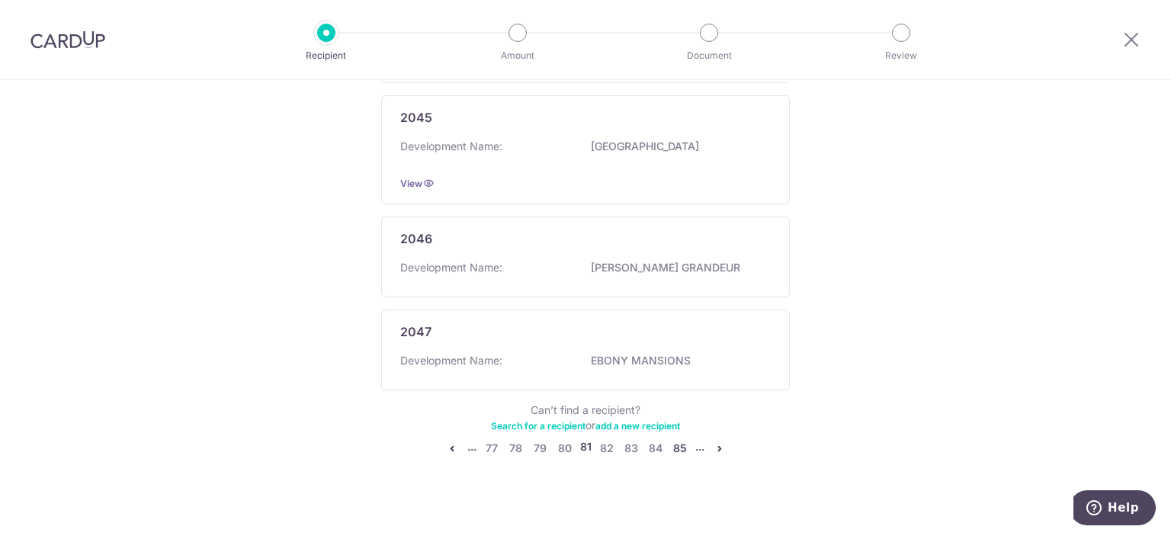
click at [675, 439] on link "85" at bounding box center [680, 448] width 18 height 18
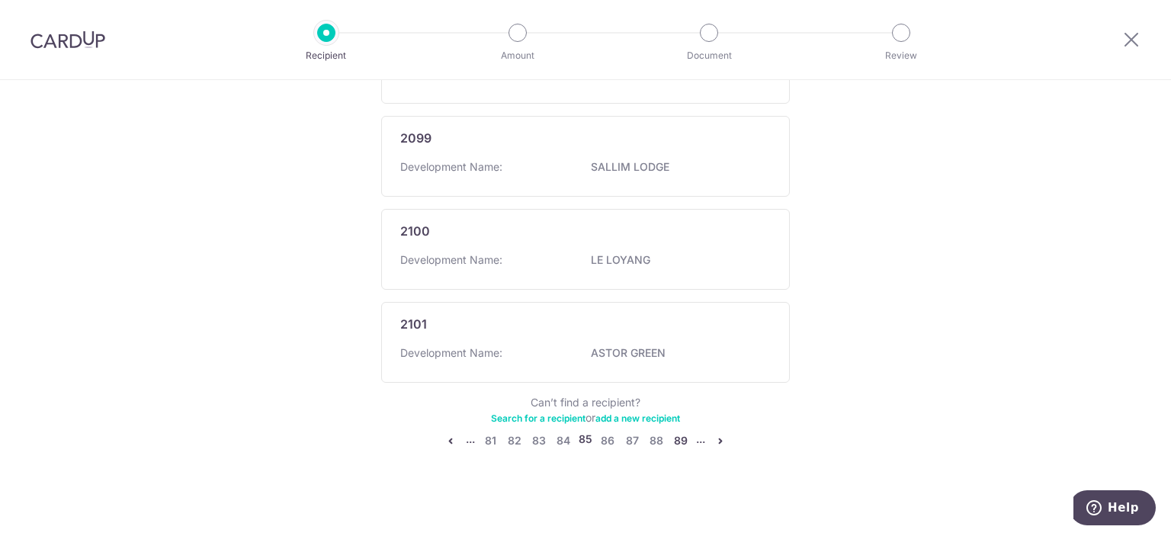
click at [675, 434] on link "89" at bounding box center [681, 440] width 18 height 18
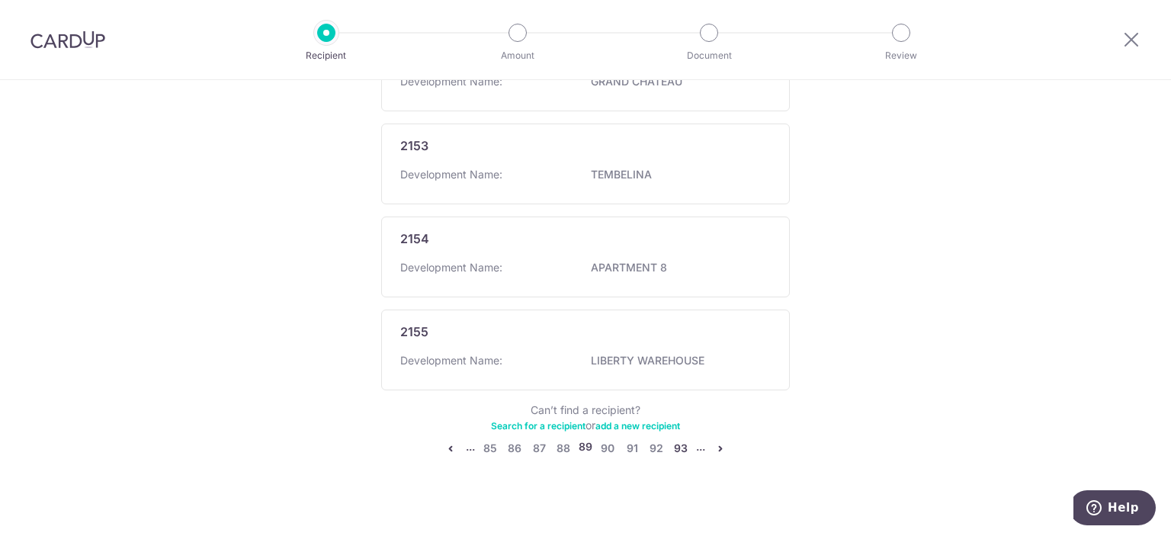
click at [675, 439] on link "93" at bounding box center [681, 448] width 18 height 18
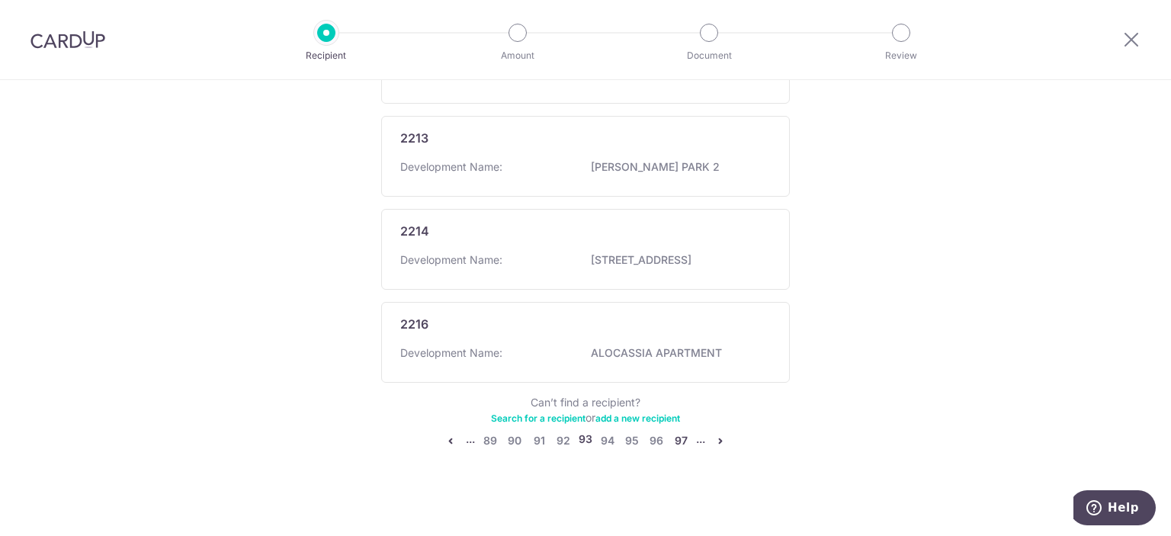
click at [675, 434] on link "97" at bounding box center [681, 440] width 18 height 18
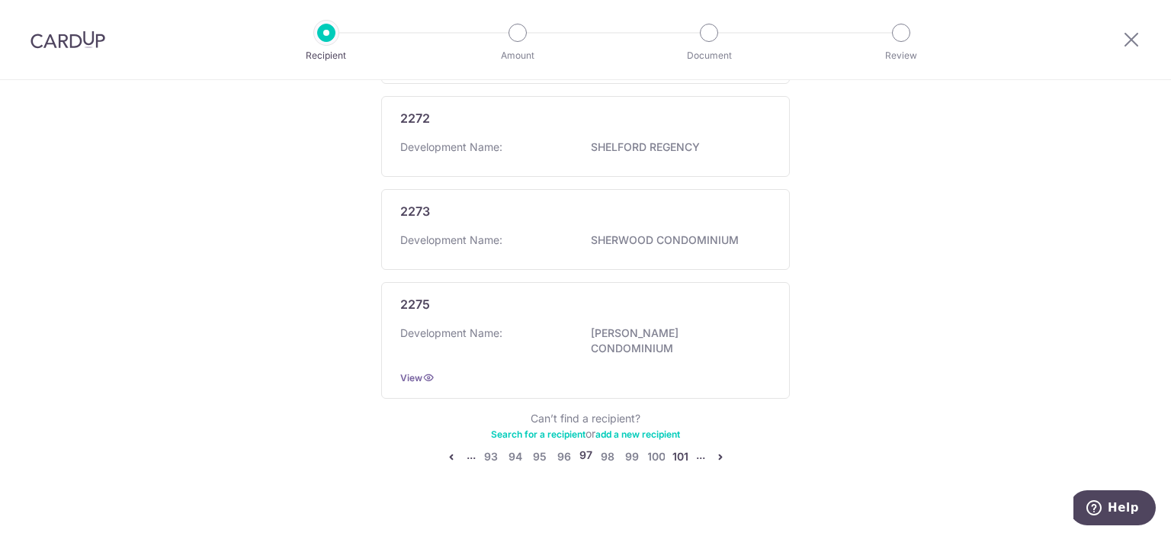
click at [675, 447] on link "101" at bounding box center [681, 456] width 18 height 18
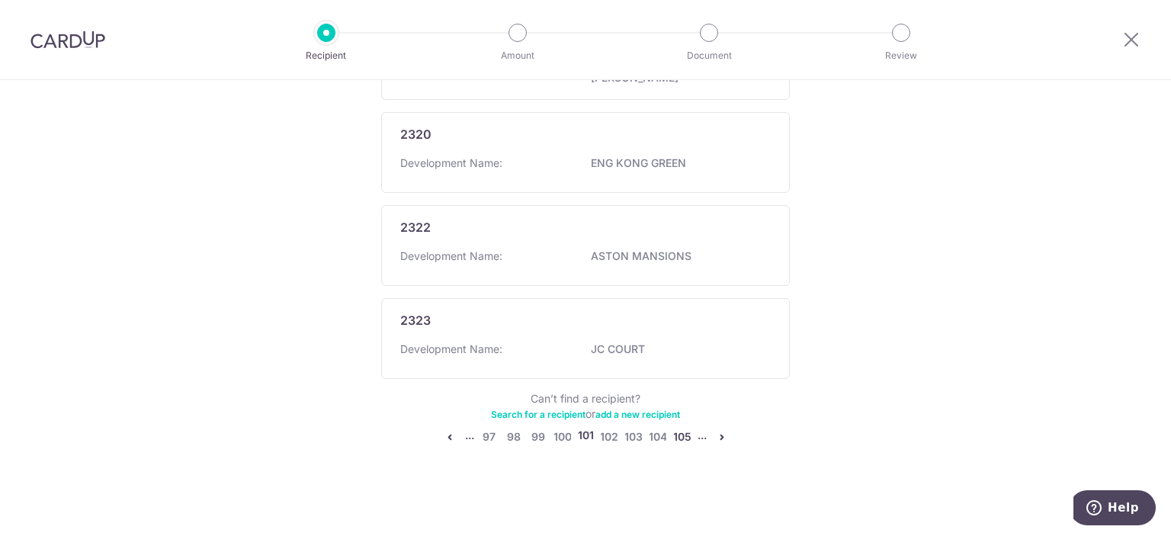
click at [675, 434] on link "105" at bounding box center [682, 437] width 18 height 18
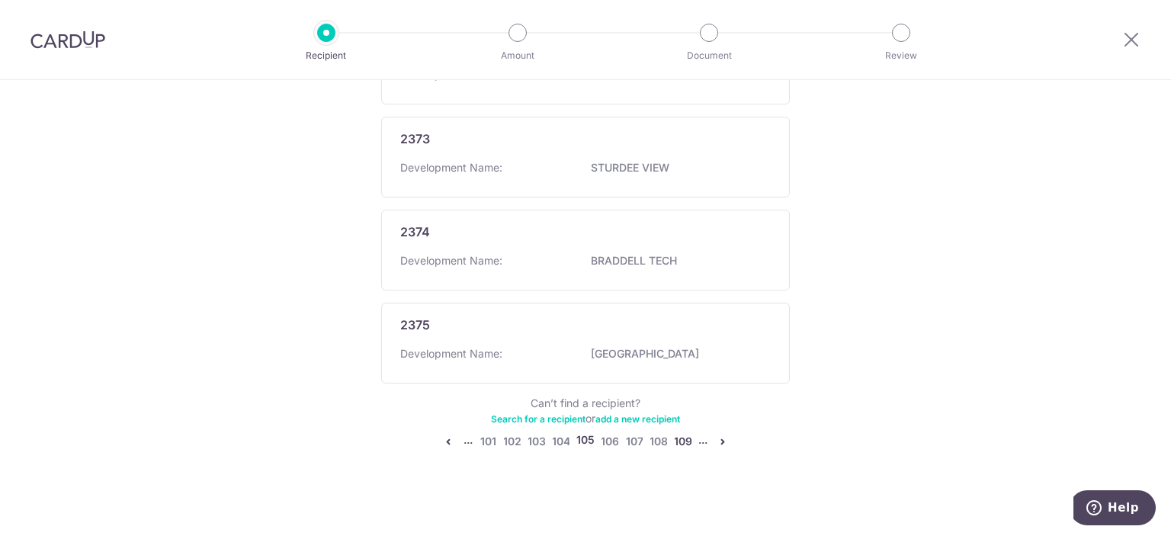
click at [675, 434] on link "109" at bounding box center [683, 441] width 18 height 18
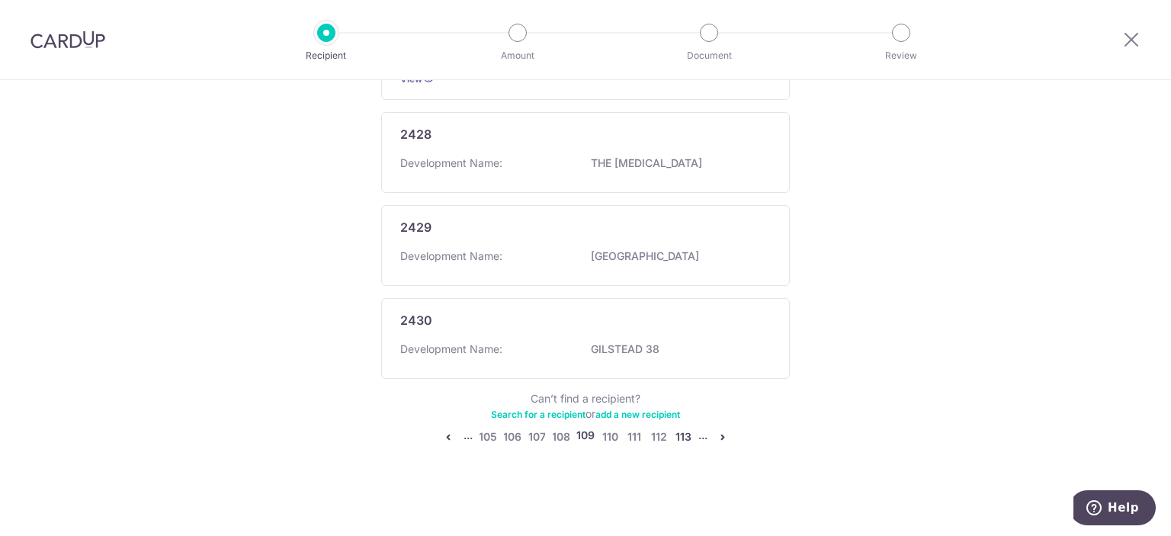
click at [675, 434] on link "113" at bounding box center [683, 437] width 18 height 18
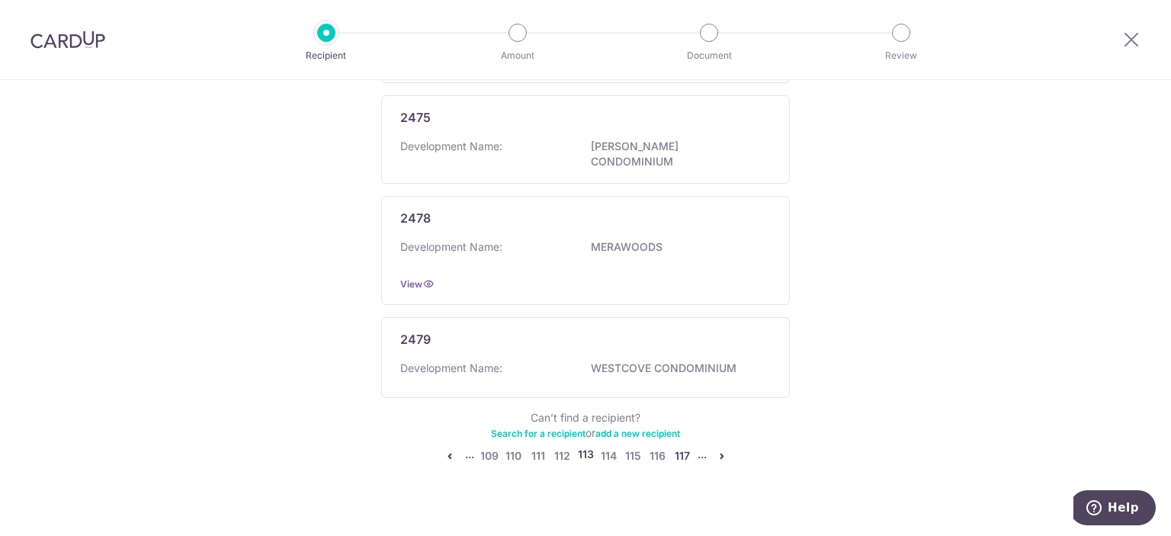
click at [675, 447] on link "117" at bounding box center [682, 456] width 18 height 18
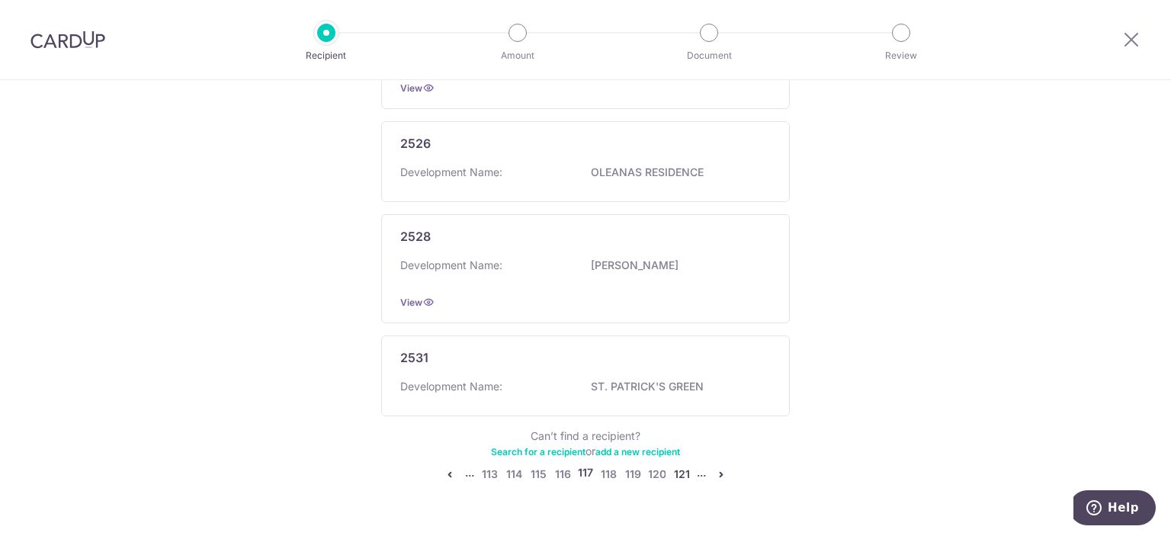
click at [674, 472] on link "121" at bounding box center [681, 474] width 18 height 18
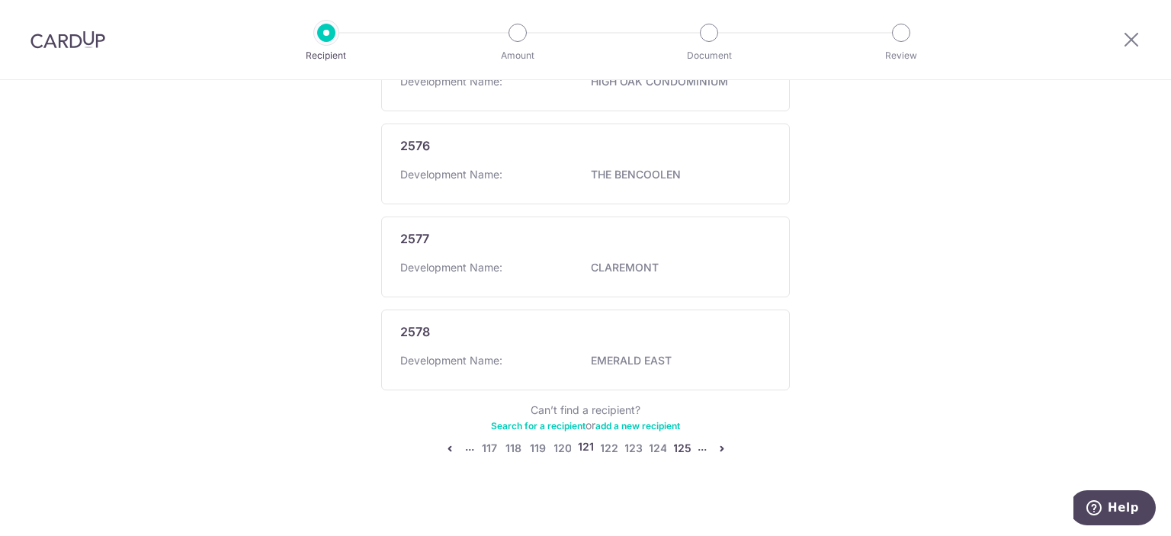
click at [683, 439] on link "125" at bounding box center [682, 448] width 18 height 18
click at [675, 439] on link "129" at bounding box center [683, 448] width 18 height 18
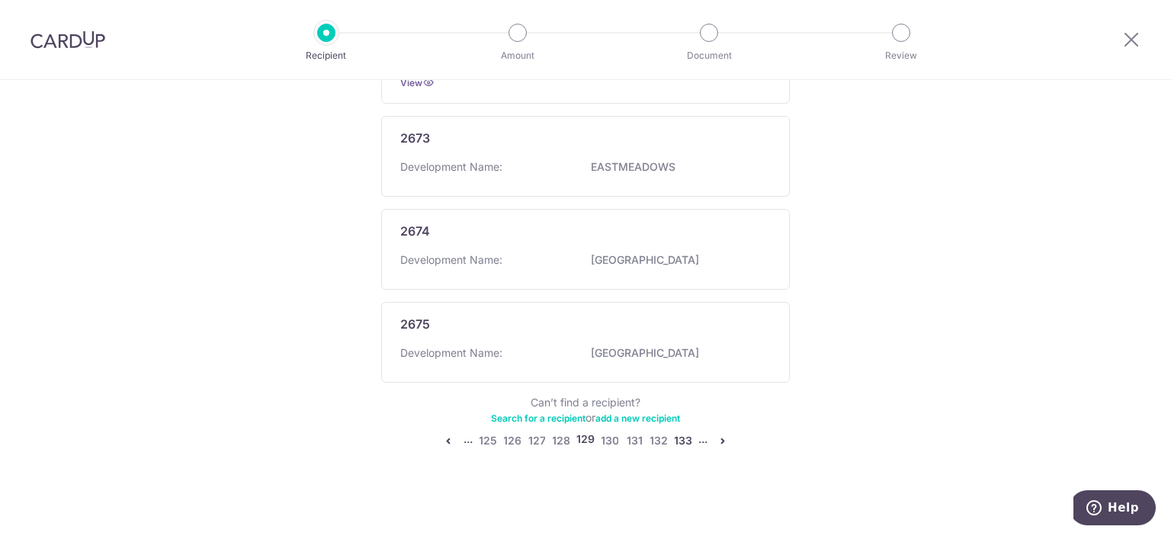
click at [675, 435] on link "133" at bounding box center [683, 440] width 18 height 18
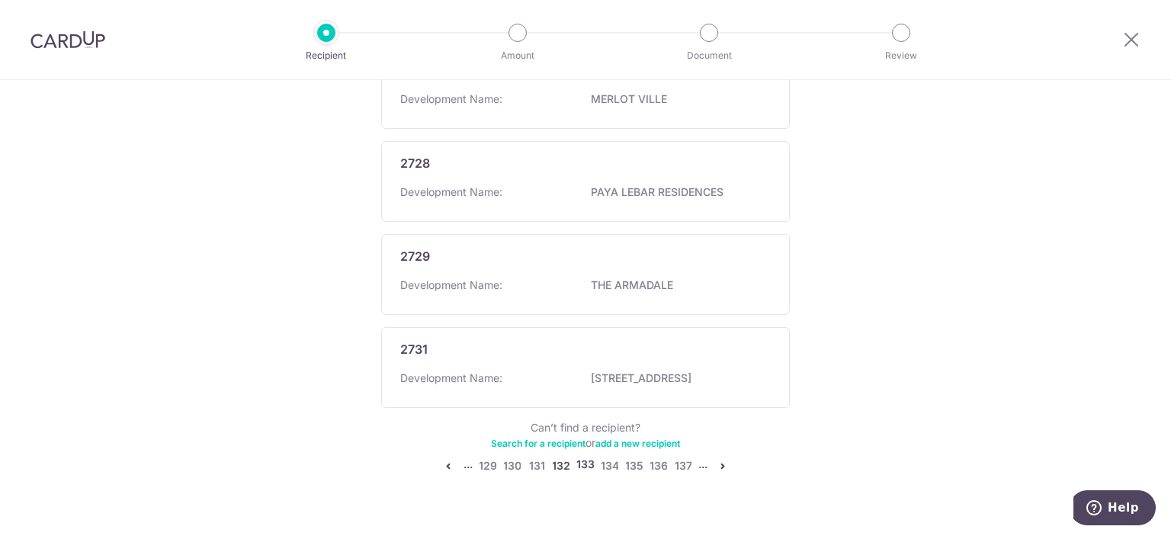
click at [561, 457] on link "132" at bounding box center [561, 466] width 18 height 18
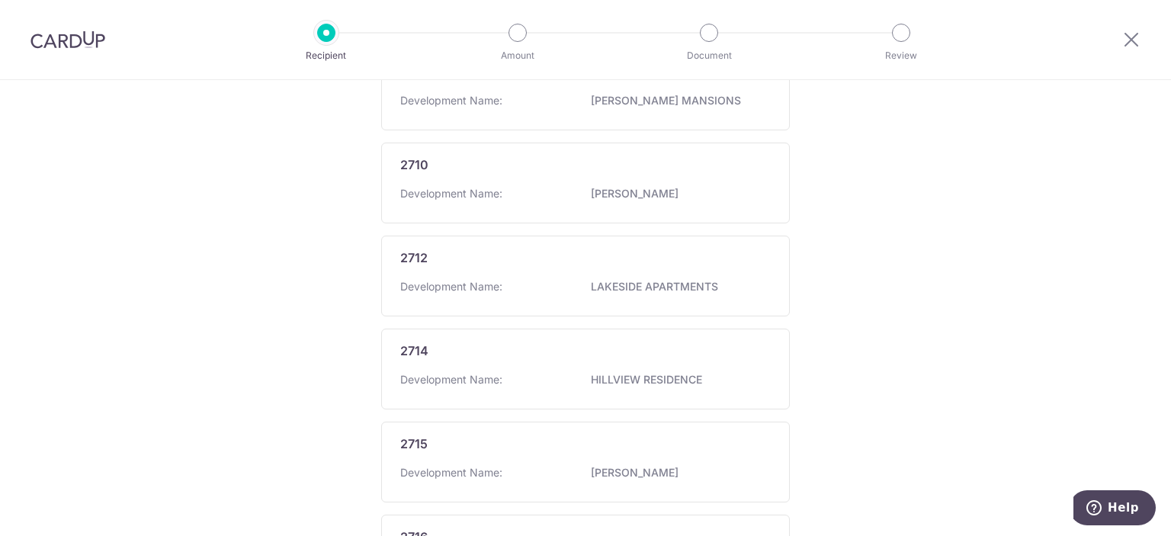
click at [127, 415] on div "Who would you like to pay? Add a new recipient or select from our recipient dir…" at bounding box center [585, 274] width 1171 height 1456
click at [1130, 39] on icon at bounding box center [1131, 39] width 18 height 19
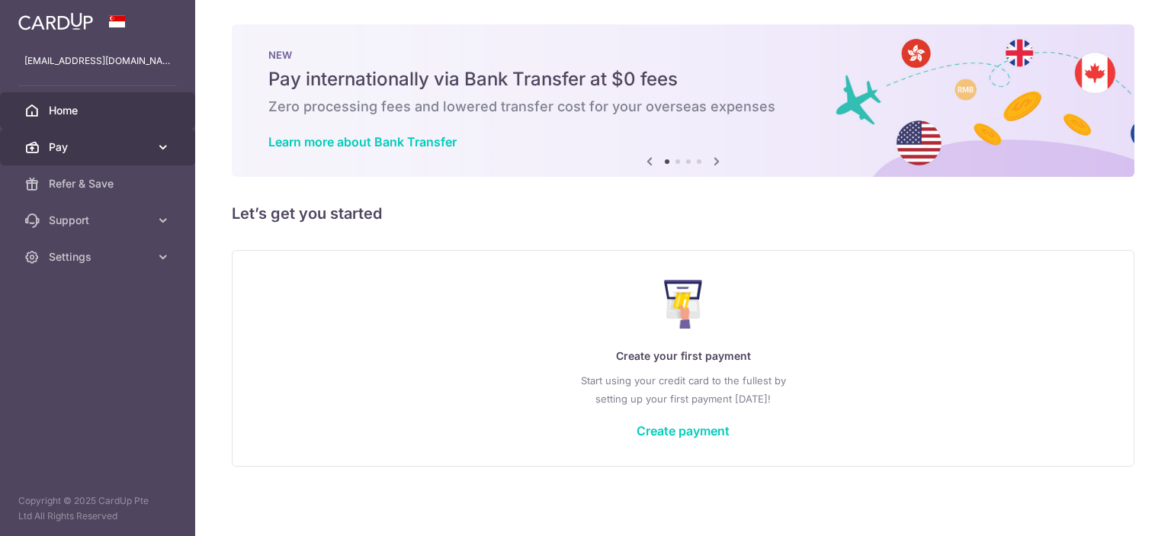
click at [120, 143] on span "Pay" at bounding box center [99, 146] width 101 height 15
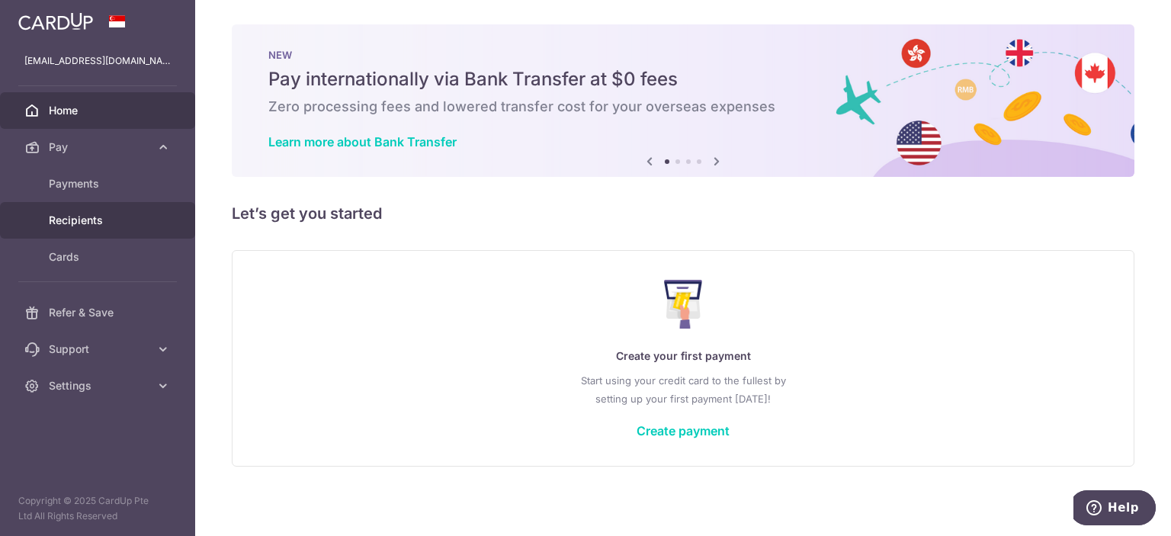
click at [113, 228] on link "Recipients" at bounding box center [97, 220] width 195 height 37
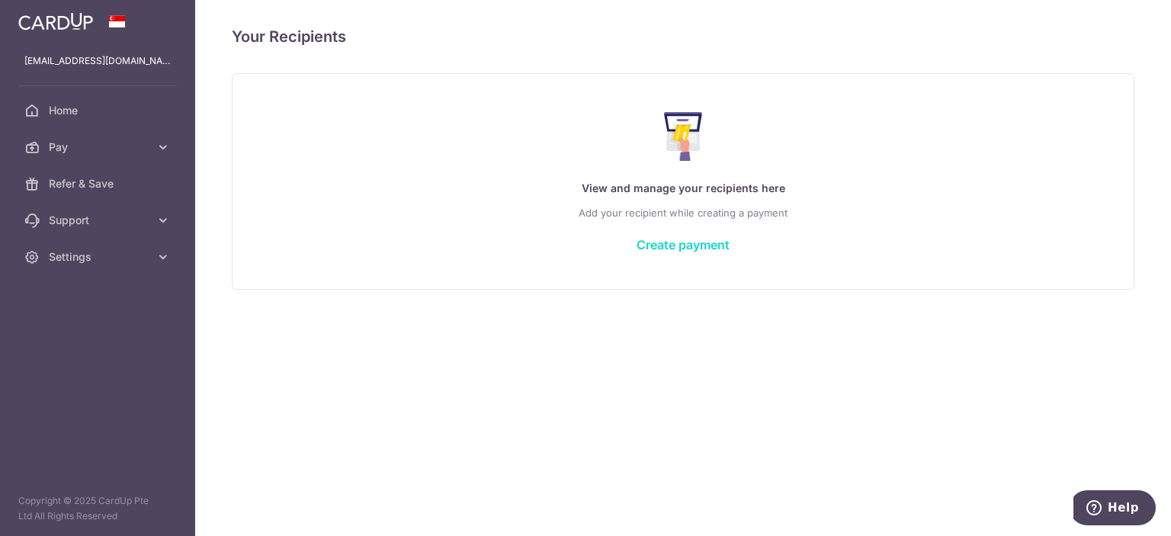
drag, startPoint x: 0, startPoint y: 0, endPoint x: 647, endPoint y: 246, distance: 692.4
click at [647, 246] on link "Create payment" at bounding box center [682, 244] width 93 height 15
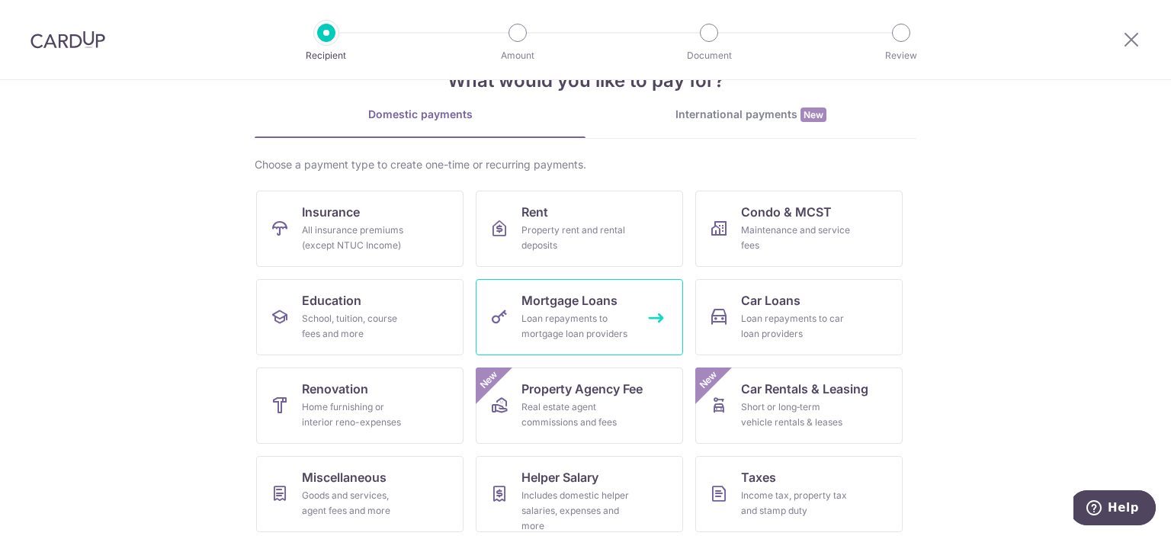
scroll to position [76, 0]
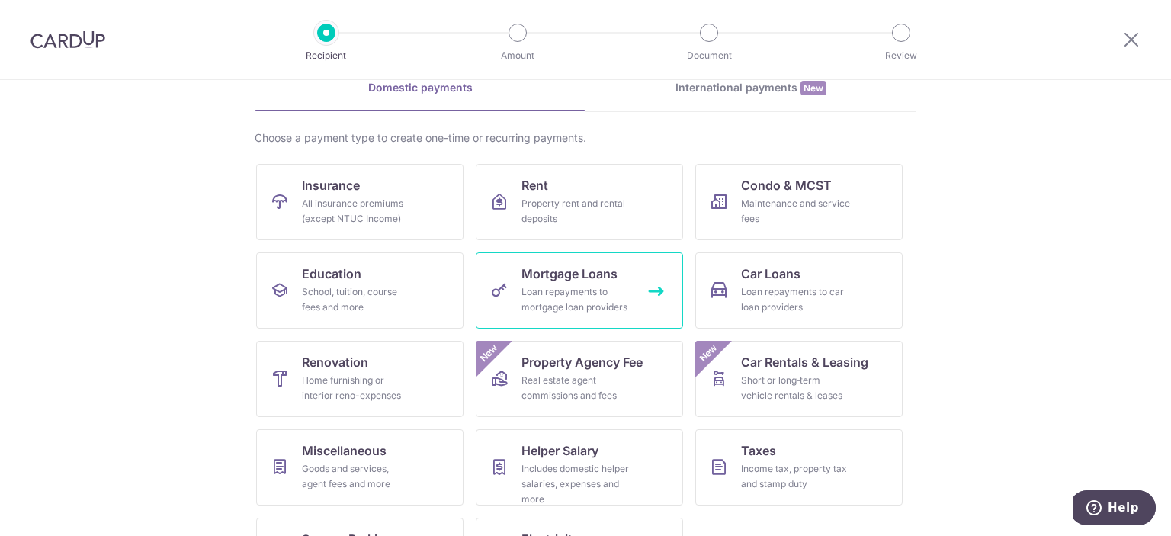
click at [605, 292] on div "Loan repayments to mortgage loan providers" at bounding box center [576, 299] width 110 height 30
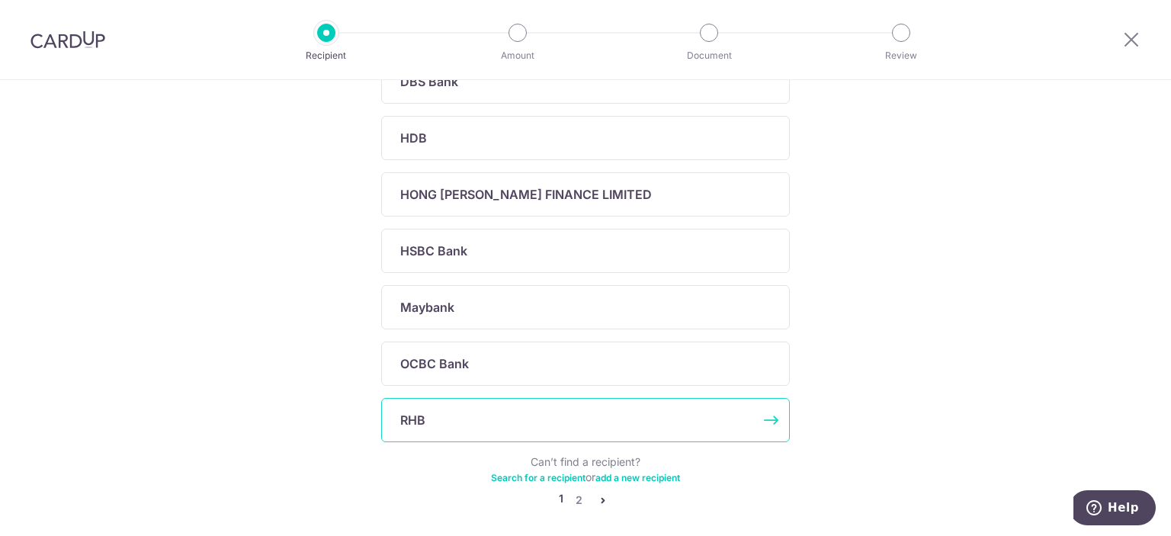
scroll to position [534, 0]
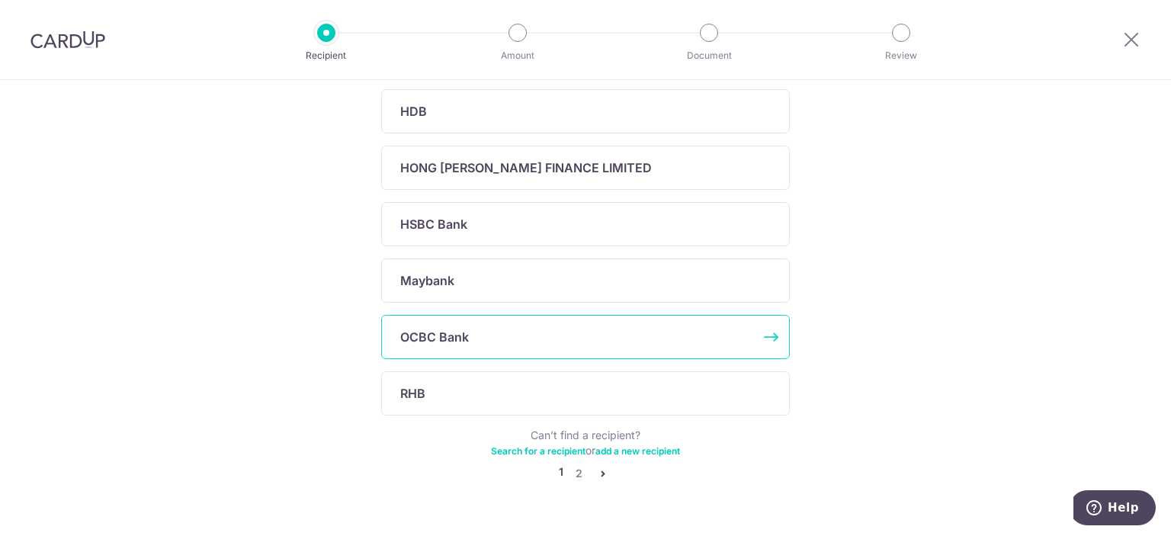
click at [627, 338] on div "OCBC Bank" at bounding box center [576, 337] width 352 height 18
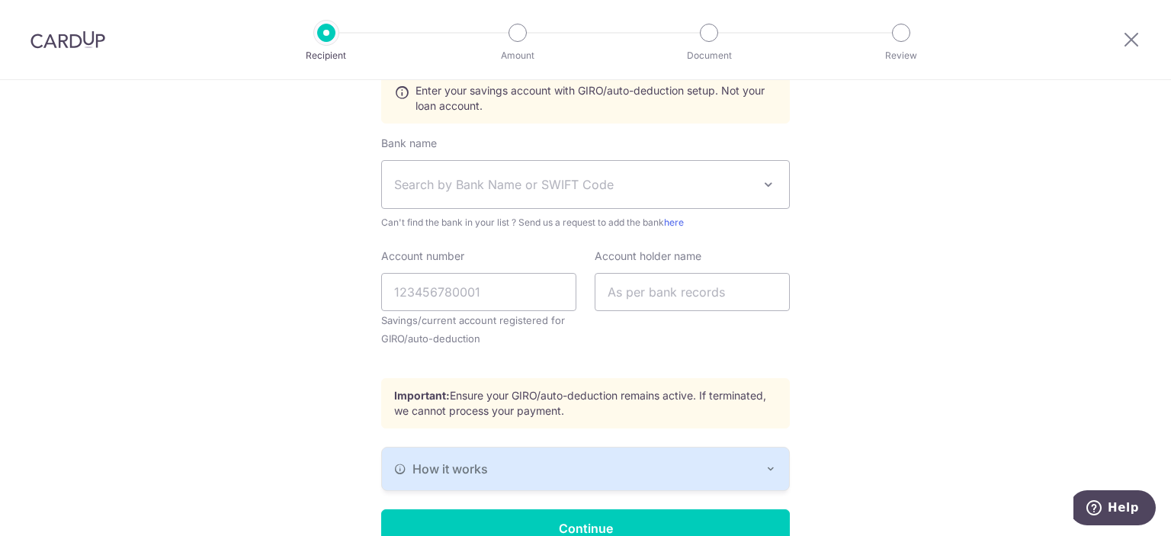
scroll to position [445, 0]
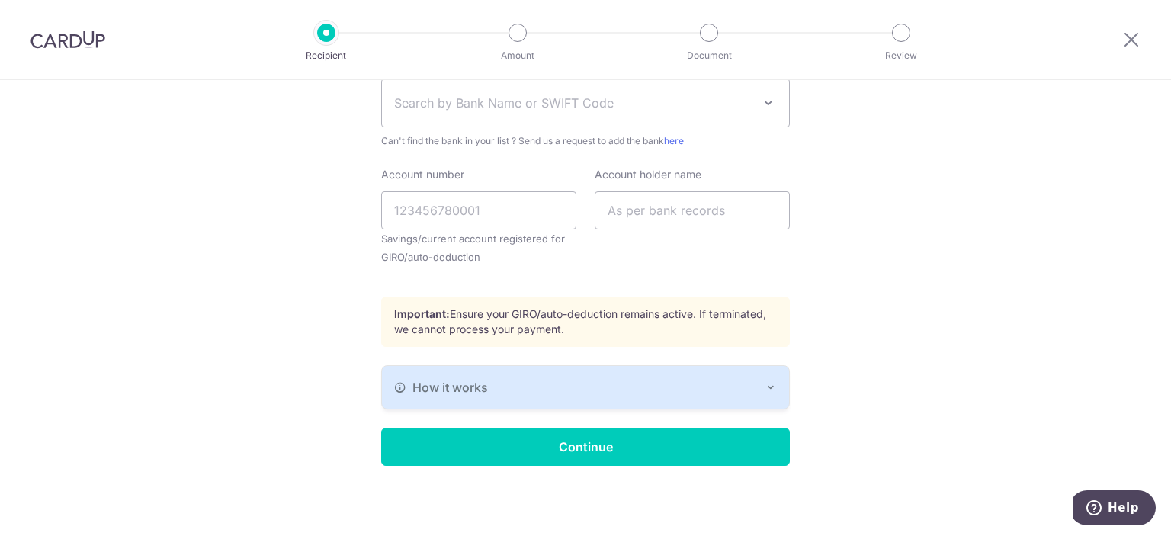
click at [748, 383] on div "How it works" at bounding box center [585, 387] width 383 height 18
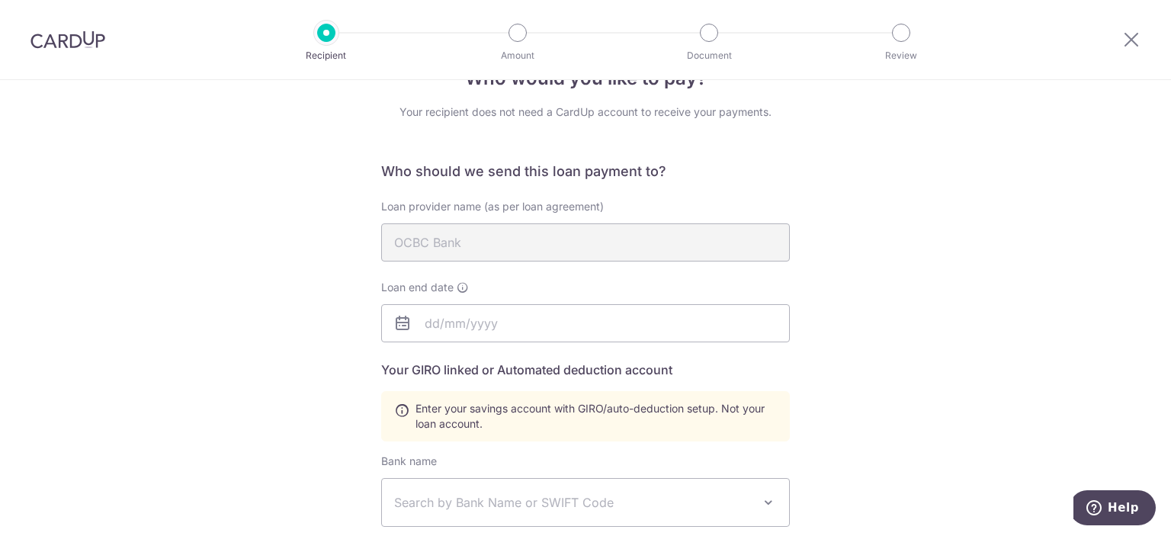
scroll to position [0, 0]
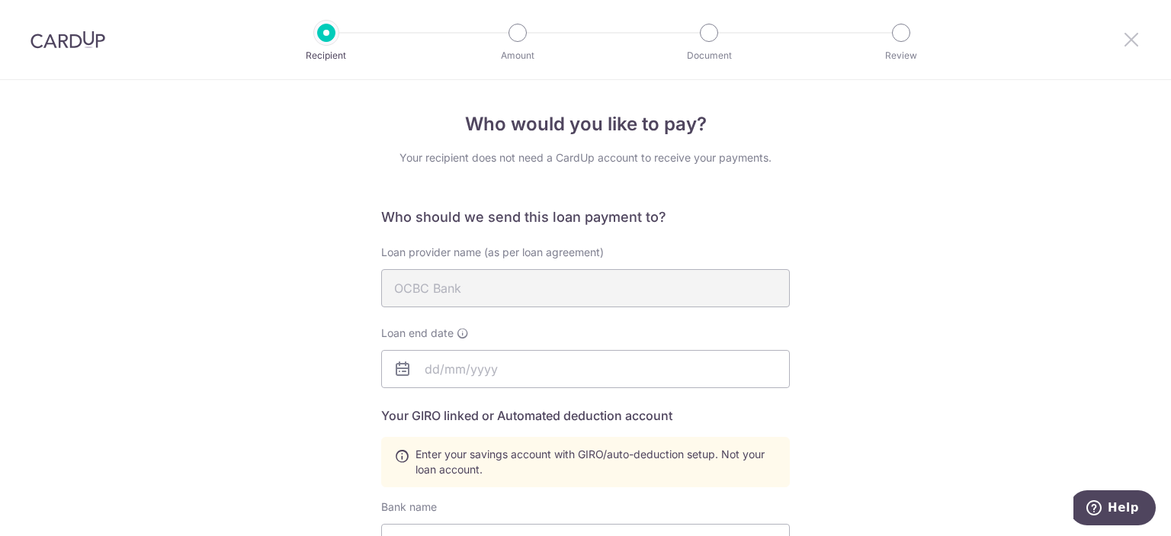
click at [1124, 36] on icon at bounding box center [1131, 39] width 18 height 19
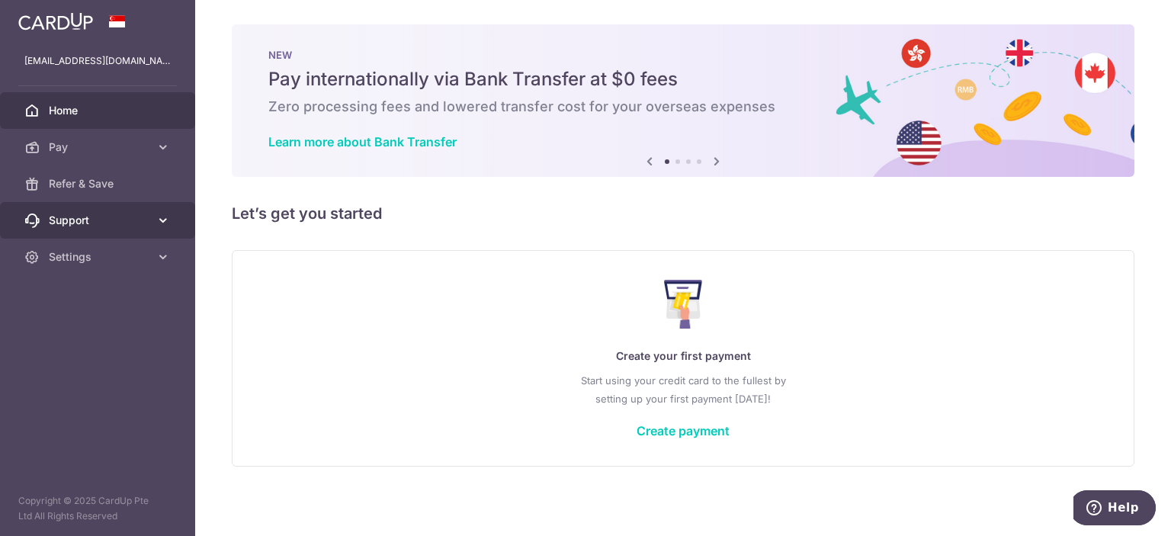
click at [149, 225] on link "Support" at bounding box center [97, 220] width 195 height 37
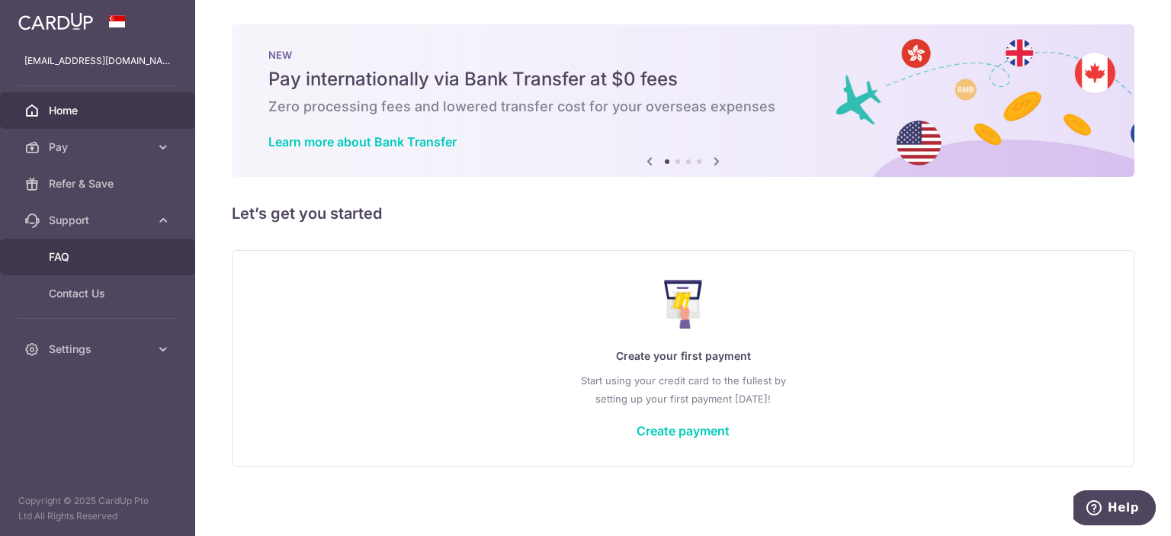
click at [129, 259] on span "FAQ" at bounding box center [99, 256] width 101 height 15
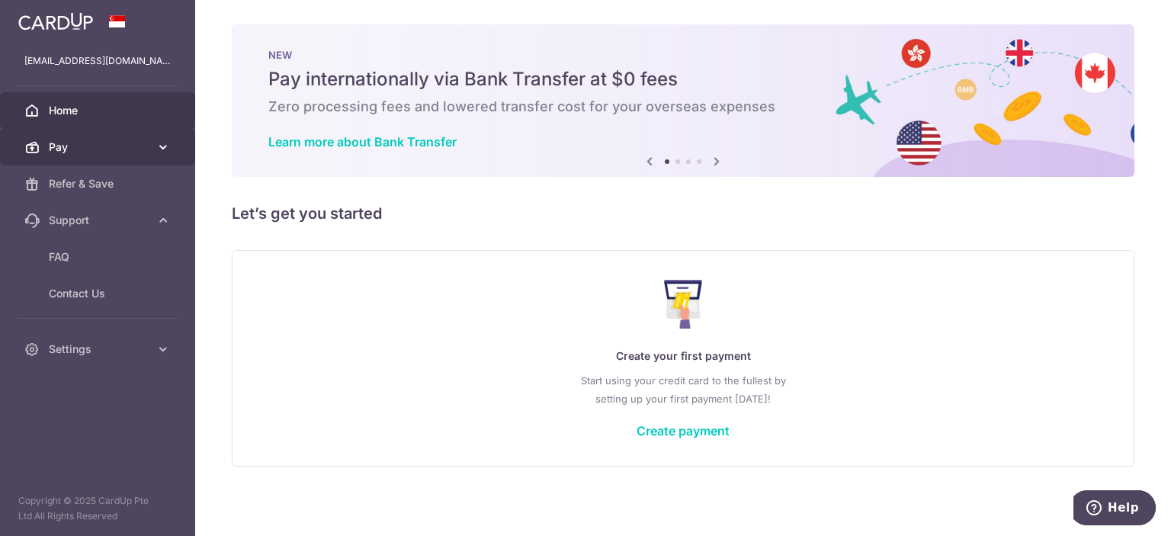
click at [151, 156] on link "Pay" at bounding box center [97, 147] width 195 height 37
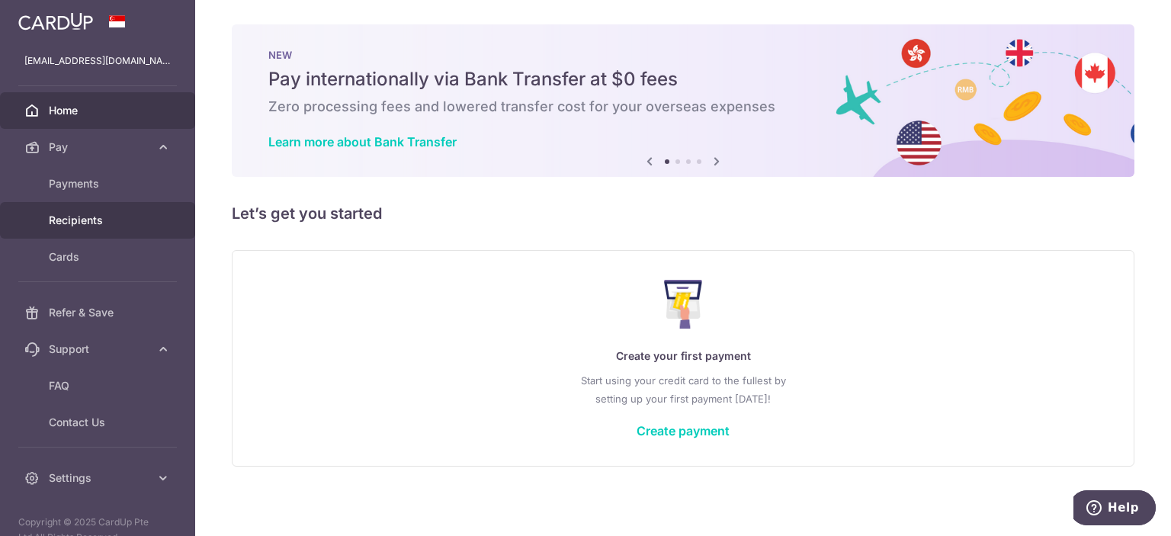
click at [135, 216] on span "Recipients" at bounding box center [99, 220] width 101 height 15
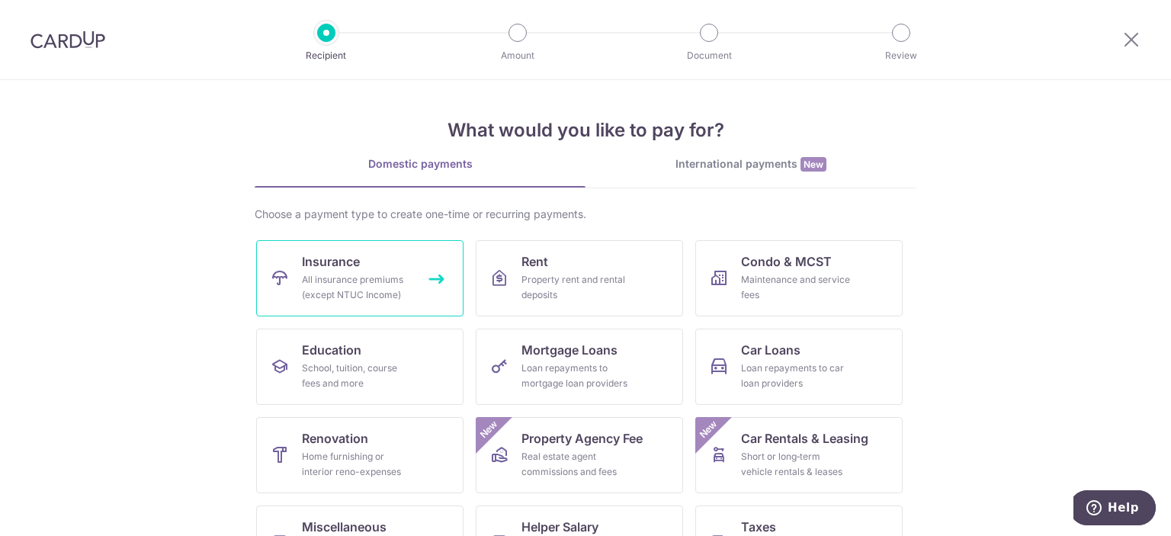
click at [393, 289] on div "All insurance premiums (except NTUC Income)" at bounding box center [357, 287] width 110 height 30
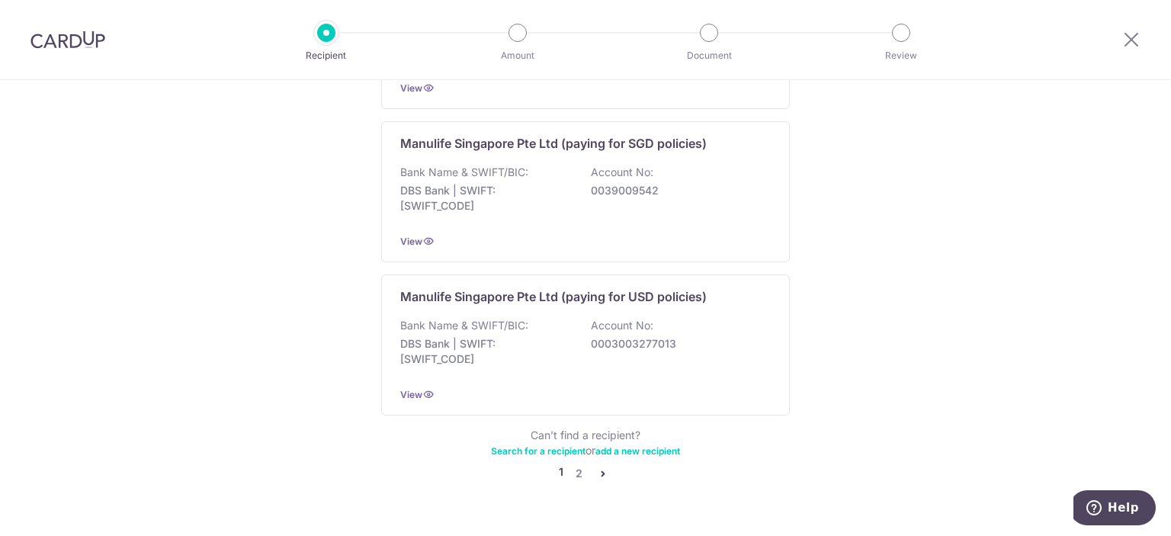
scroll to position [1541, 0]
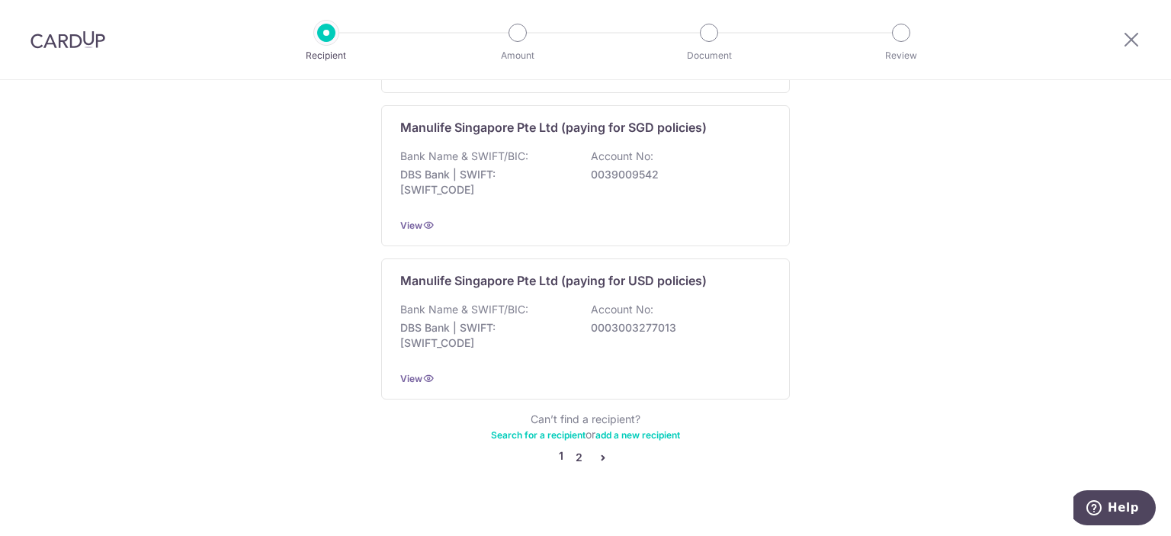
click at [572, 448] on link "2" at bounding box center [578, 457] width 18 height 18
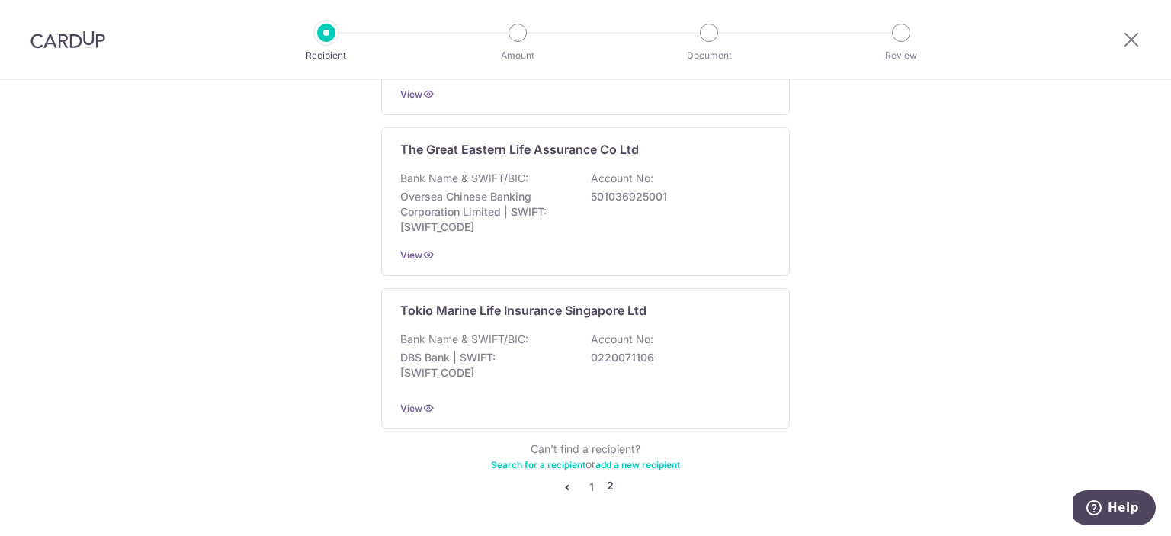
scroll to position [1525, 0]
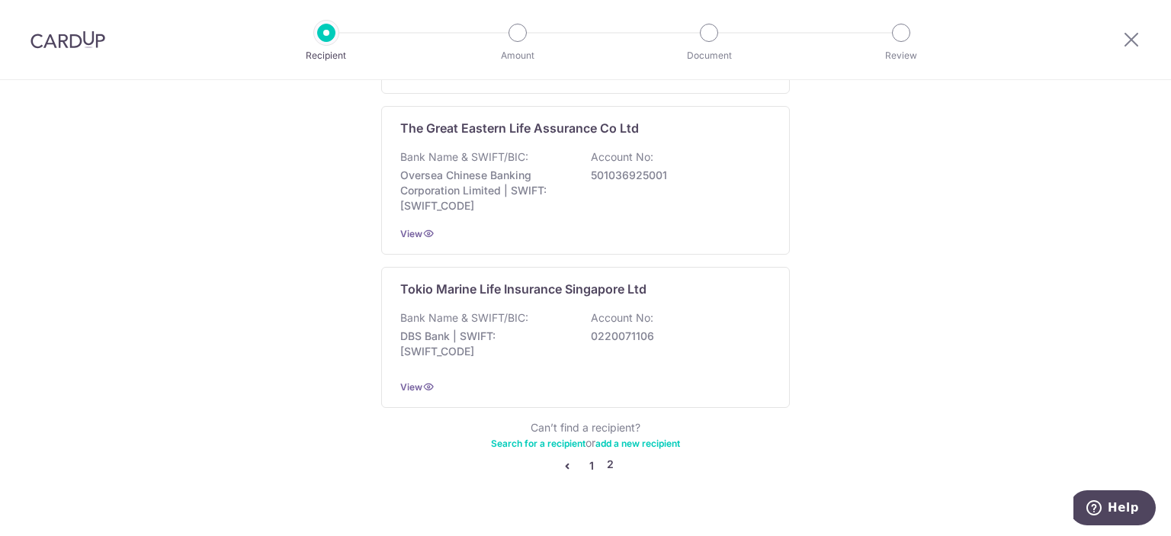
click at [585, 457] on link "1" at bounding box center [591, 466] width 18 height 18
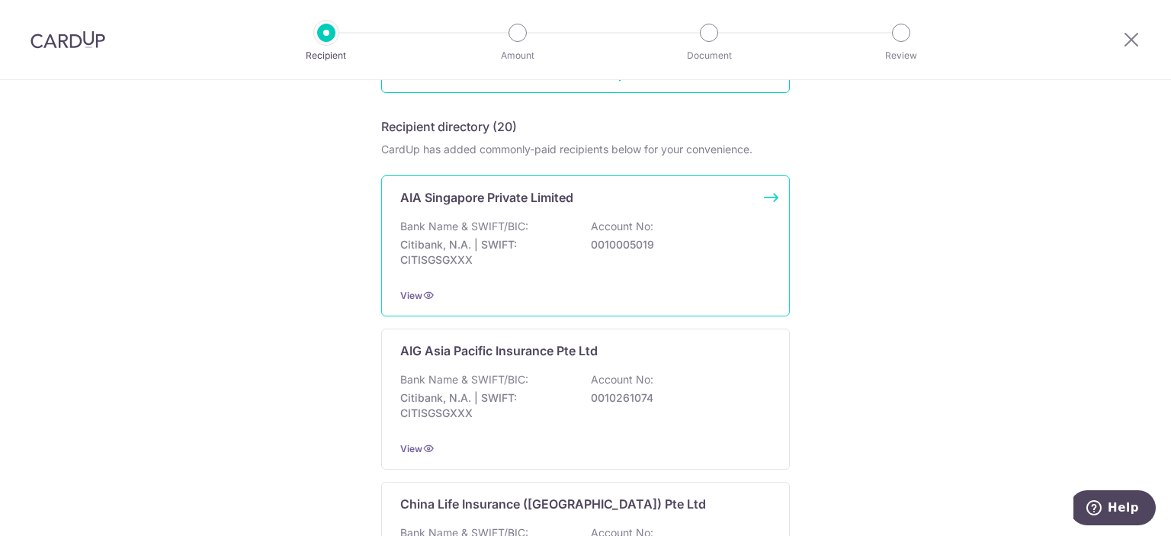
scroll to position [0, 0]
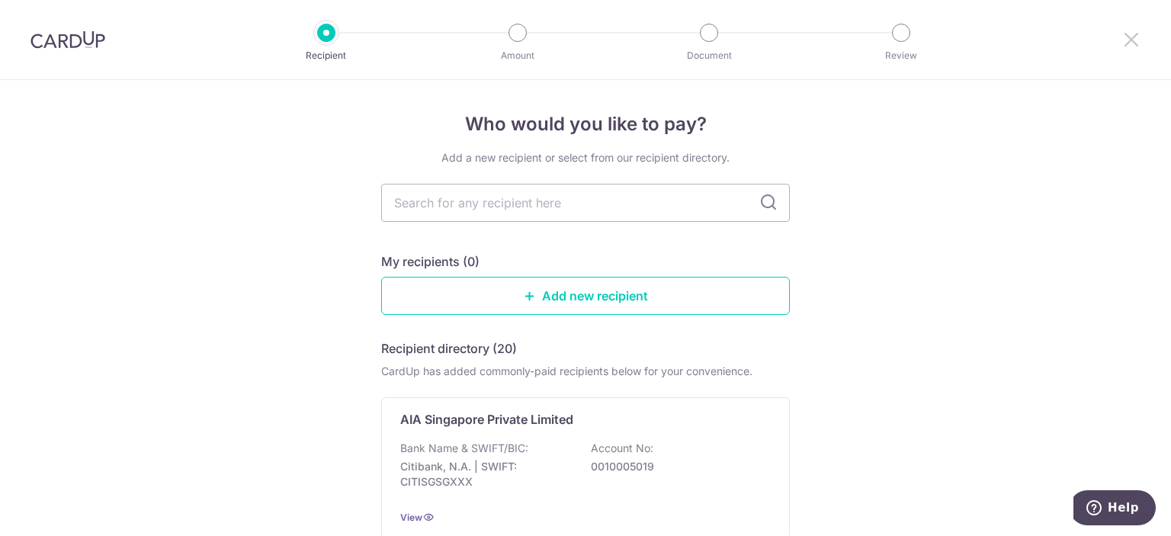
click at [1134, 43] on icon at bounding box center [1131, 39] width 18 height 19
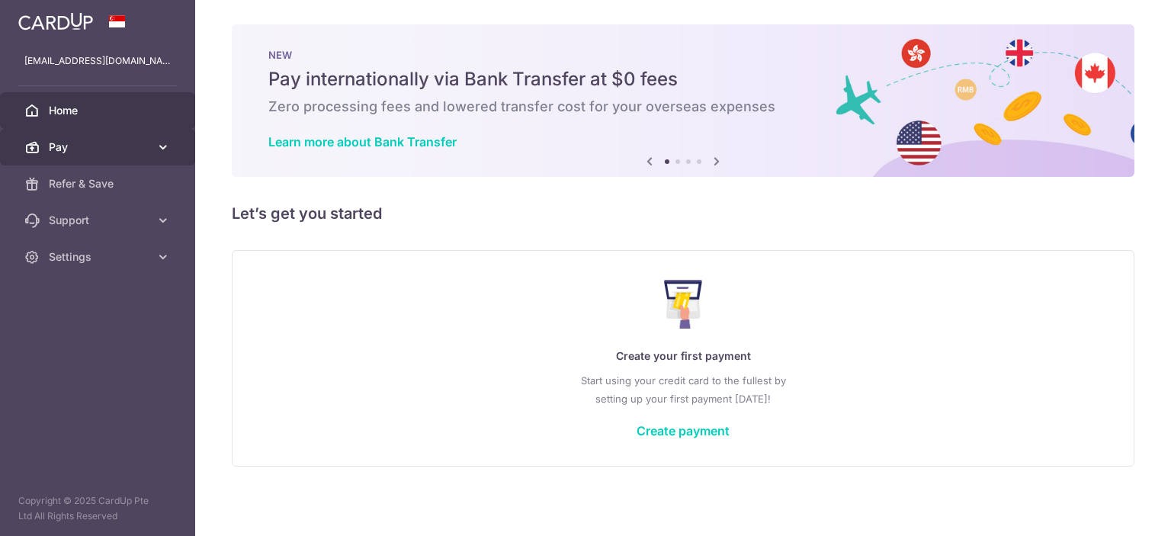
click at [139, 154] on link "Pay" at bounding box center [97, 147] width 195 height 37
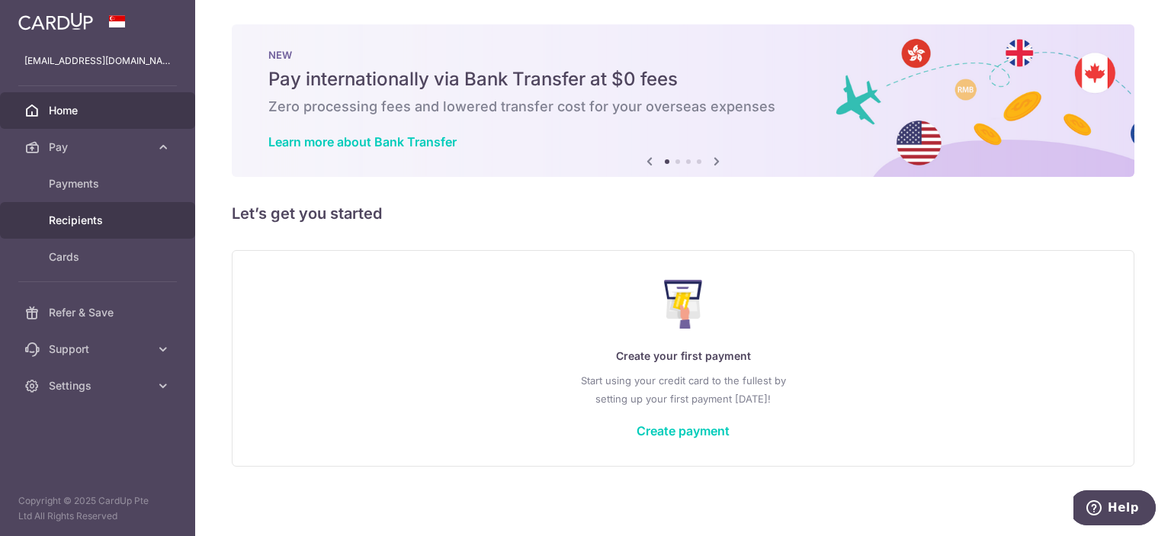
click at [134, 217] on span "Recipients" at bounding box center [99, 220] width 101 height 15
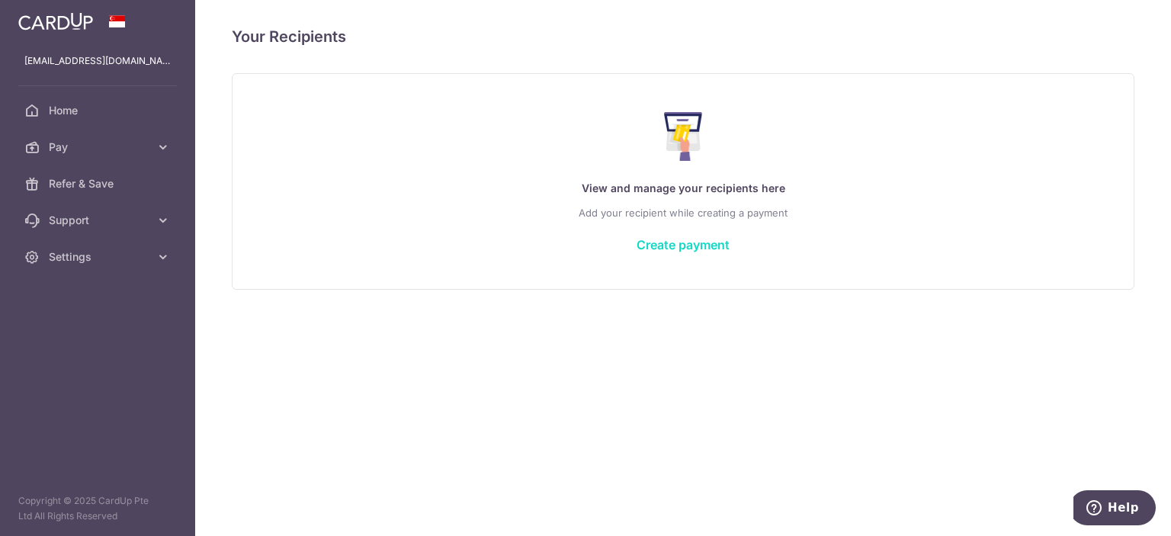
click at [674, 245] on link "Create payment" at bounding box center [682, 244] width 93 height 15
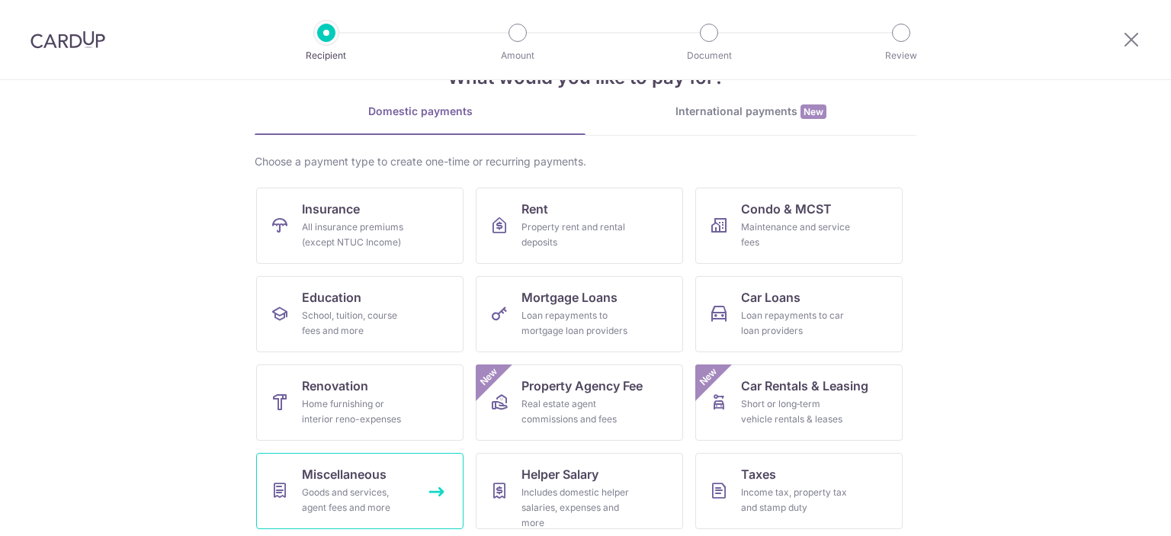
scroll to position [146, 0]
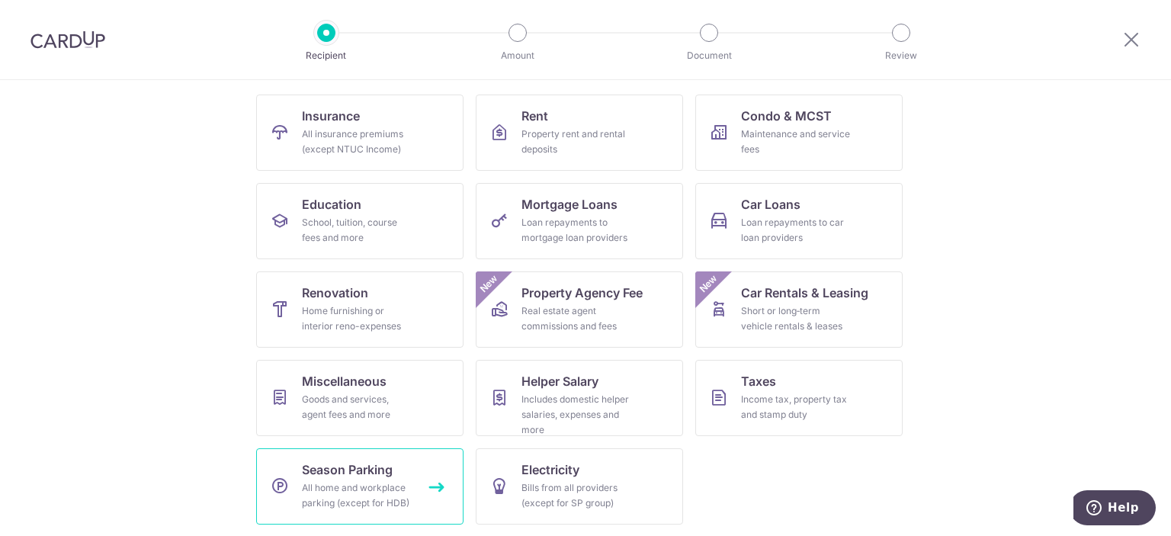
click at [369, 473] on span "Season Parking" at bounding box center [347, 469] width 91 height 18
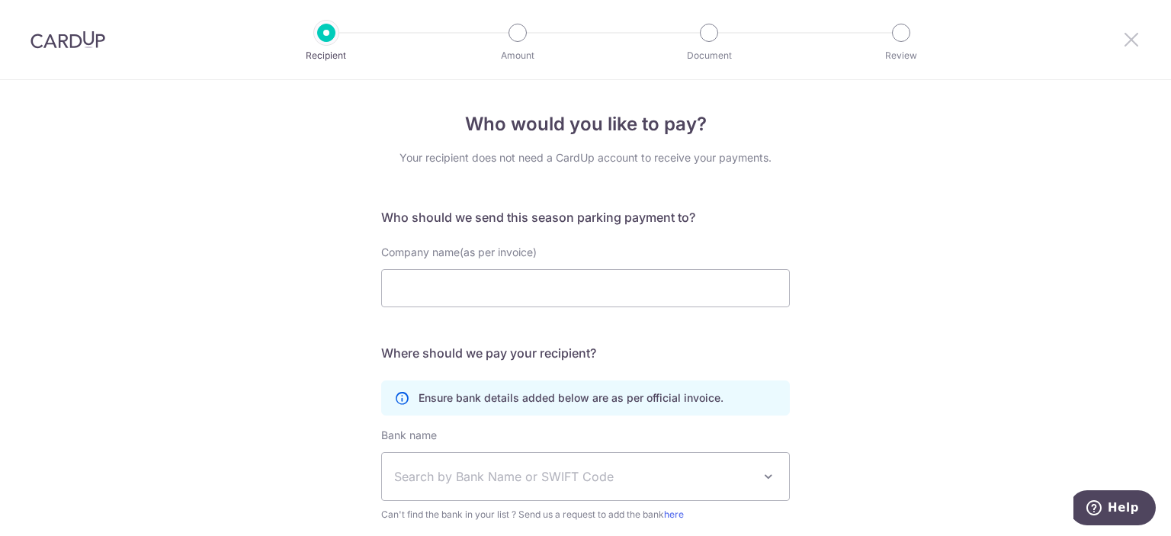
click at [1125, 32] on icon at bounding box center [1131, 39] width 18 height 19
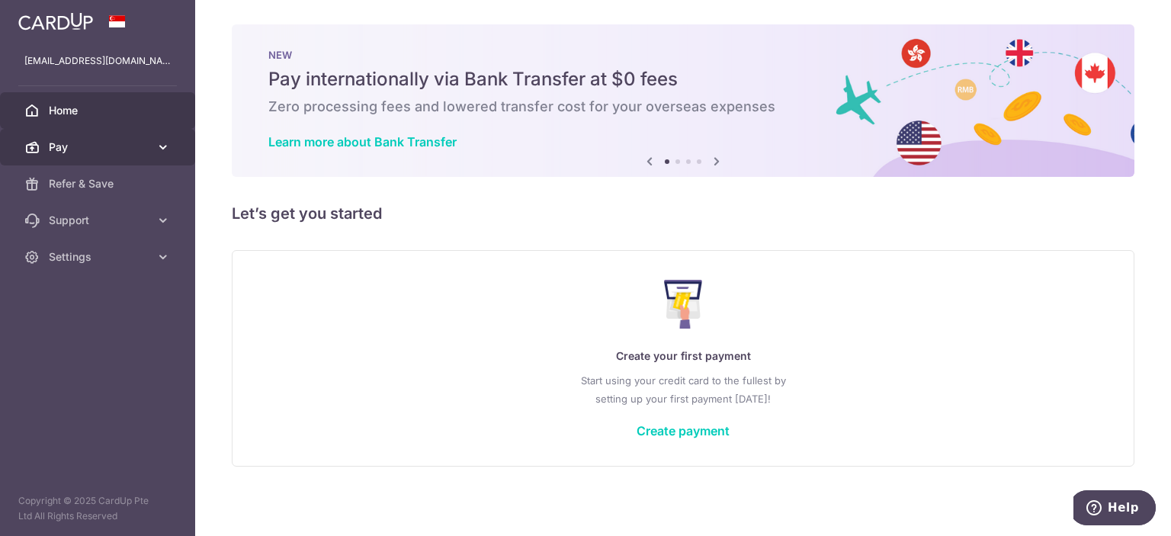
click at [170, 155] on link "Pay" at bounding box center [97, 147] width 195 height 37
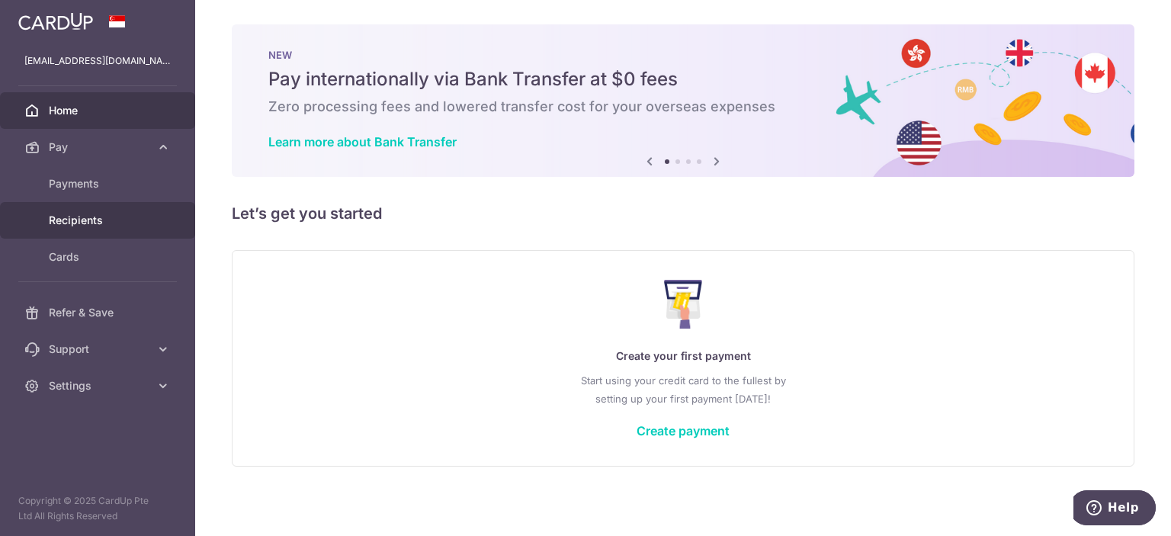
click at [139, 220] on span "Recipients" at bounding box center [99, 220] width 101 height 15
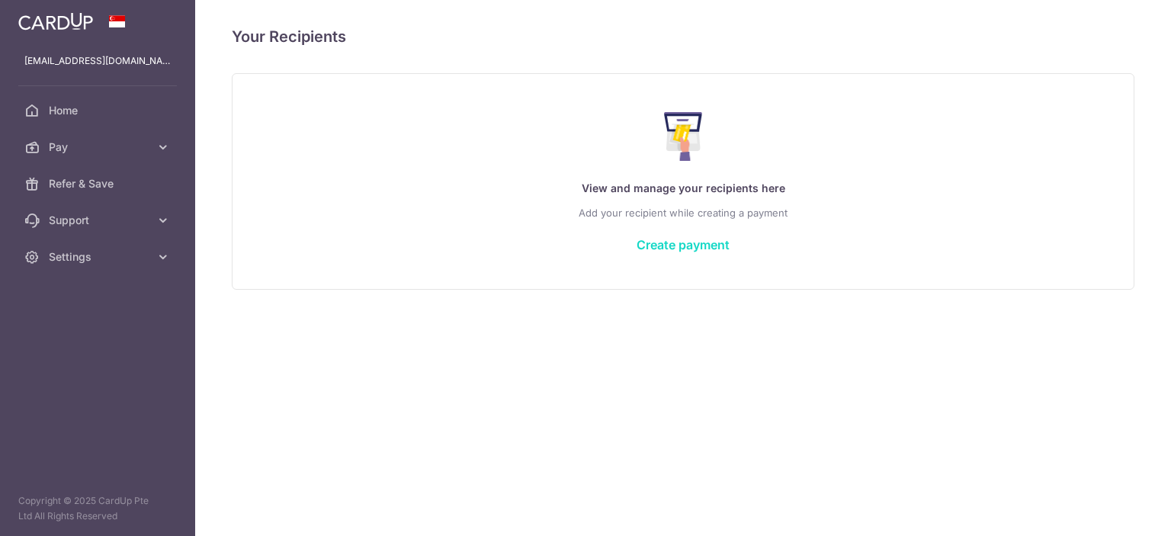
click at [668, 240] on link "Create payment" at bounding box center [682, 244] width 93 height 15
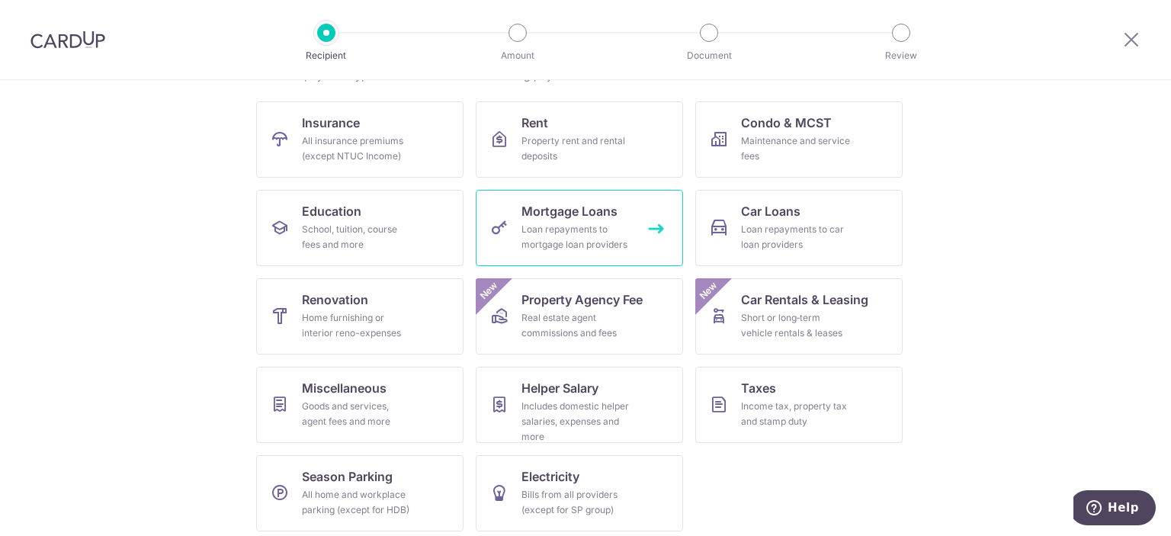
scroll to position [146, 0]
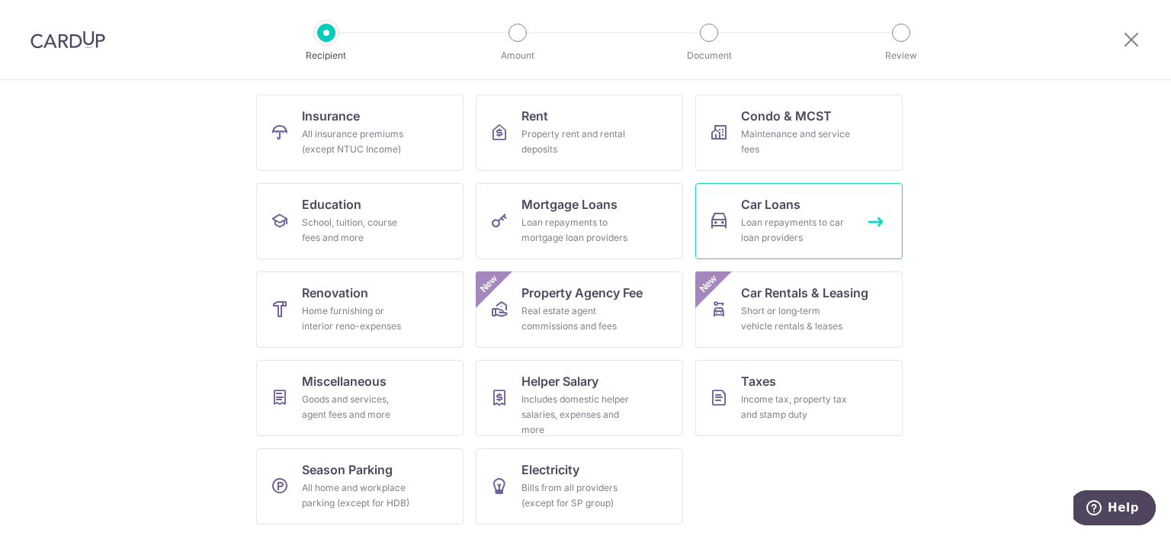
click at [790, 216] on div "Loan repayments to car loan providers" at bounding box center [796, 230] width 110 height 30
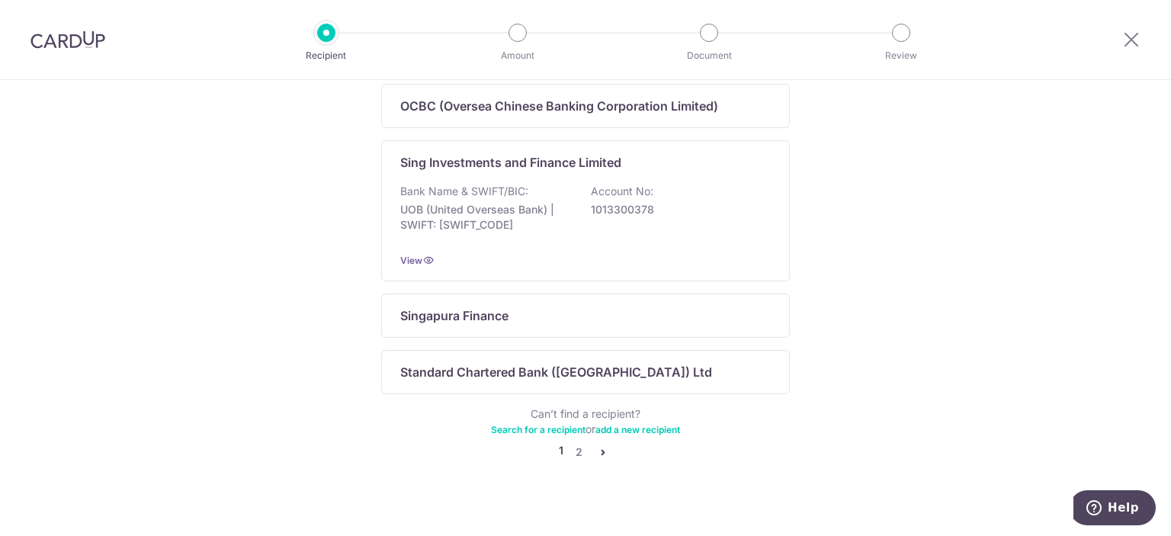
scroll to position [1050, 0]
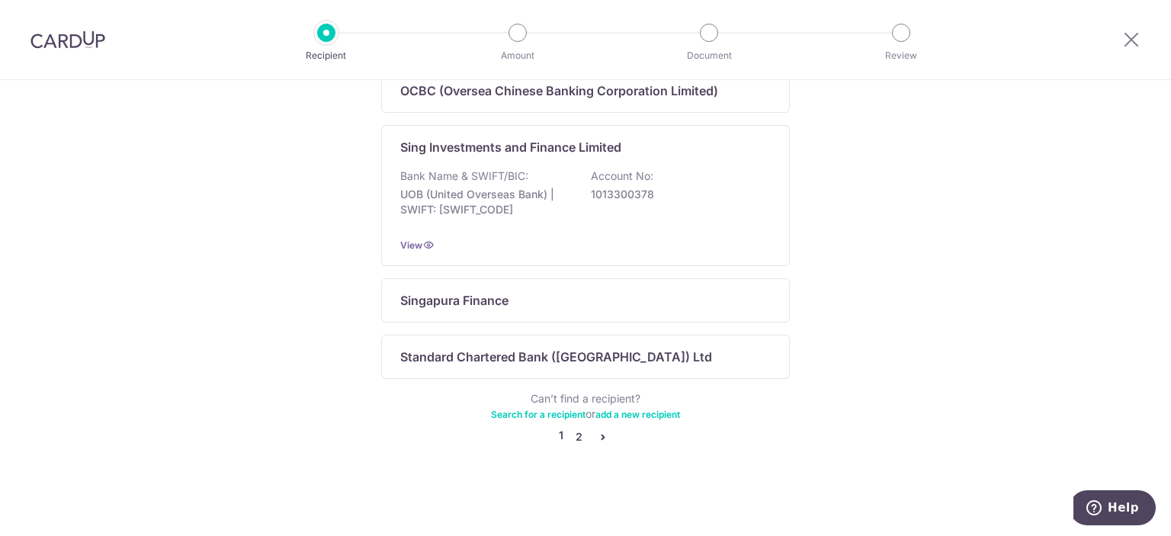
click at [576, 434] on link "2" at bounding box center [578, 437] width 18 height 18
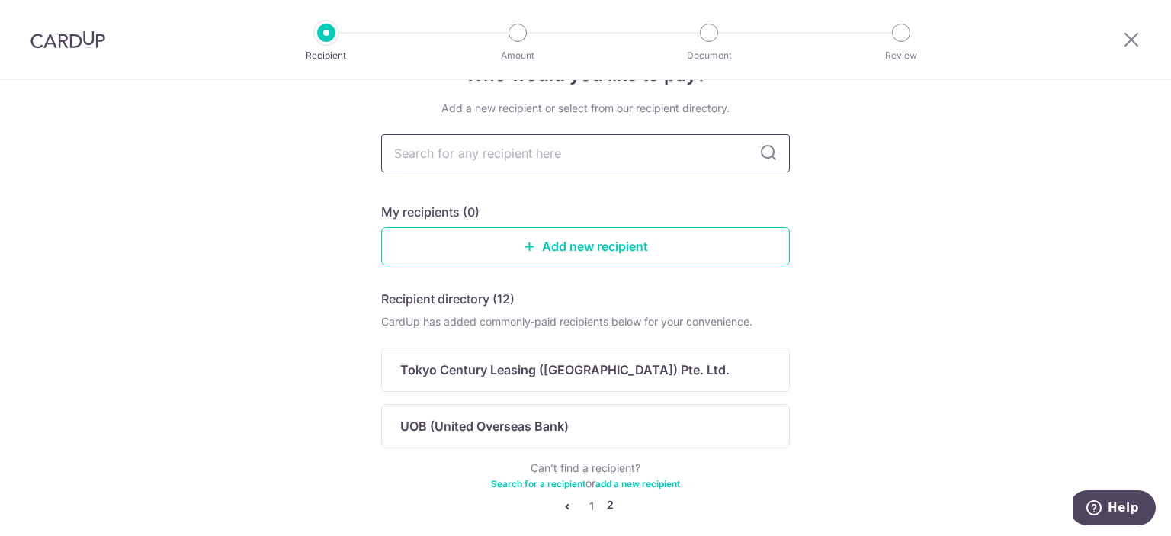
scroll to position [0, 0]
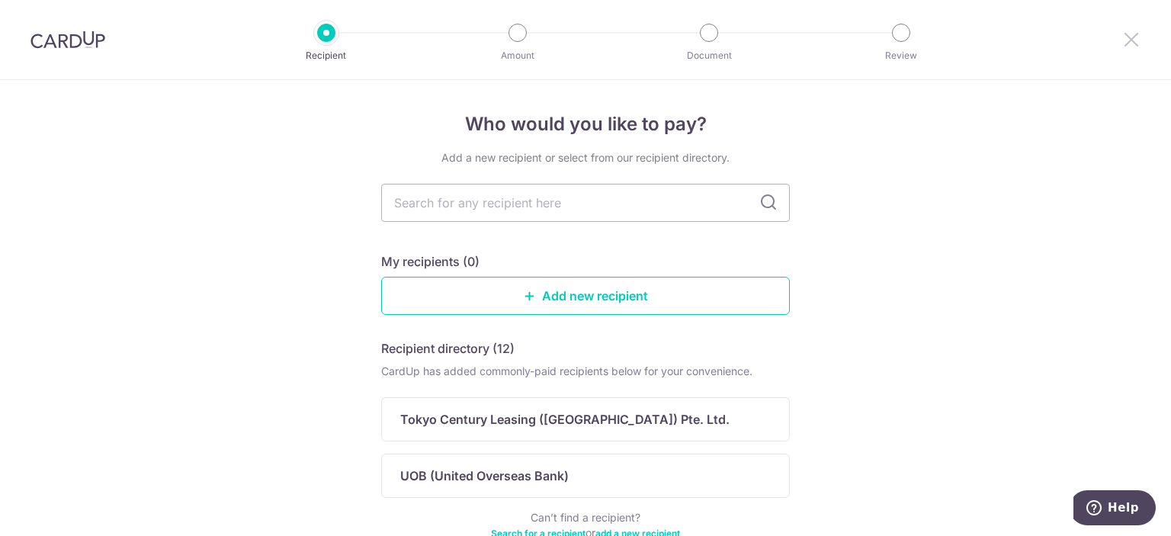
click at [1133, 37] on icon at bounding box center [1131, 39] width 18 height 19
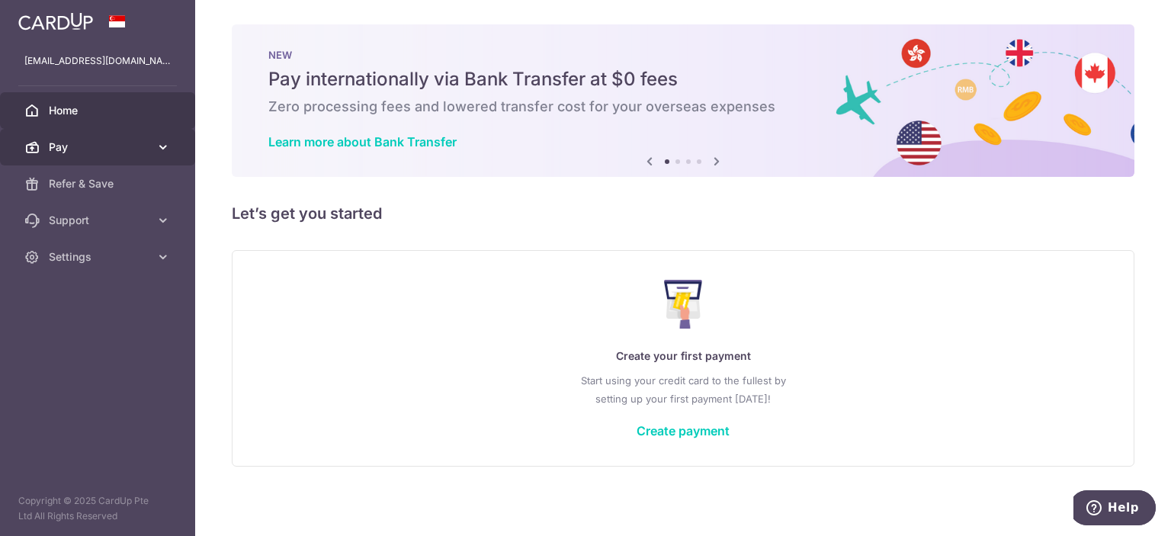
click at [136, 153] on span "Pay" at bounding box center [99, 146] width 101 height 15
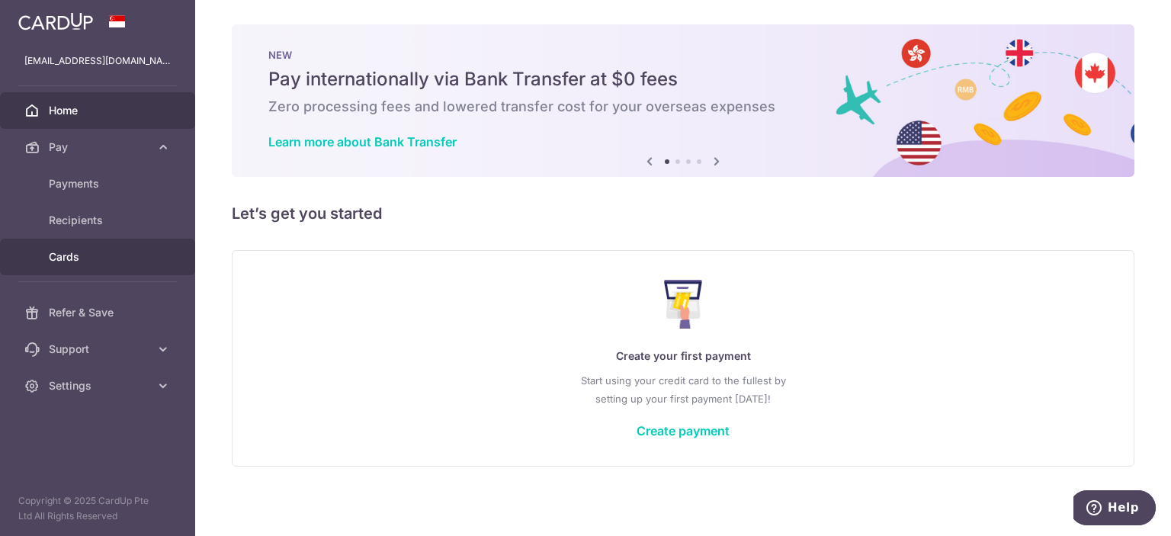
click at [105, 265] on link "Cards" at bounding box center [97, 257] width 195 height 37
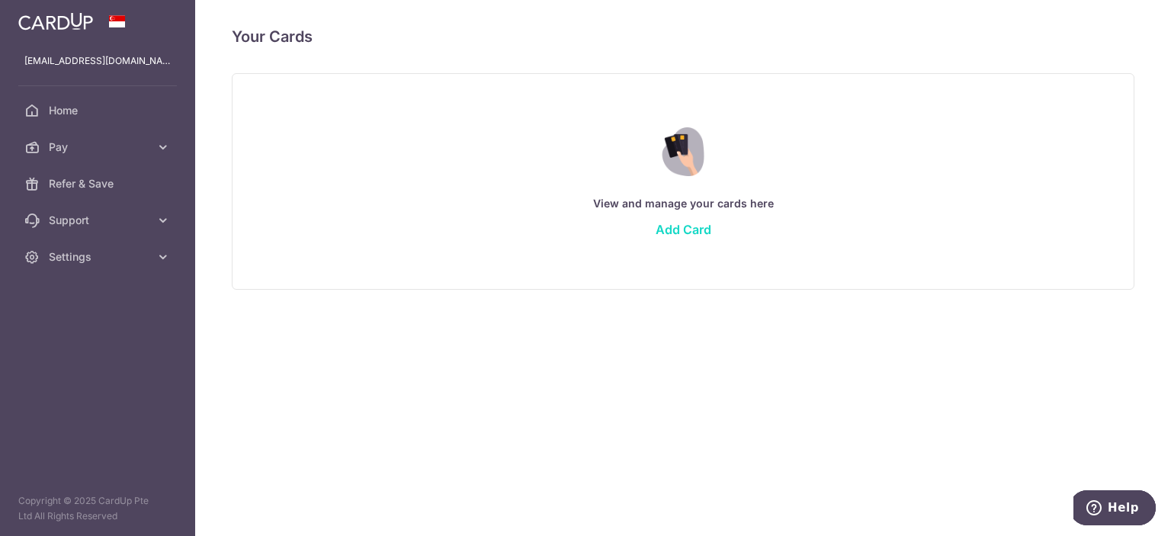
click at [692, 226] on link "Add Card" at bounding box center [684, 229] width 56 height 15
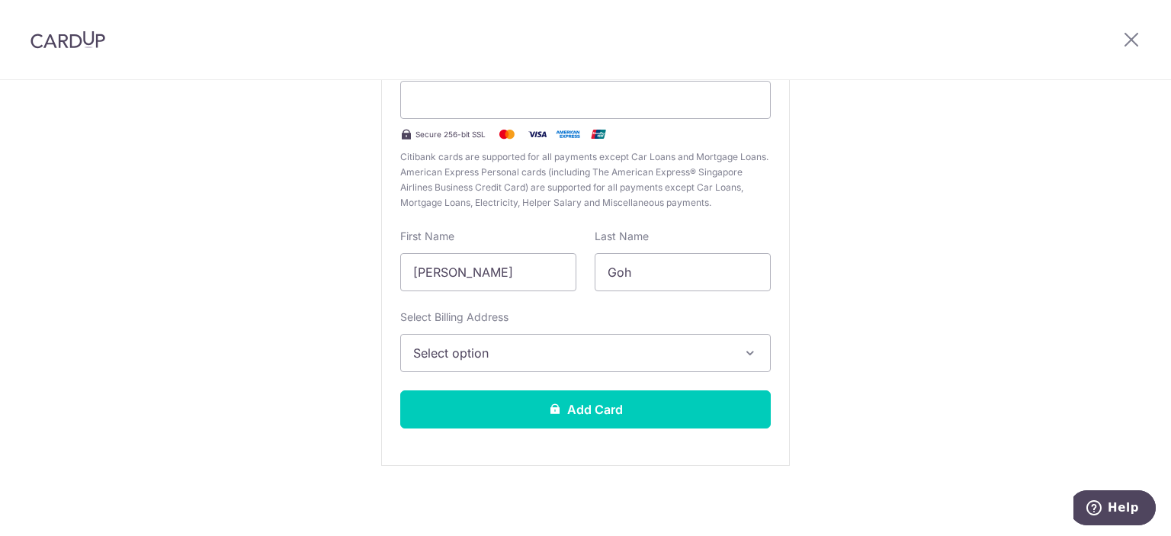
scroll to position [183, 0]
click at [1134, 36] on icon at bounding box center [1131, 39] width 18 height 19
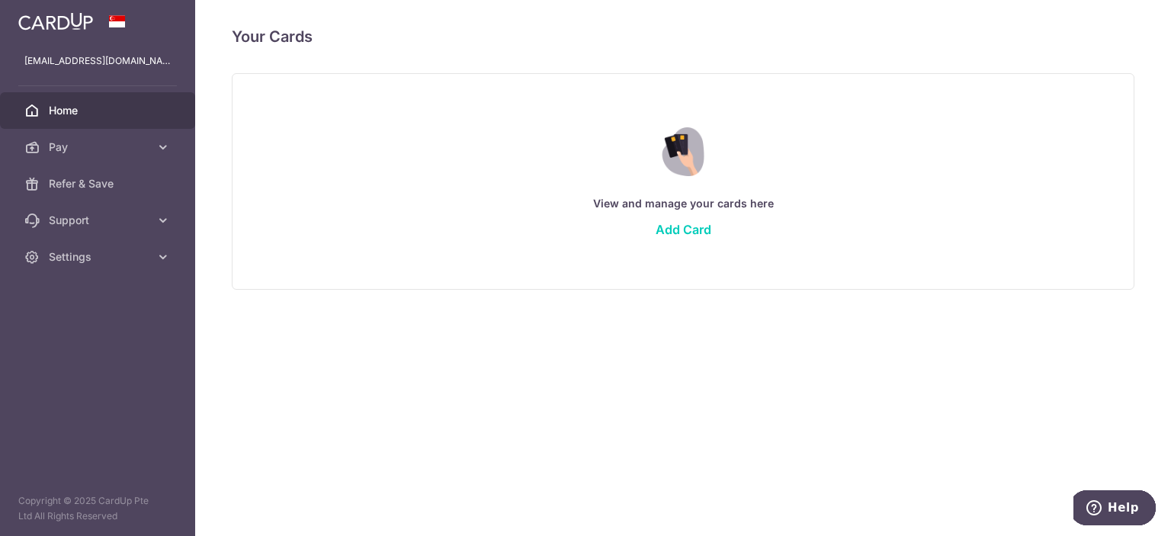
click at [118, 112] on span "Home" at bounding box center [99, 110] width 101 height 15
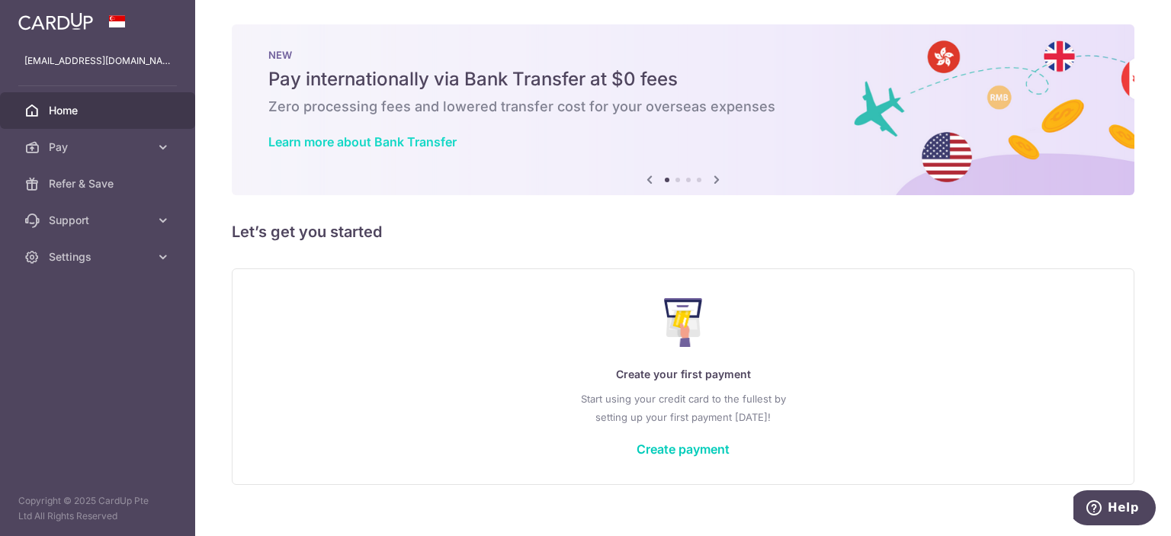
click at [432, 136] on link "Learn more about Bank Transfer" at bounding box center [362, 141] width 188 height 15
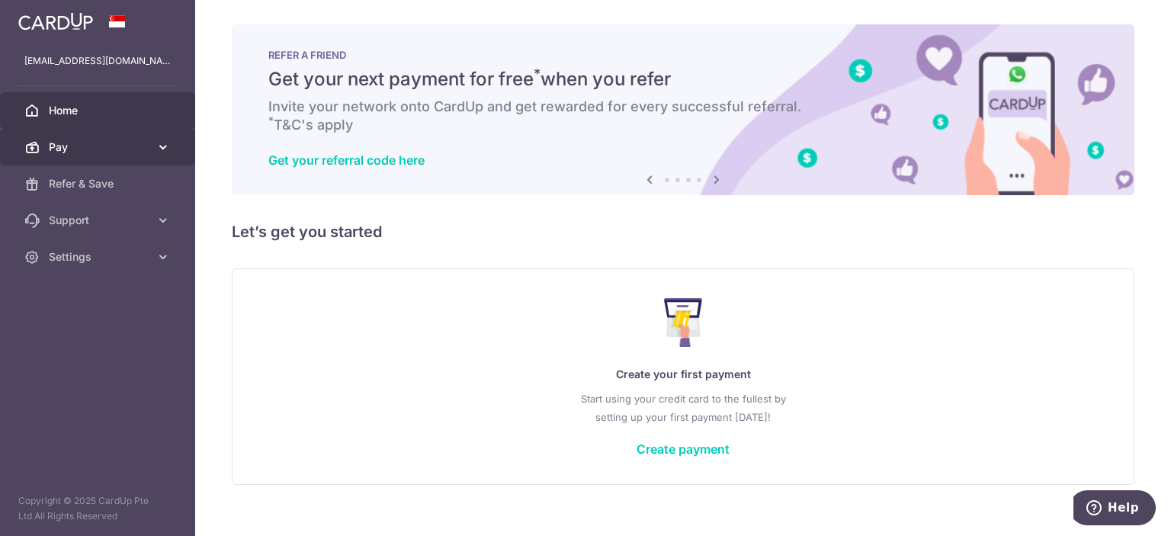
click at [164, 153] on link "Pay" at bounding box center [97, 147] width 195 height 37
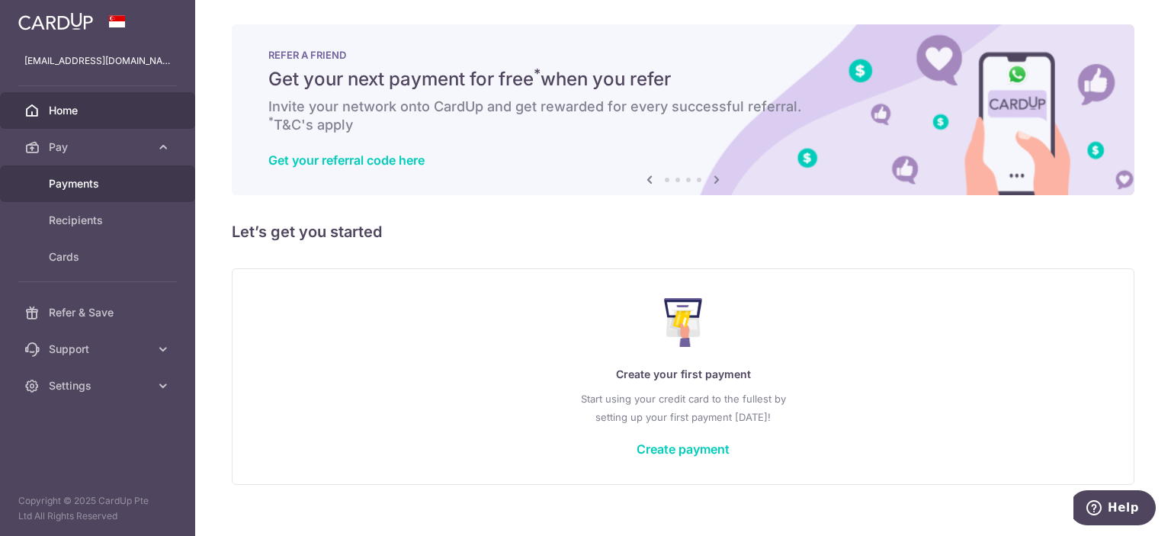
click at [146, 182] on span "Payments" at bounding box center [99, 183] width 101 height 15
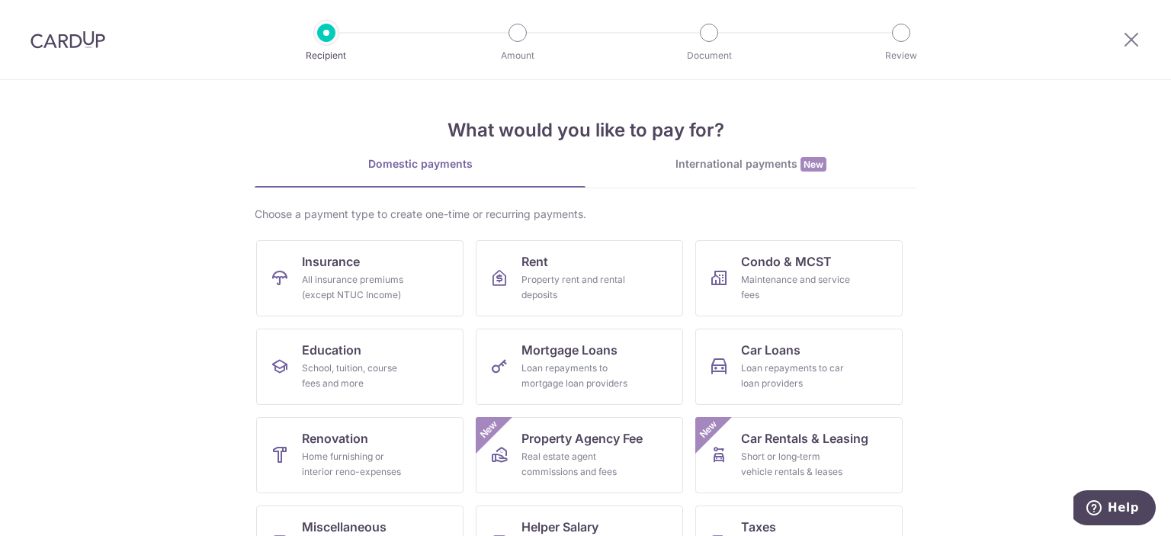
click at [682, 168] on div "International payments New" at bounding box center [750, 164] width 331 height 16
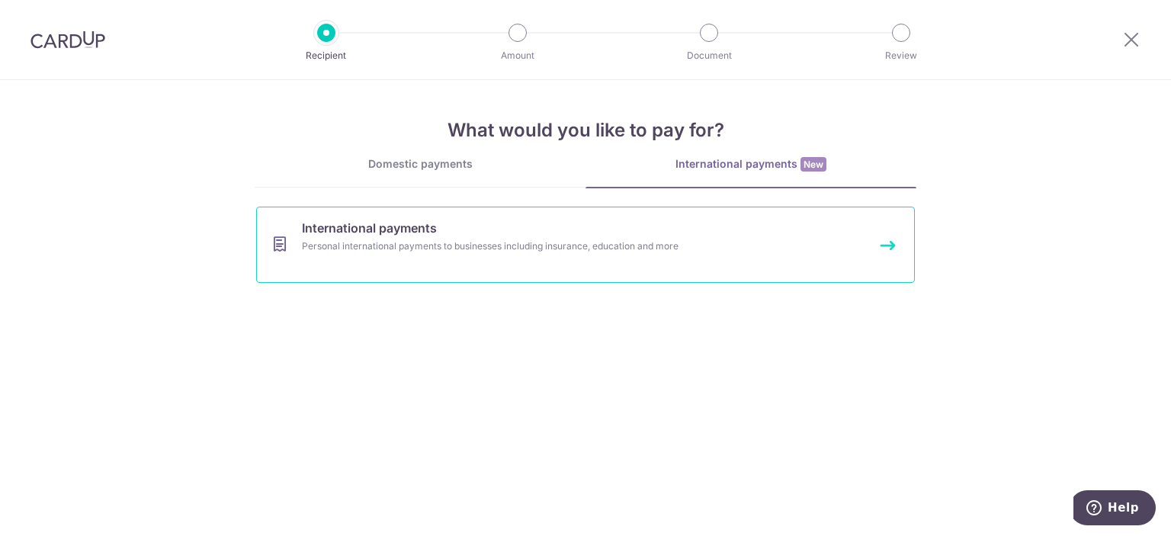
click at [525, 239] on div "Personal international payments to businesses including insurance, education an…" at bounding box center [565, 246] width 527 height 15
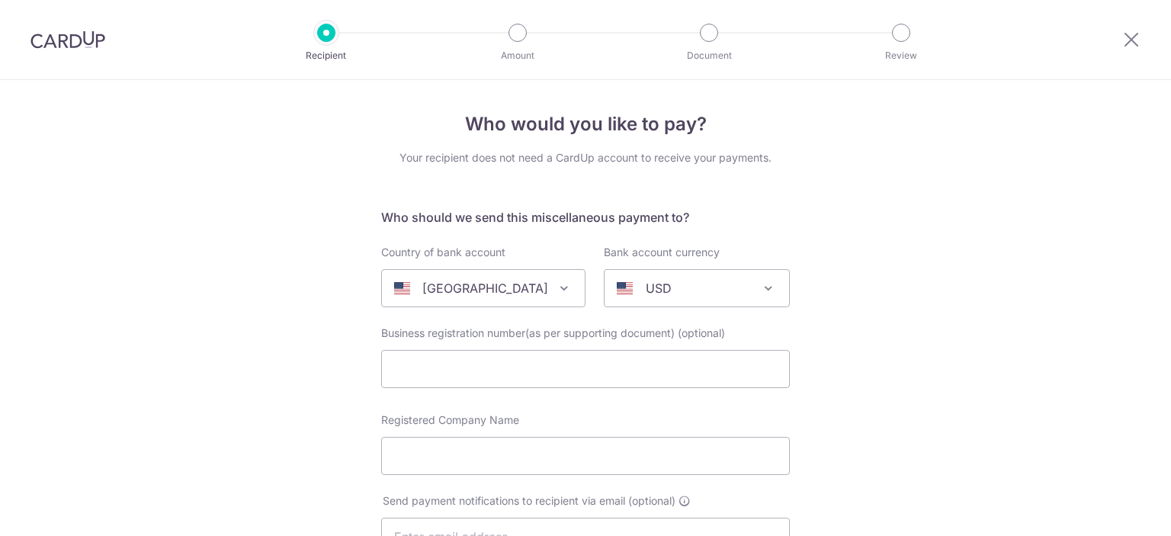
select select
click at [519, 284] on div "[GEOGRAPHIC_DATA]" at bounding box center [471, 288] width 154 height 18
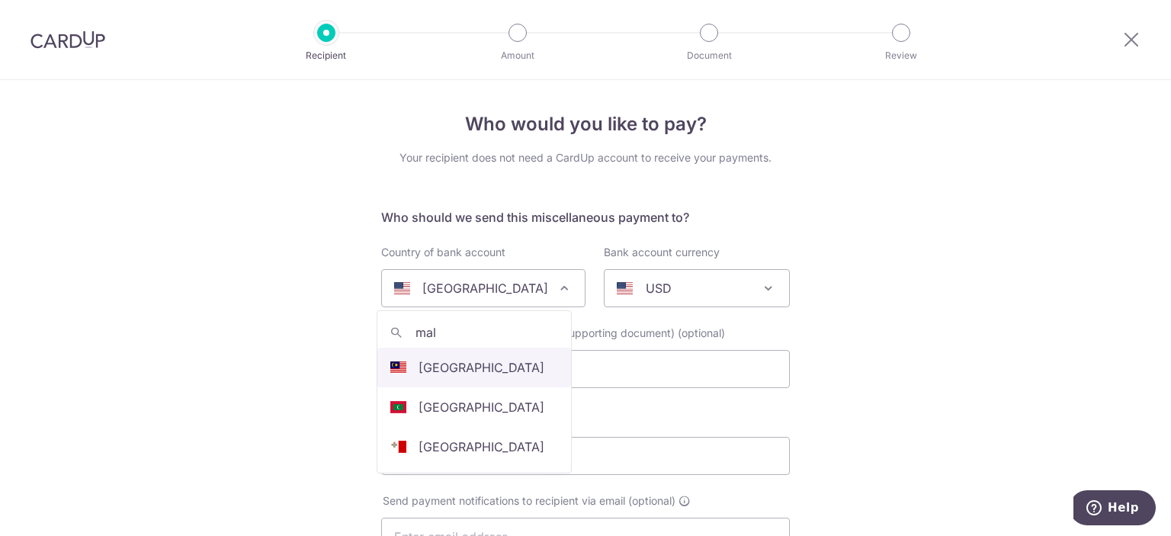
type input "mal"
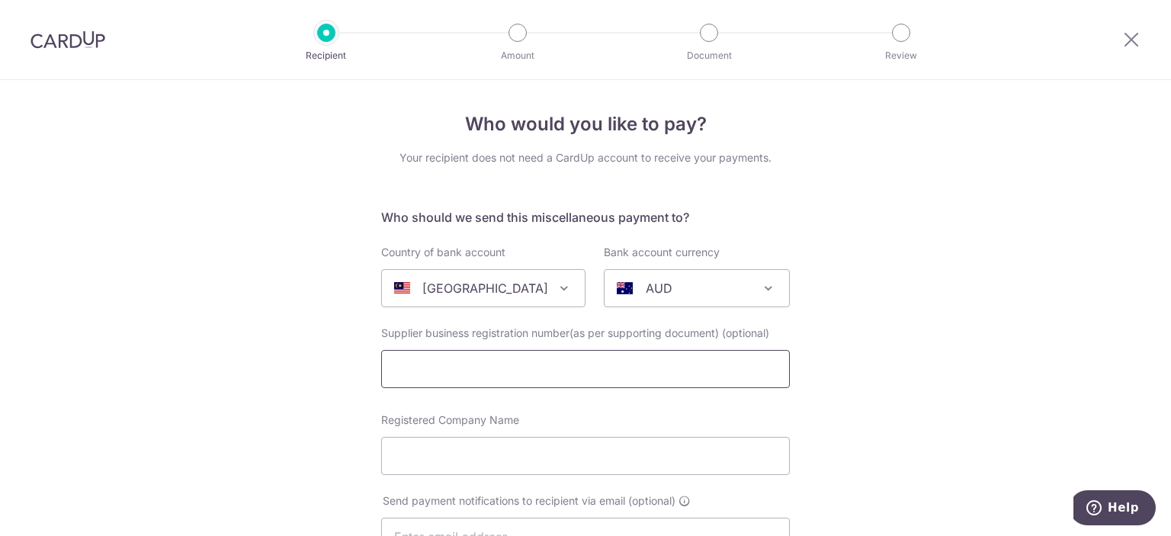
select select "159"
select select "Malaysia"
select select
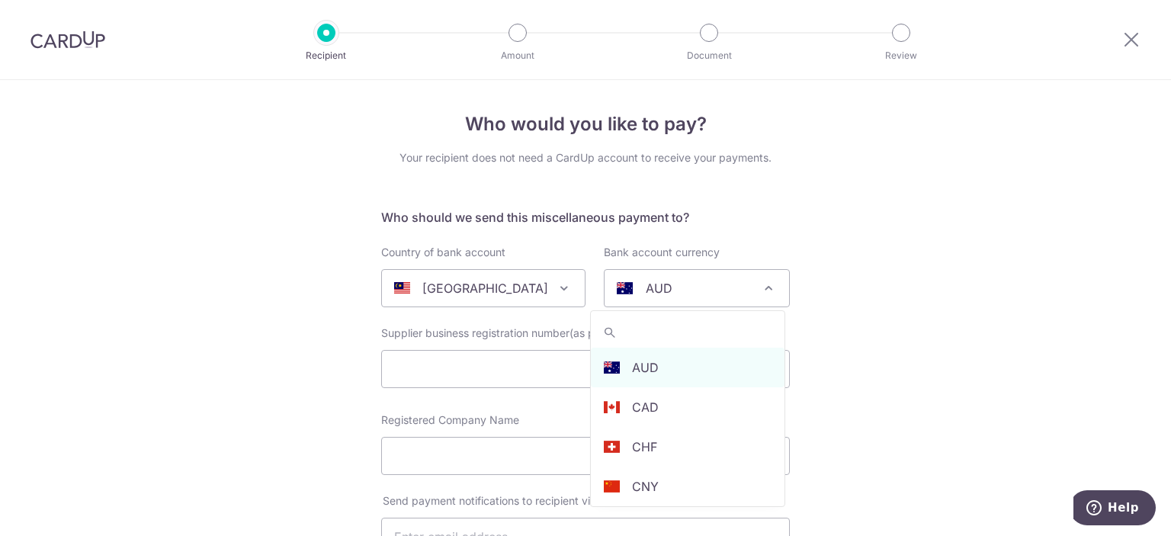
click at [646, 300] on span "AUD" at bounding box center [696, 288] width 184 height 37
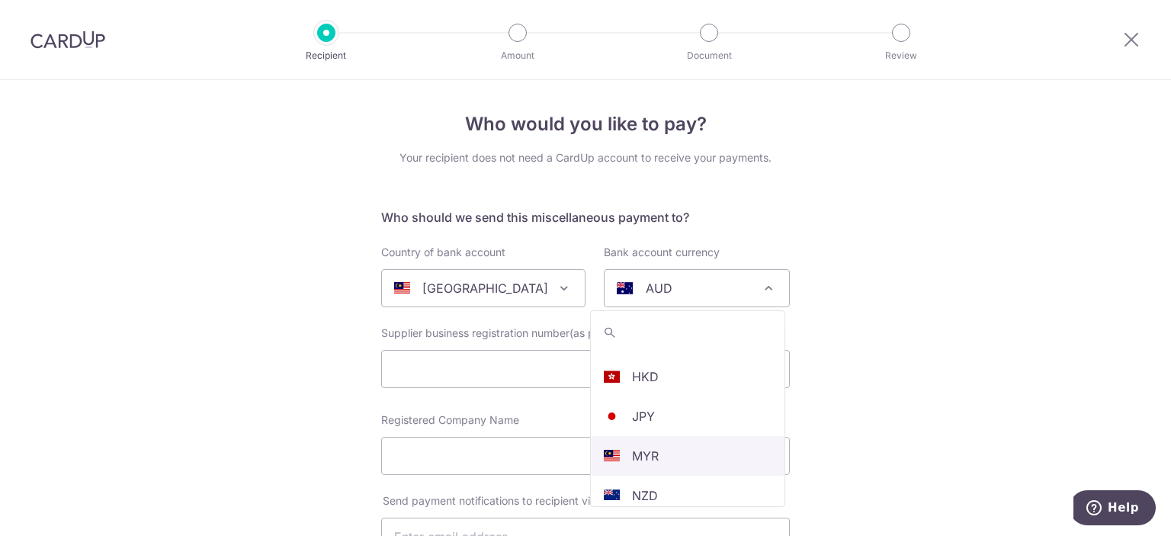
select select "4"
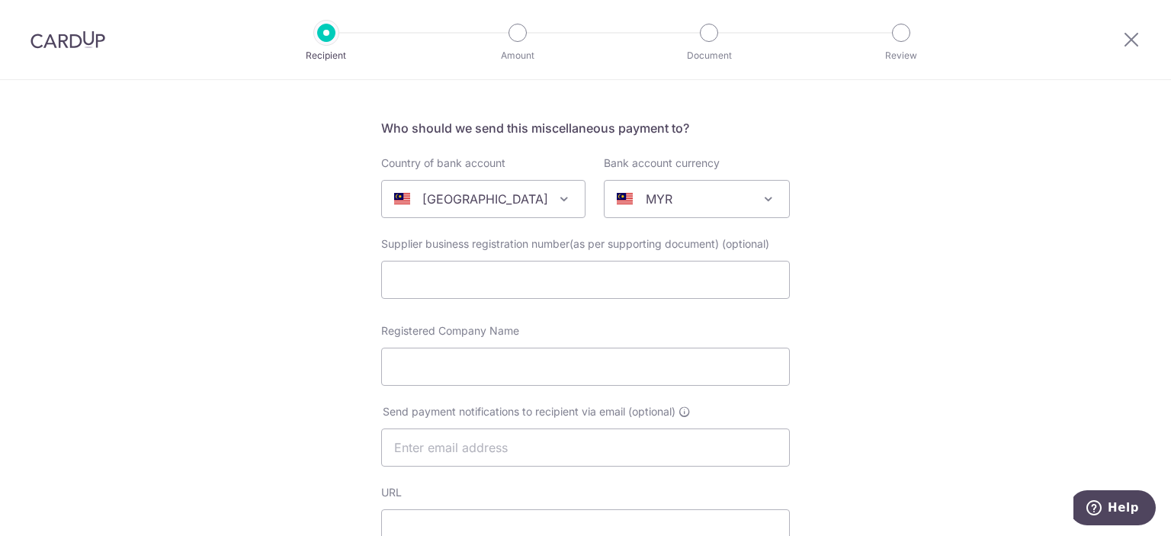
scroll to position [0, 0]
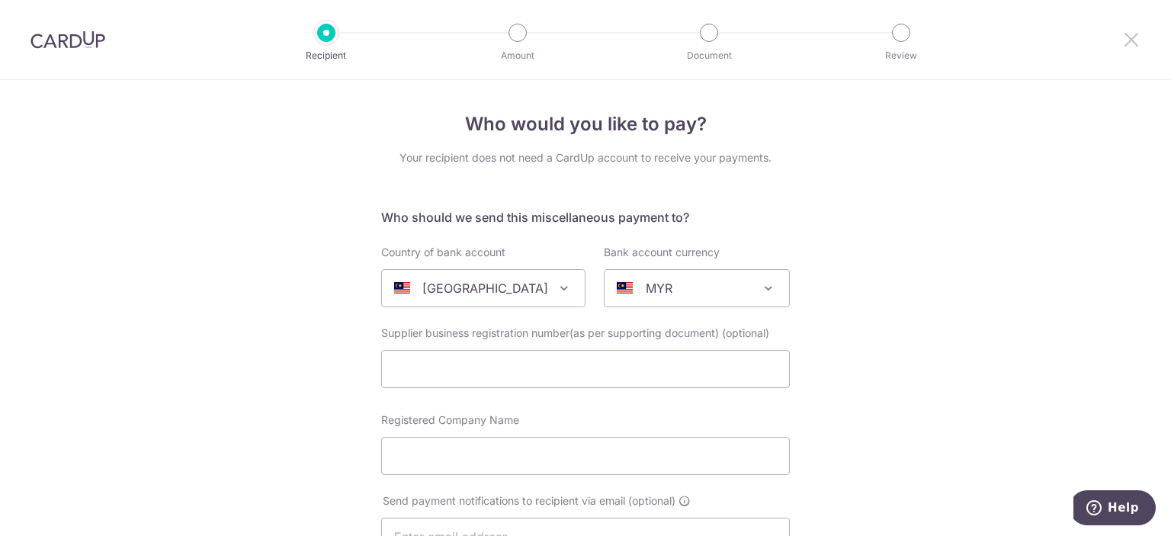
click at [1130, 41] on icon at bounding box center [1131, 39] width 18 height 19
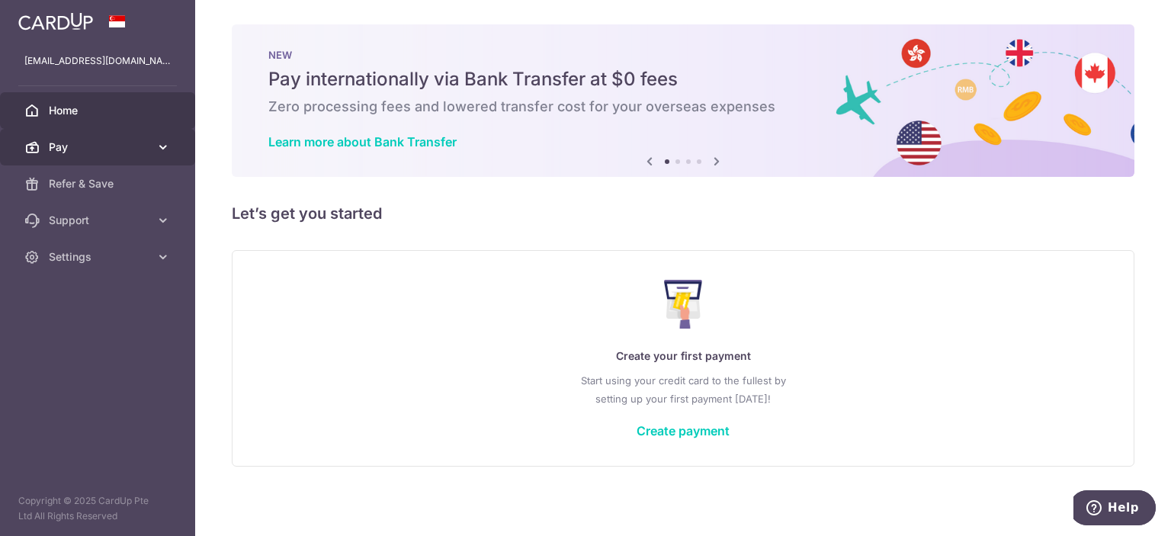
click at [136, 156] on link "Pay" at bounding box center [97, 147] width 195 height 37
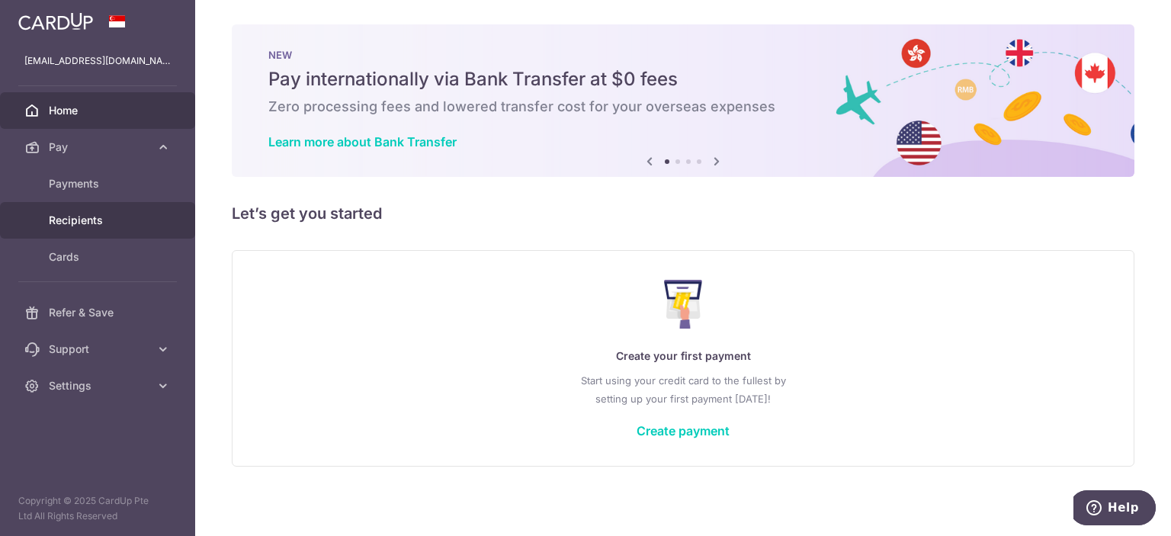
click at [119, 221] on span "Recipients" at bounding box center [99, 220] width 101 height 15
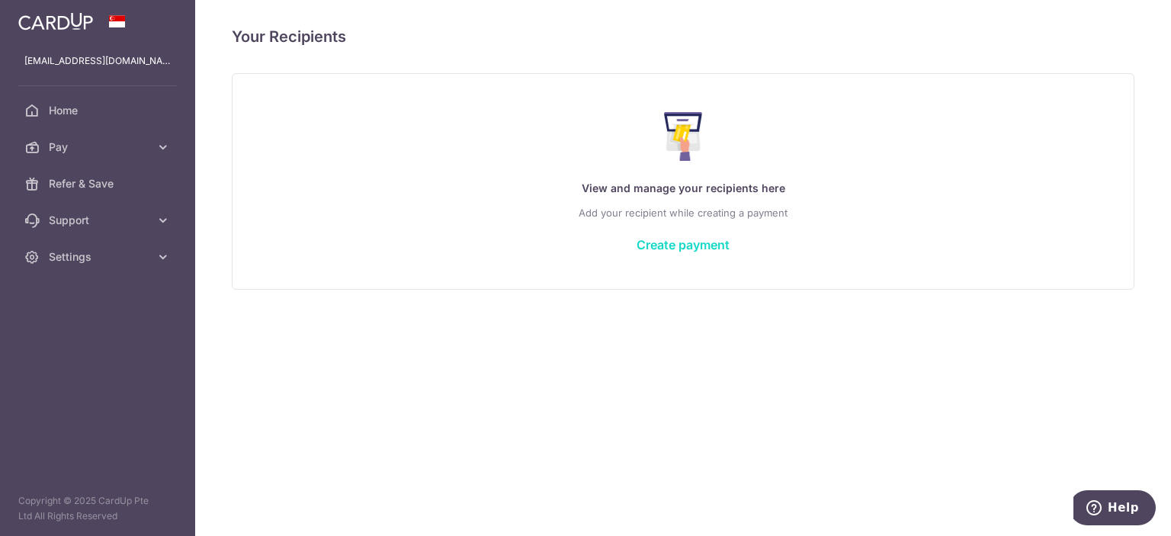
click at [649, 246] on link "Create payment" at bounding box center [682, 244] width 93 height 15
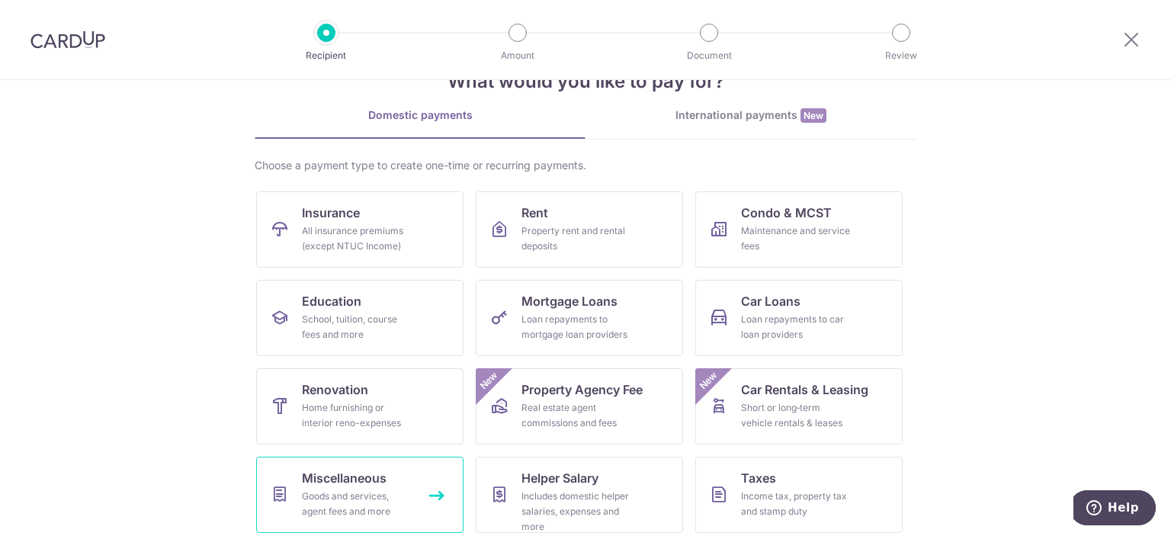
scroll to position [146, 0]
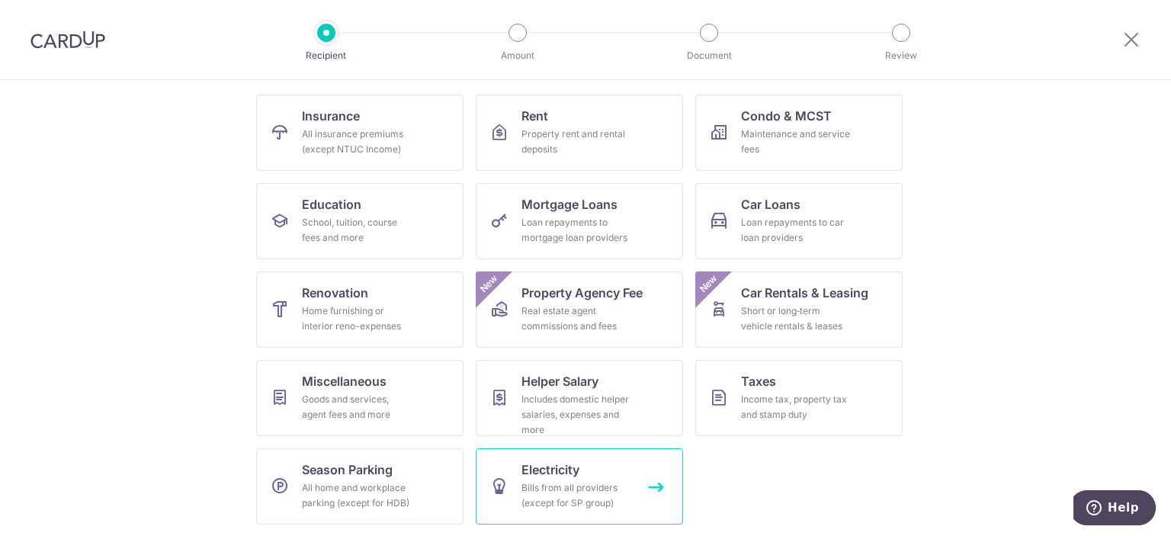
click at [522, 478] on span "Electricity" at bounding box center [550, 469] width 58 height 18
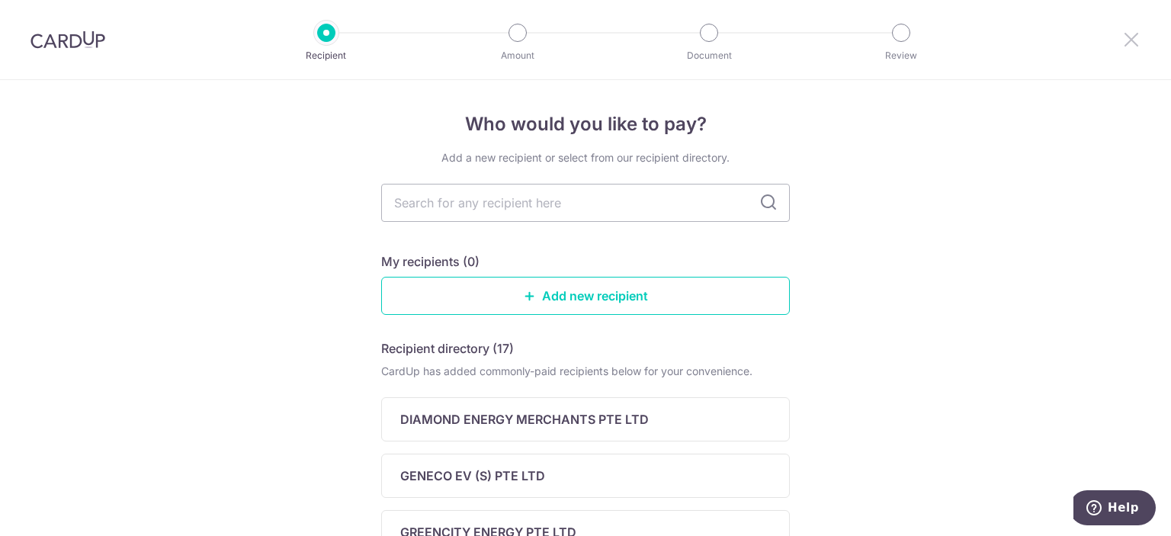
click at [1130, 39] on icon at bounding box center [1131, 39] width 18 height 19
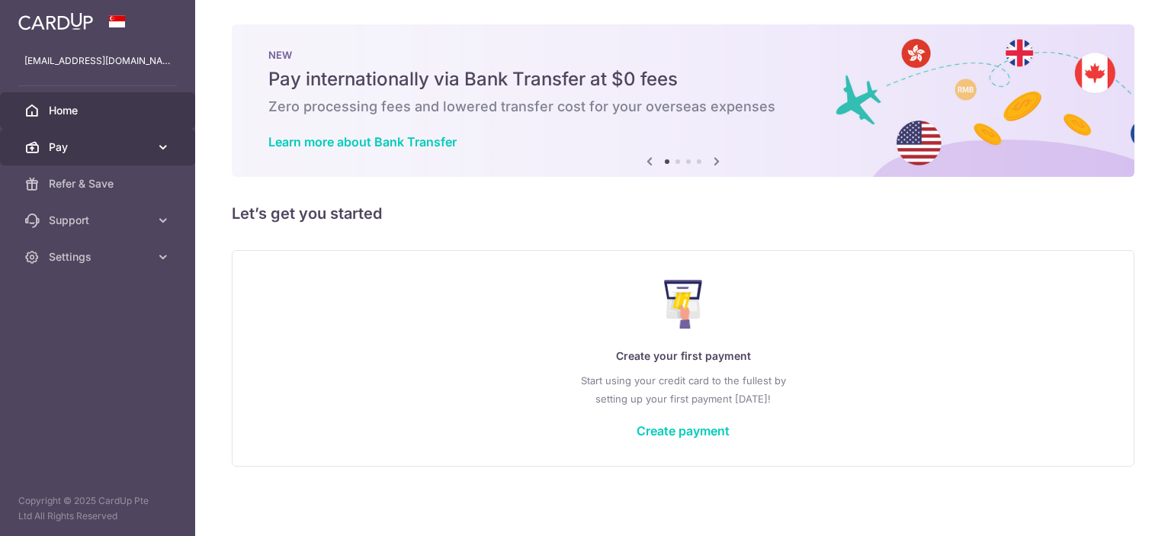
click at [102, 147] on span "Pay" at bounding box center [99, 146] width 101 height 15
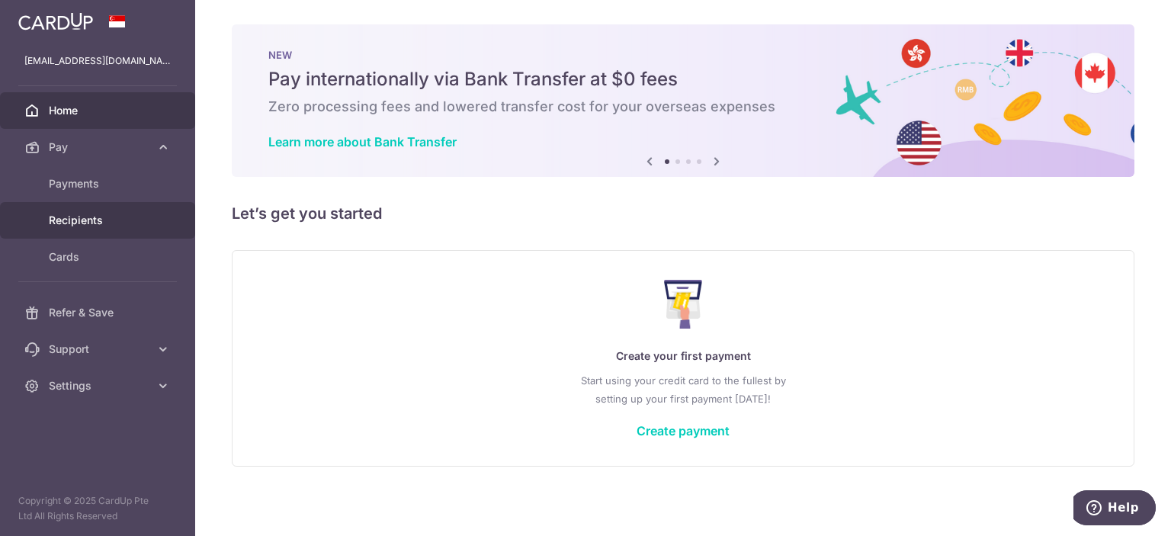
click at [123, 213] on span "Recipients" at bounding box center [99, 220] width 101 height 15
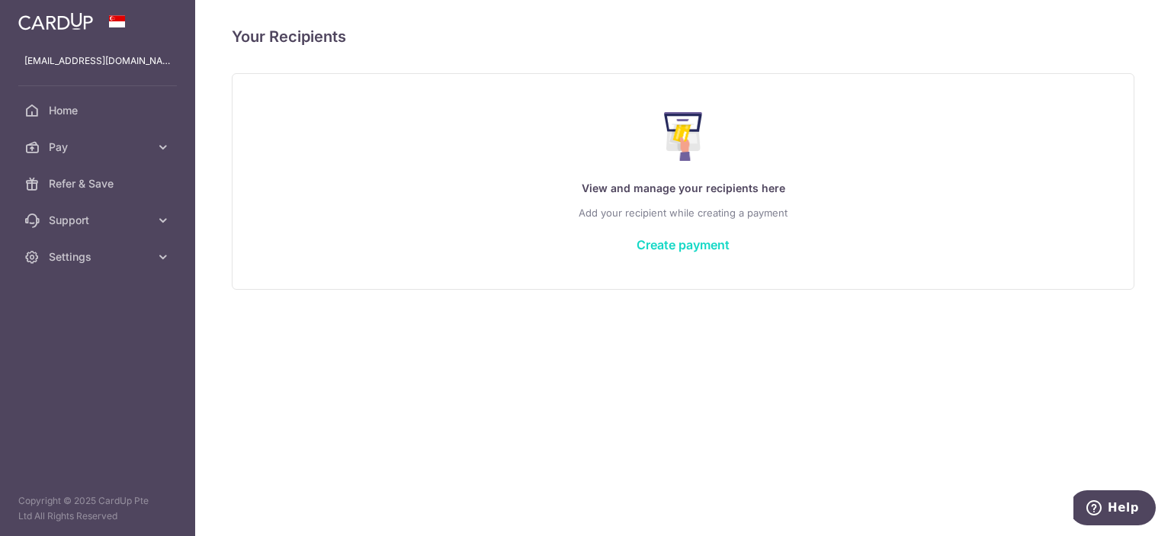
click at [663, 244] on link "Create payment" at bounding box center [682, 244] width 93 height 15
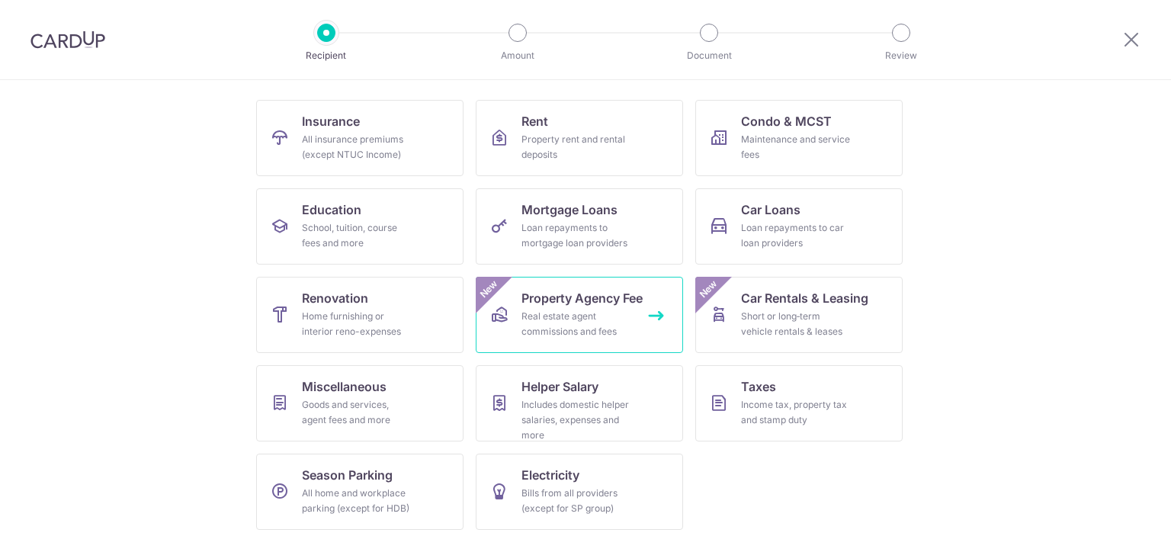
scroll to position [146, 0]
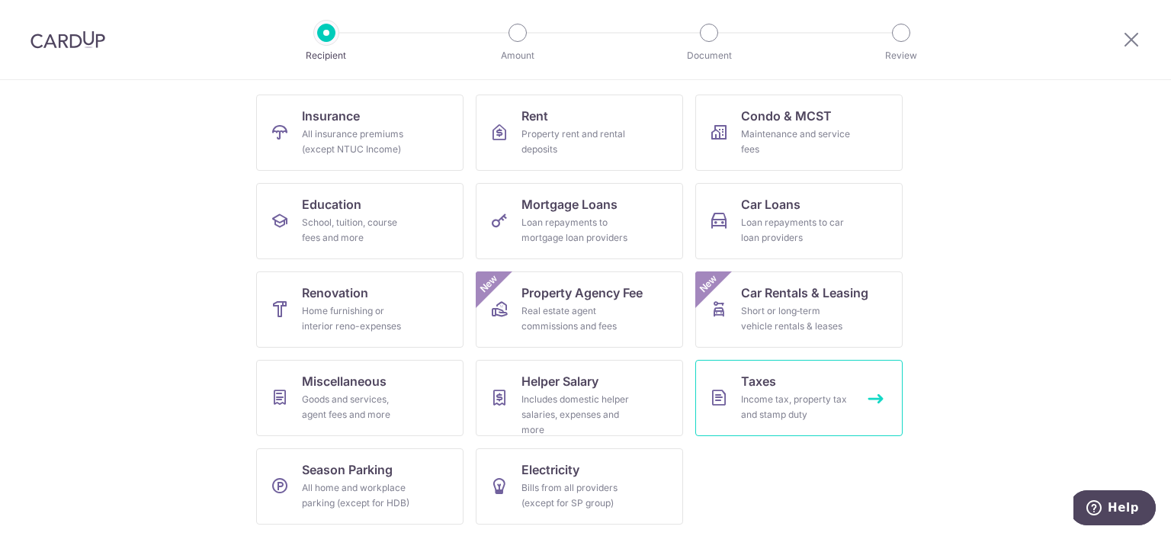
click at [759, 392] on div "Income tax, property tax and stamp duty" at bounding box center [796, 407] width 110 height 30
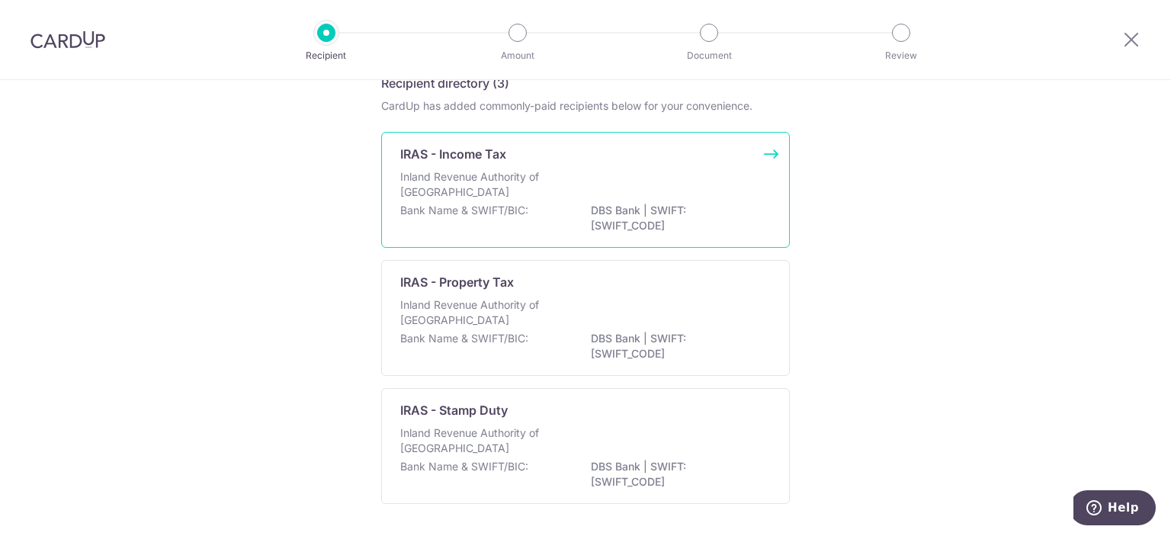
scroll to position [50, 0]
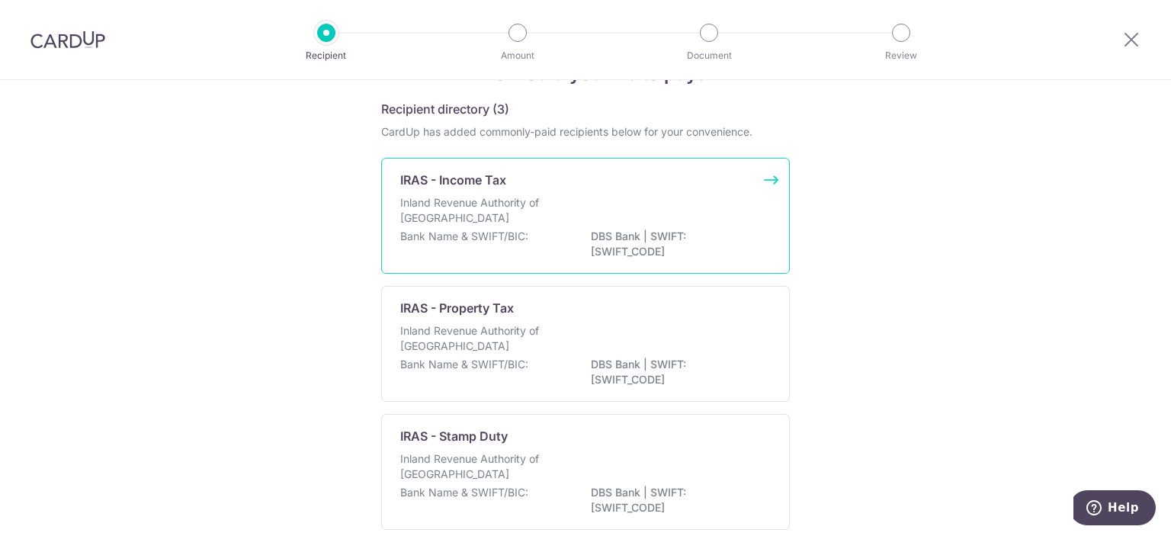
click at [652, 236] on p "DBS Bank | SWIFT: [SWIFT_CODE]" at bounding box center [676, 244] width 171 height 30
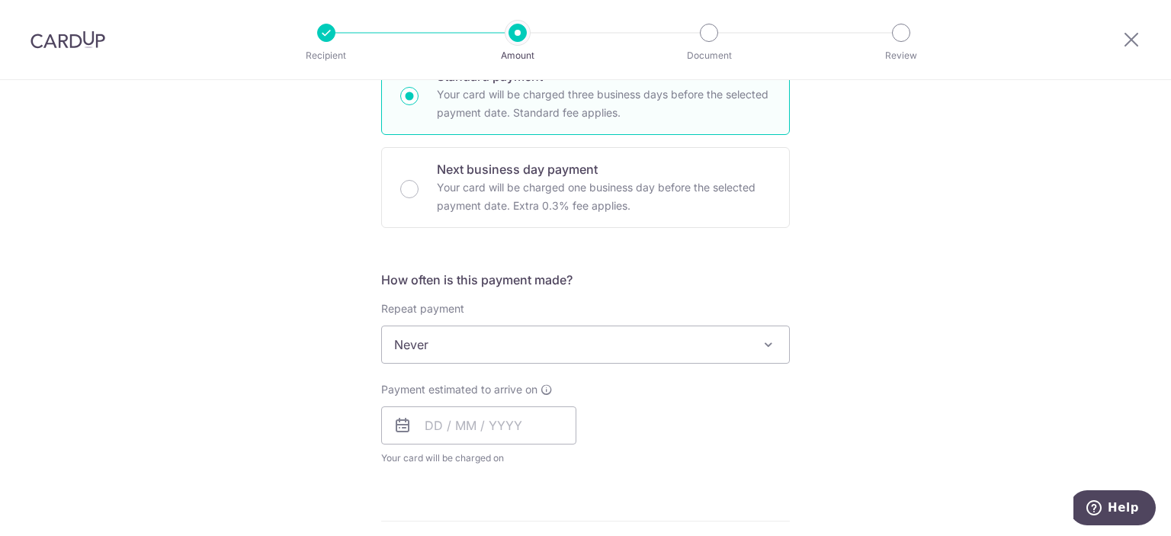
scroll to position [457, 0]
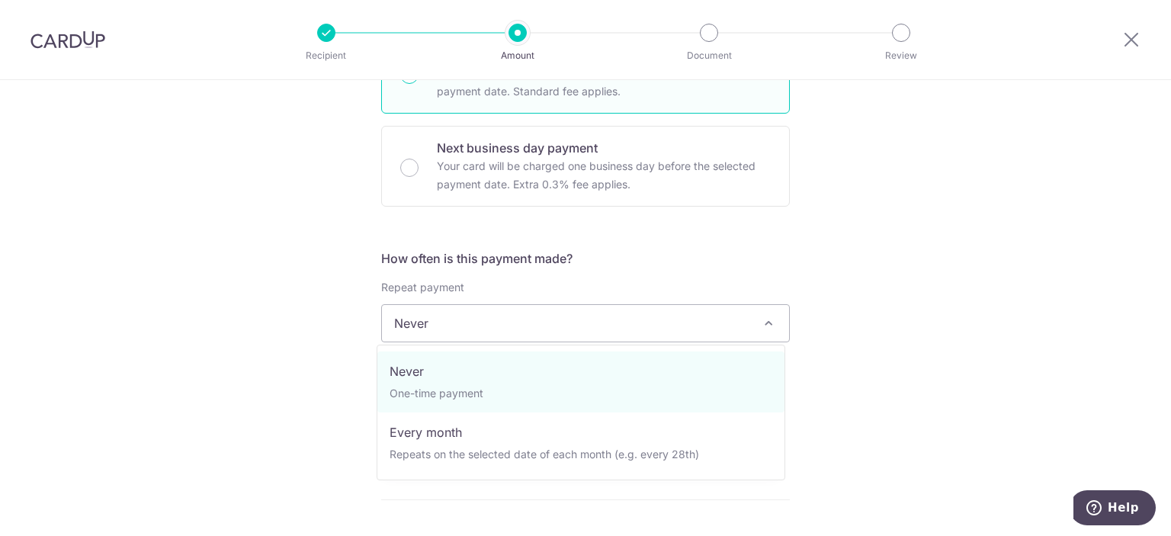
click at [732, 324] on span "Never" at bounding box center [585, 323] width 407 height 37
click at [824, 321] on div "Tell us more about your payment Enter one-time or monthly payment amount SGD Th…" at bounding box center [585, 331] width 1171 height 1416
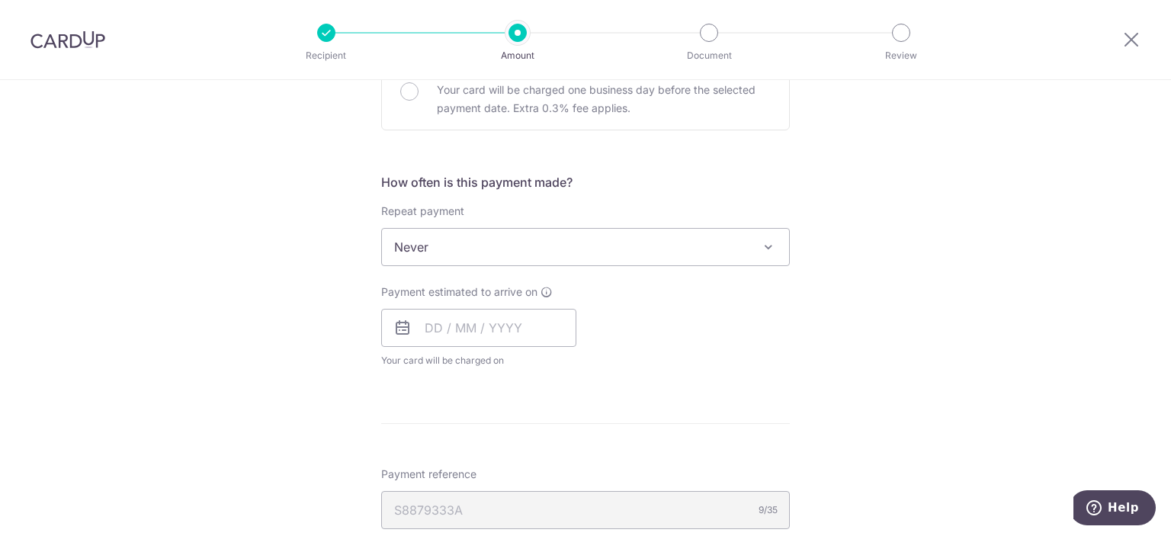
scroll to position [610, 0]
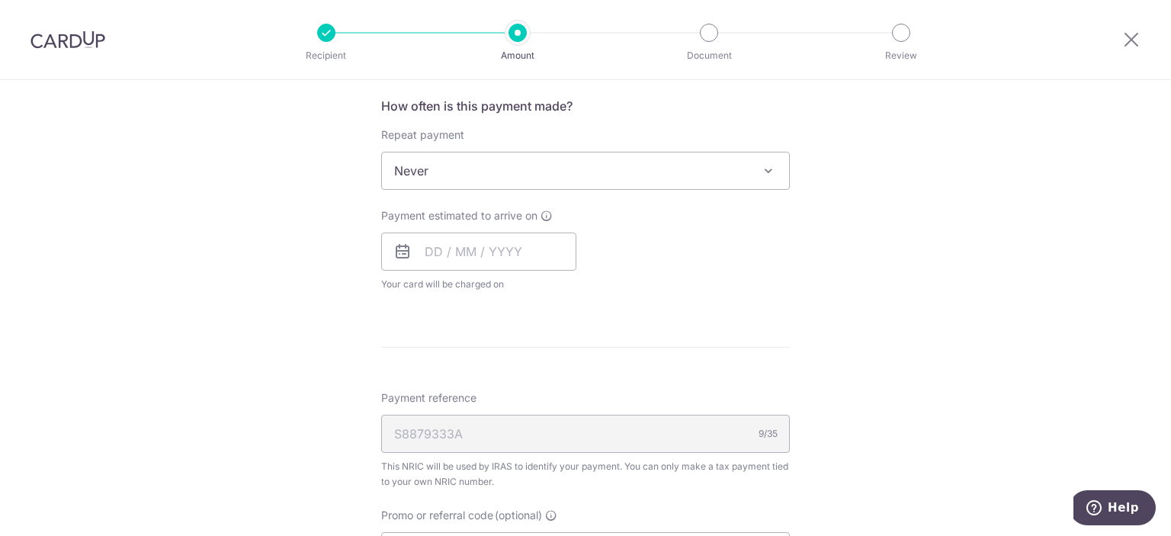
click at [707, 167] on span "Never" at bounding box center [585, 170] width 407 height 37
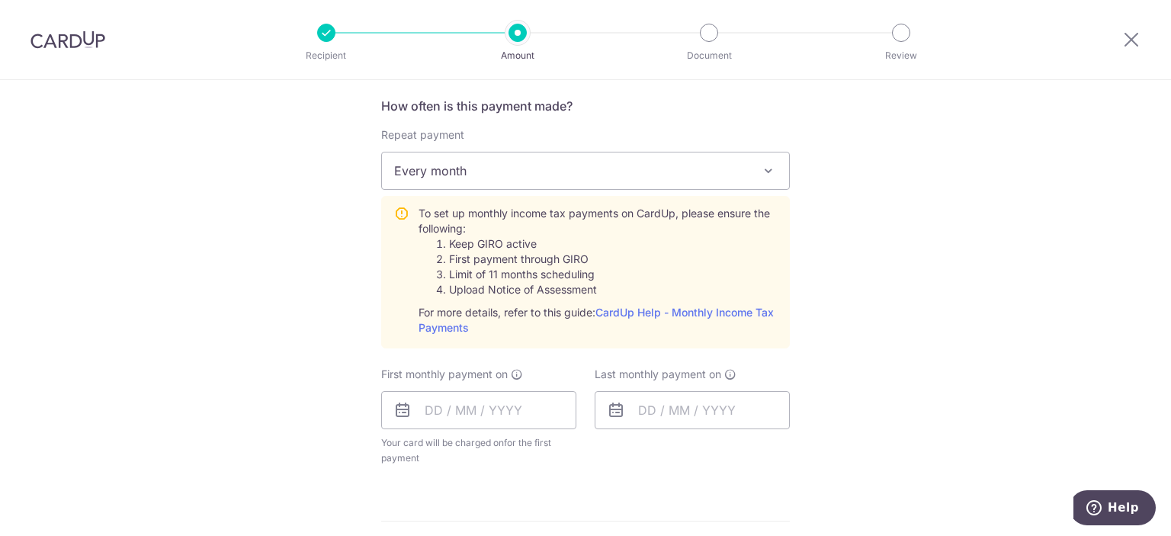
select select "3"
click at [695, 310] on link "CardUp Help - Monthly Income Tax Payments" at bounding box center [595, 320] width 355 height 28
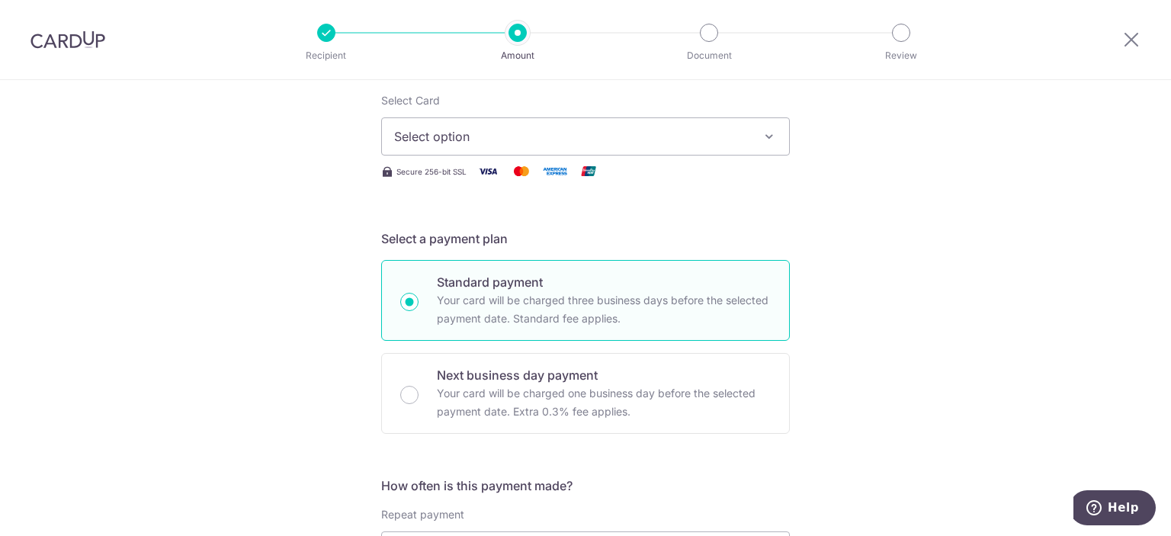
scroll to position [229, 0]
click at [606, 149] on button "Select option" at bounding box center [585, 138] width 409 height 38
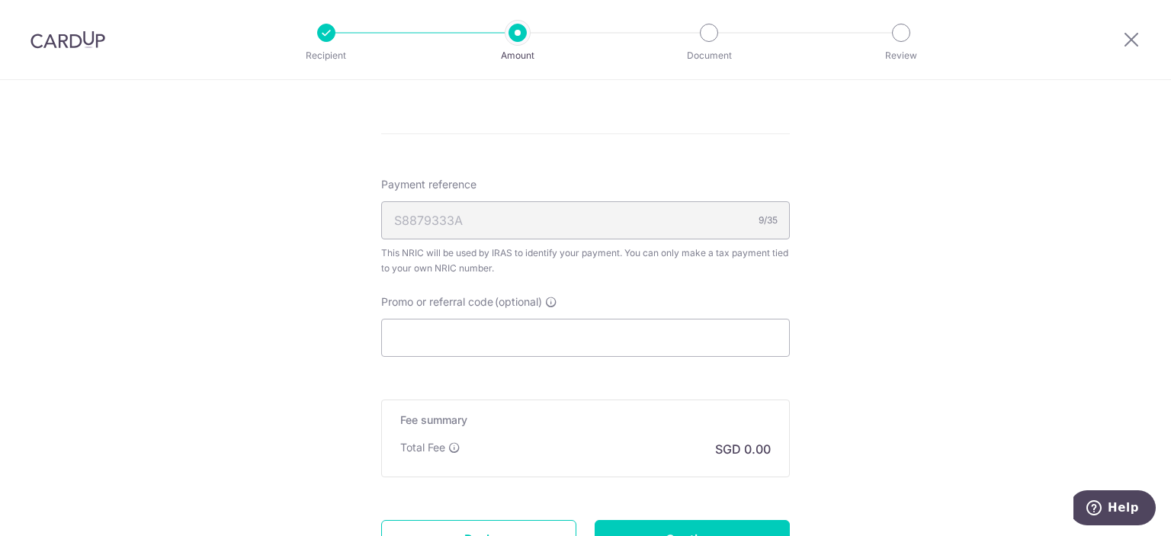
scroll to position [903, 0]
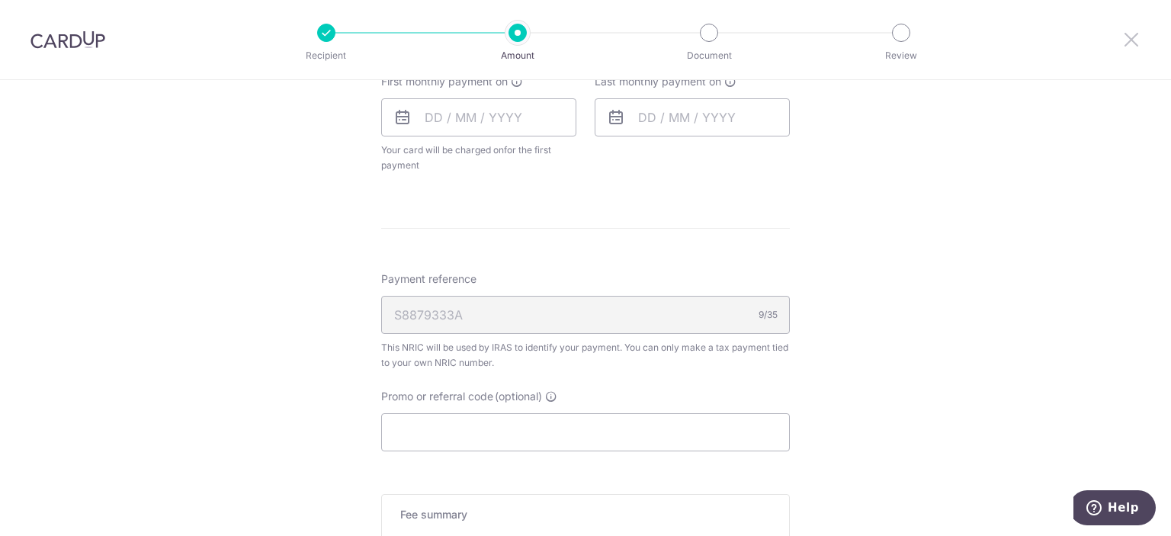
click at [1127, 37] on icon at bounding box center [1131, 39] width 18 height 19
